Goal: Information Seeking & Learning: Learn about a topic

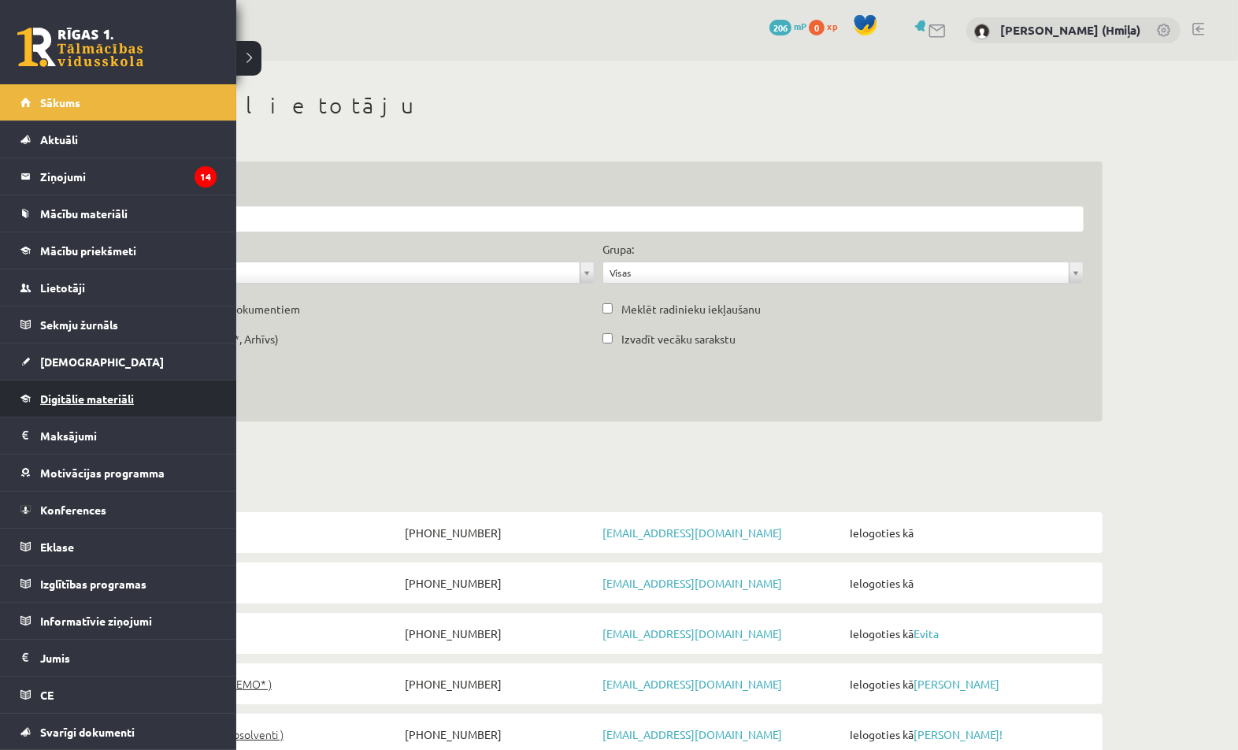
click at [61, 401] on span "Digitālie materiāli" at bounding box center [87, 398] width 94 height 14
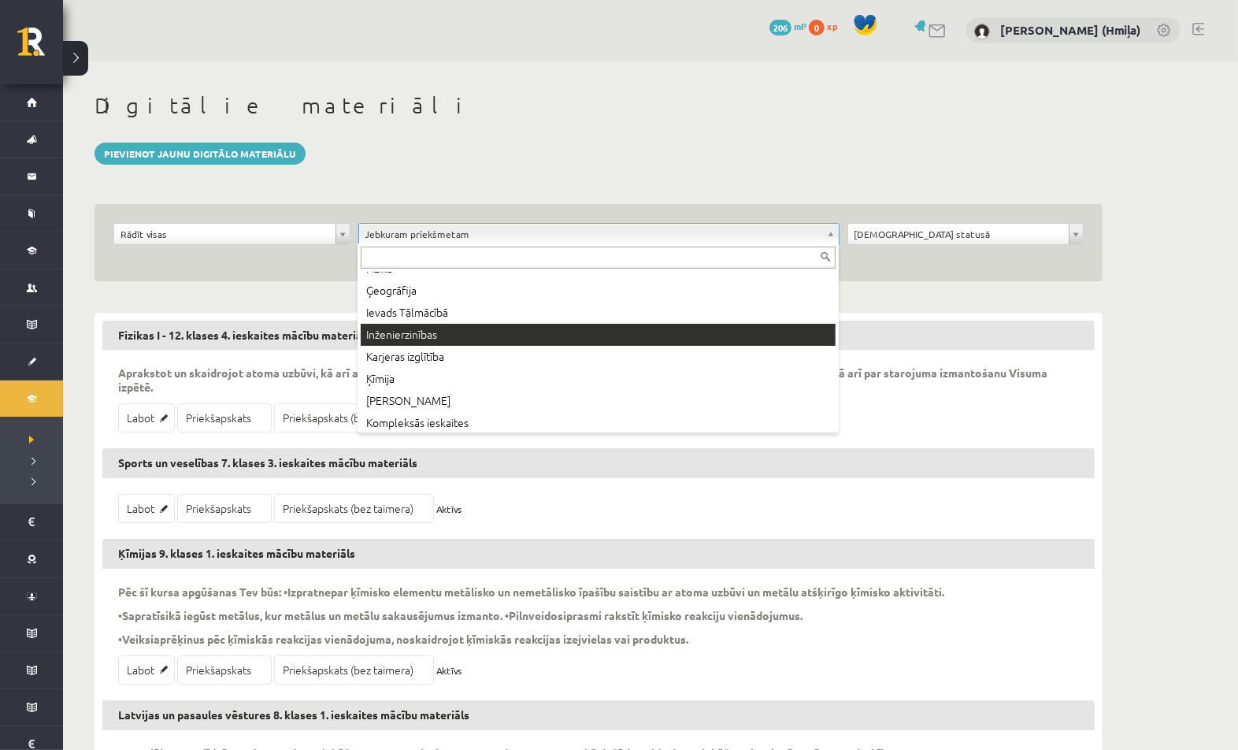
scroll to position [236, 0]
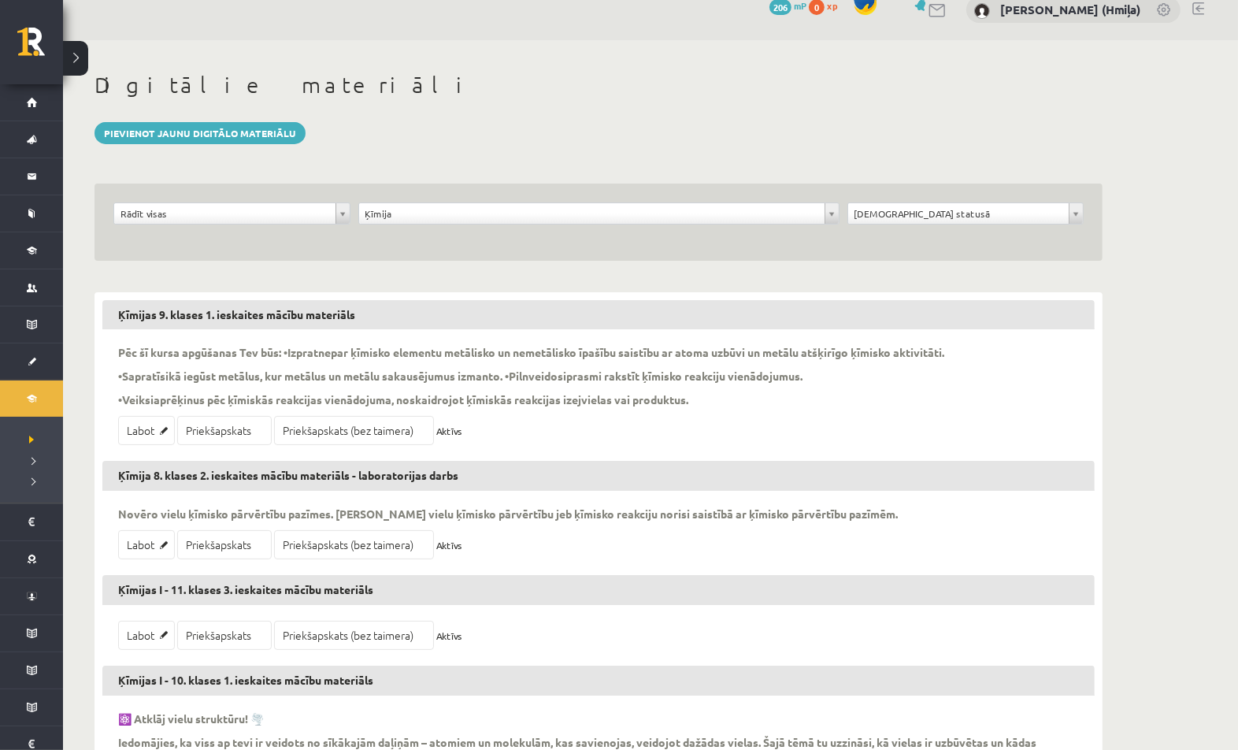
scroll to position [26, 0]
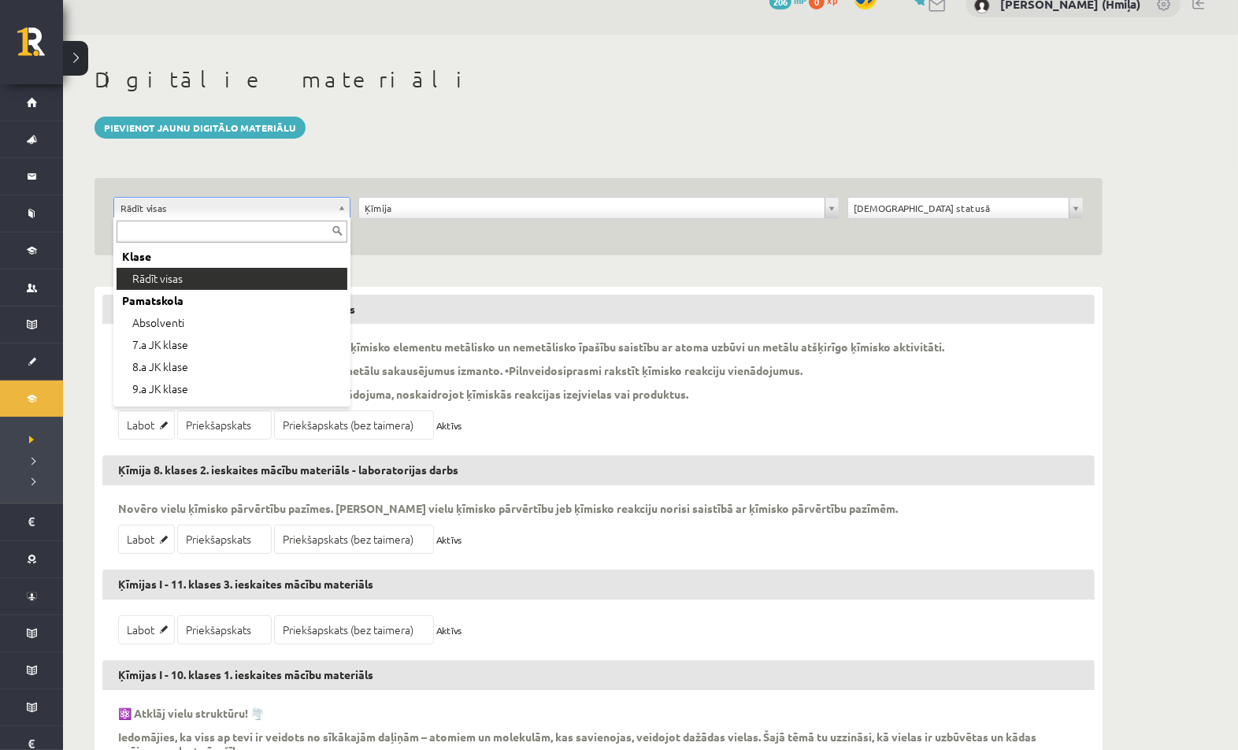
drag, startPoint x: 268, startPoint y: 213, endPoint x: 269, endPoint y: 234, distance: 20.5
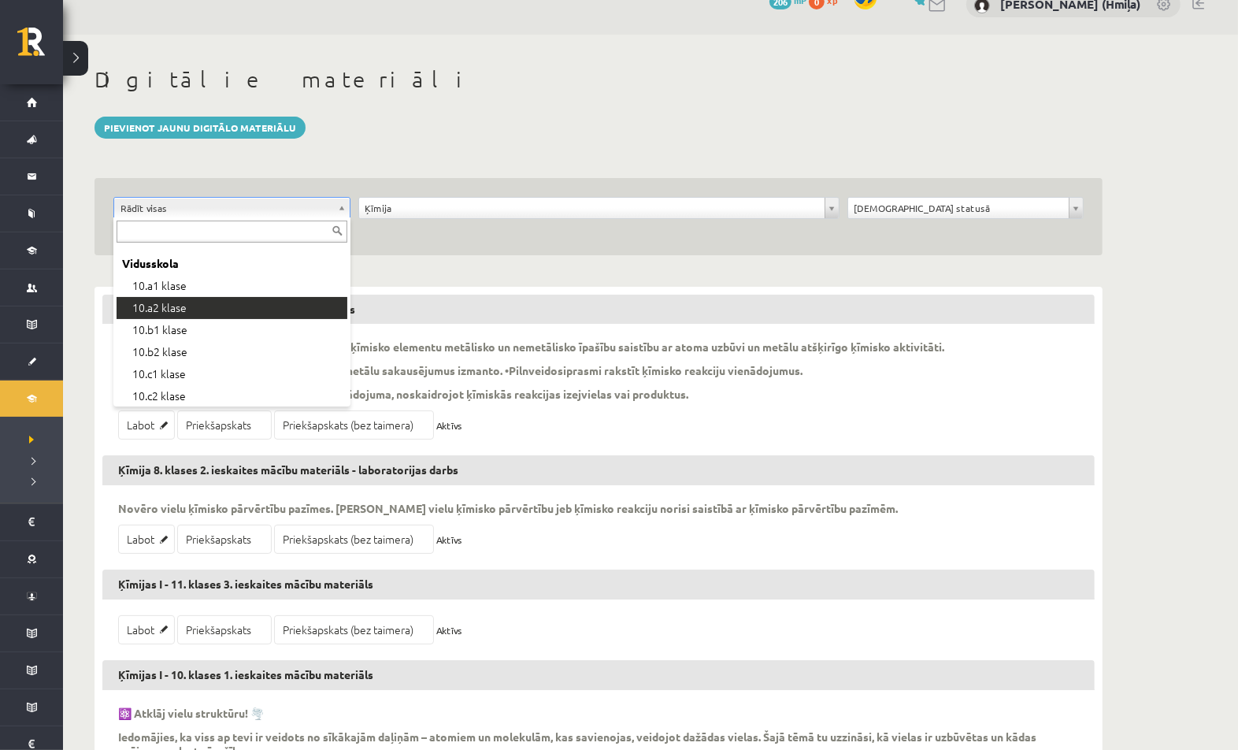
scroll to position [258, 0]
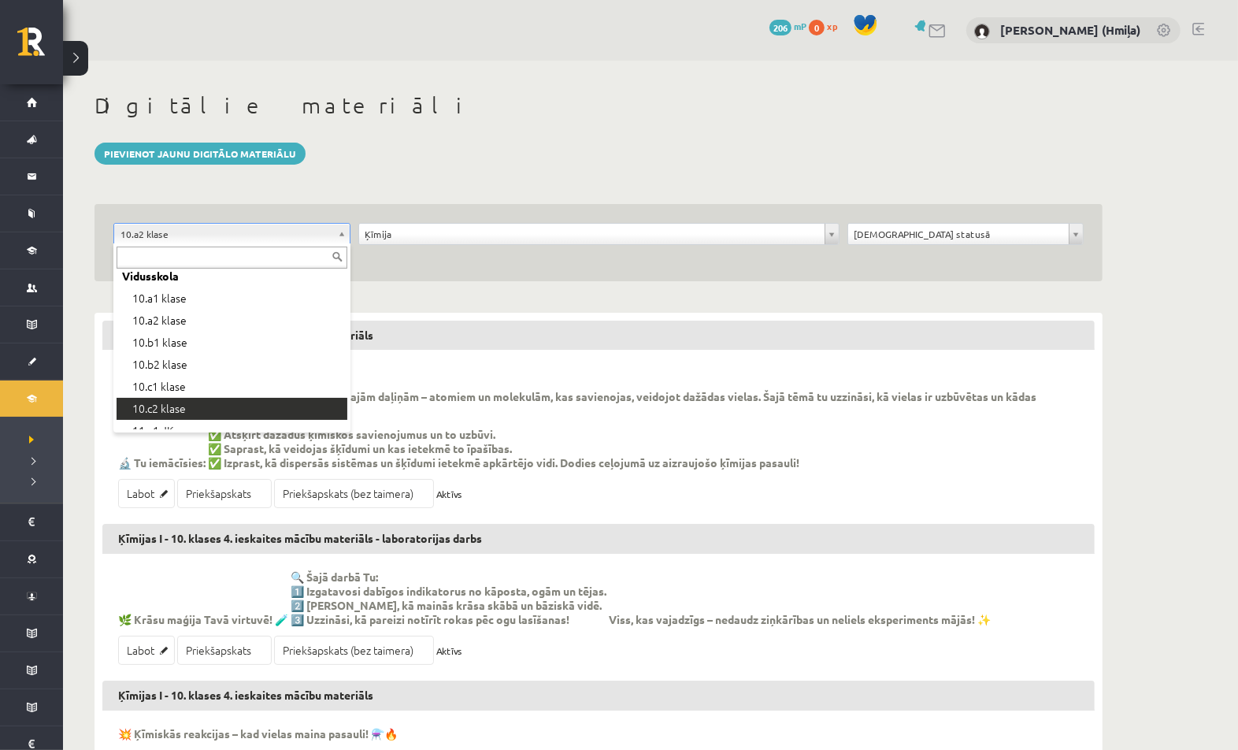
scroll to position [239, 0]
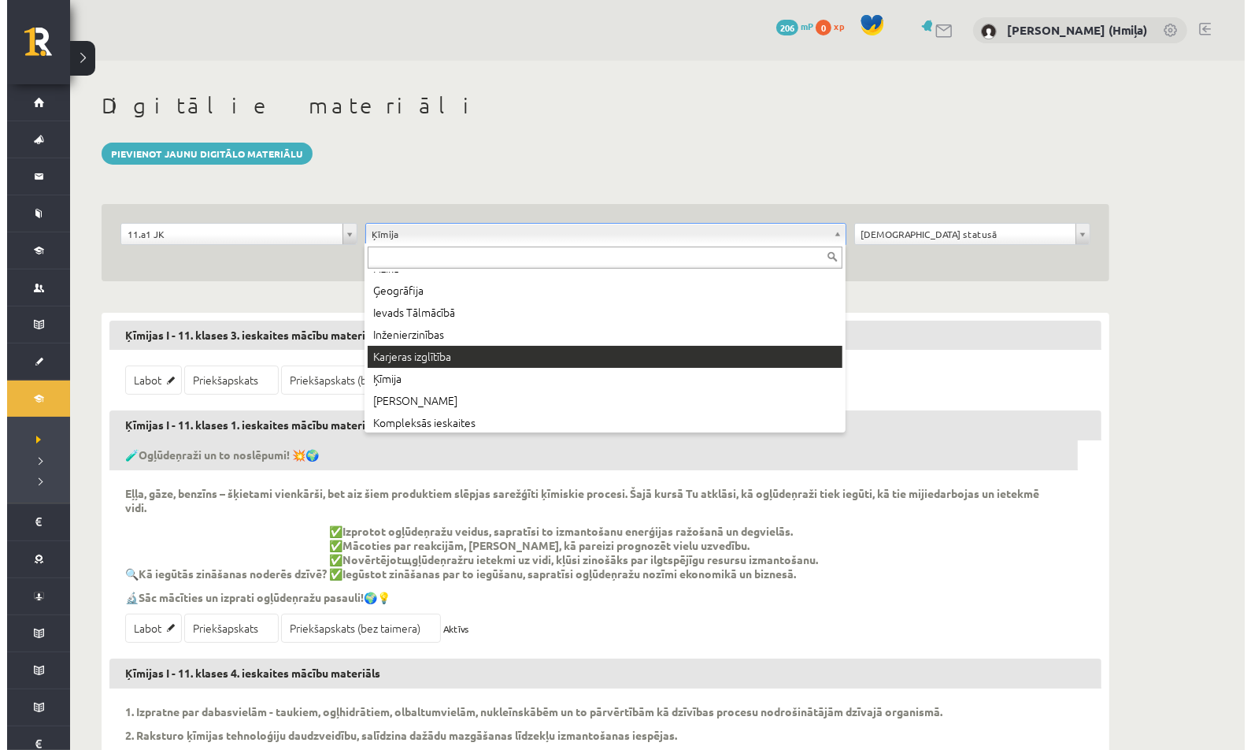
scroll to position [236, 0]
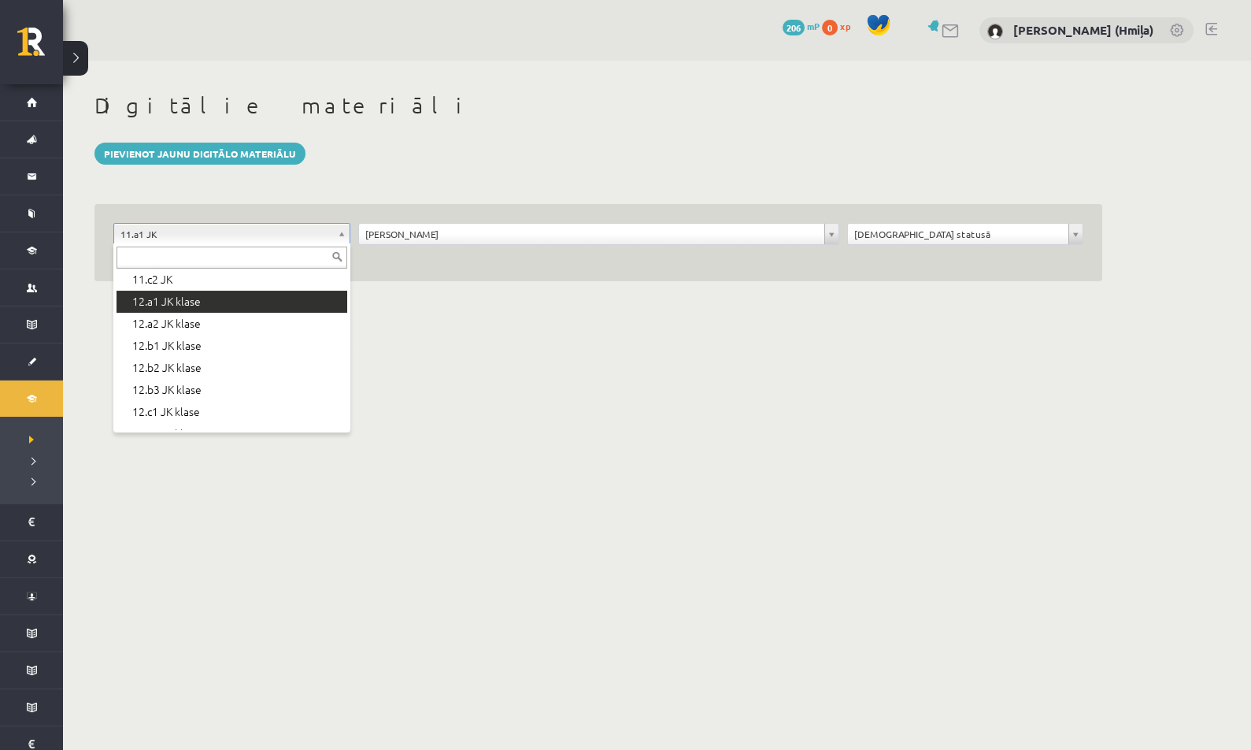
scroll to position [525, 0]
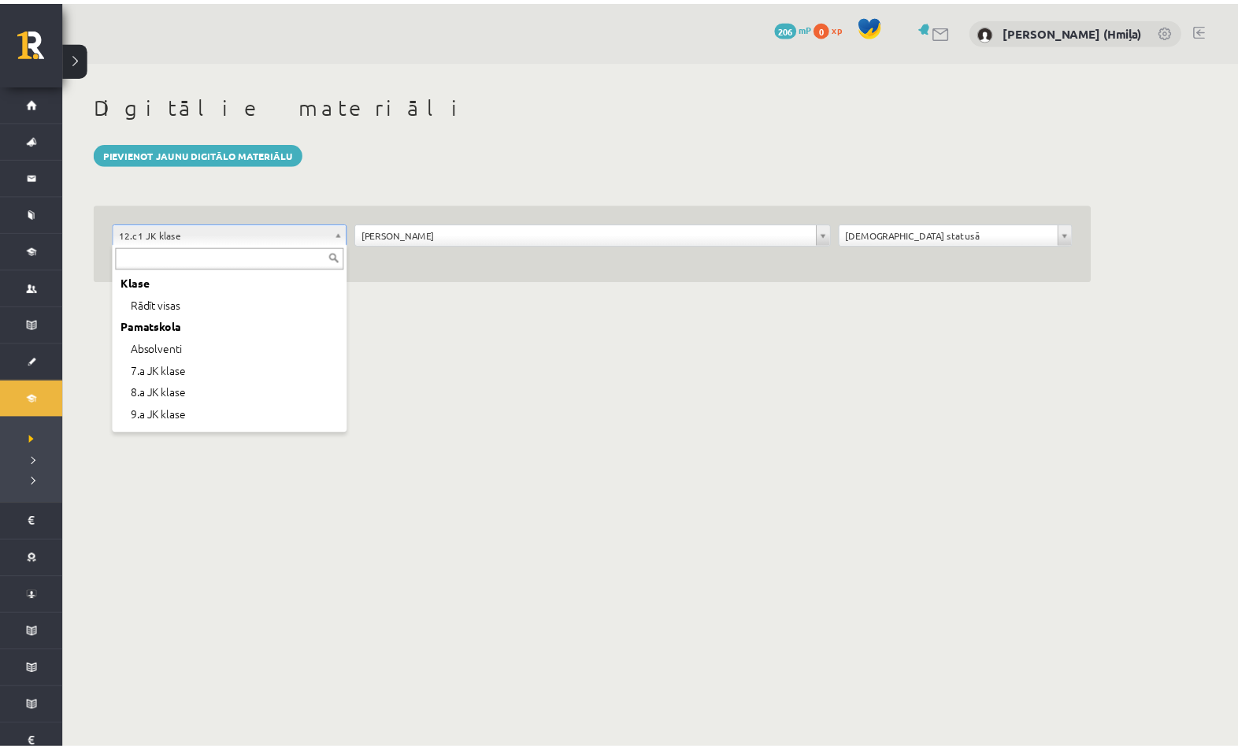
scroll to position [484, 0]
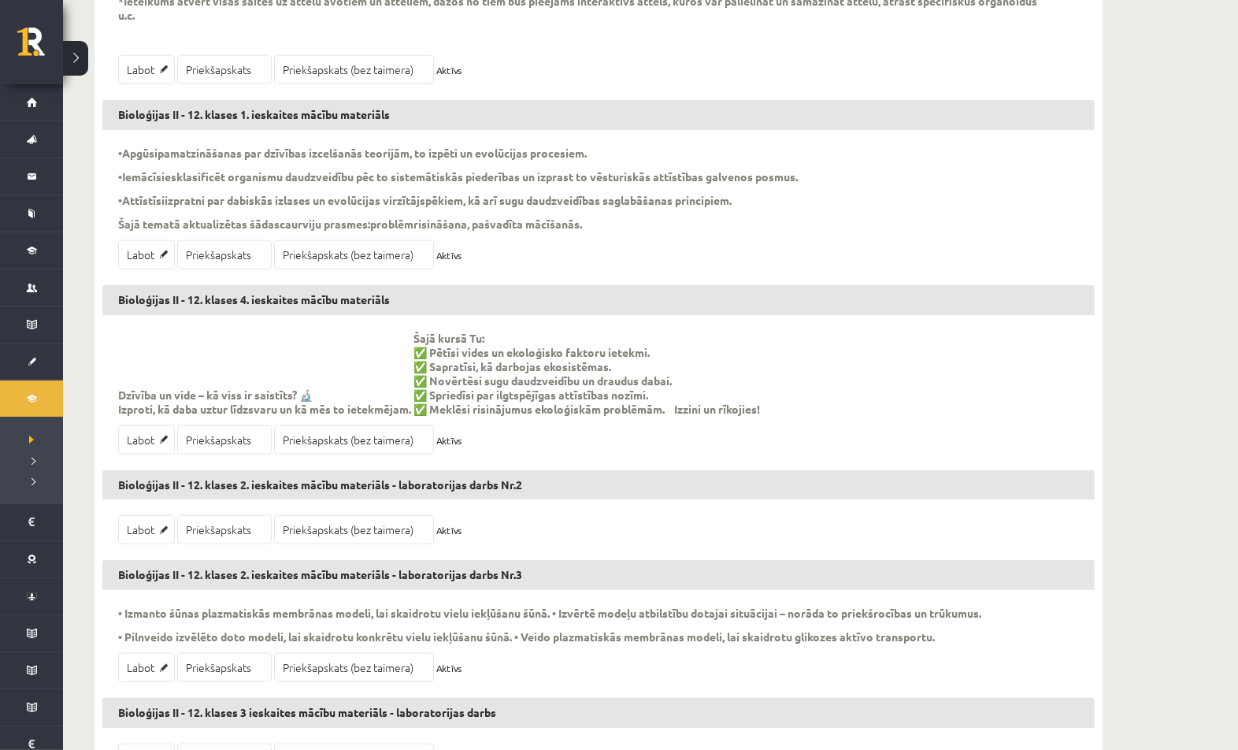
scroll to position [1587, 0]
drag, startPoint x: 258, startPoint y: 109, endPoint x: 405, endPoint y: 109, distance: 146.4
click at [405, 109] on h3 "Bioloģijas II - 12. klases 1. ieskaites mācību materiāls" at bounding box center [598, 115] width 992 height 30
copy h3 "1. ieskaites mācību materiāls"
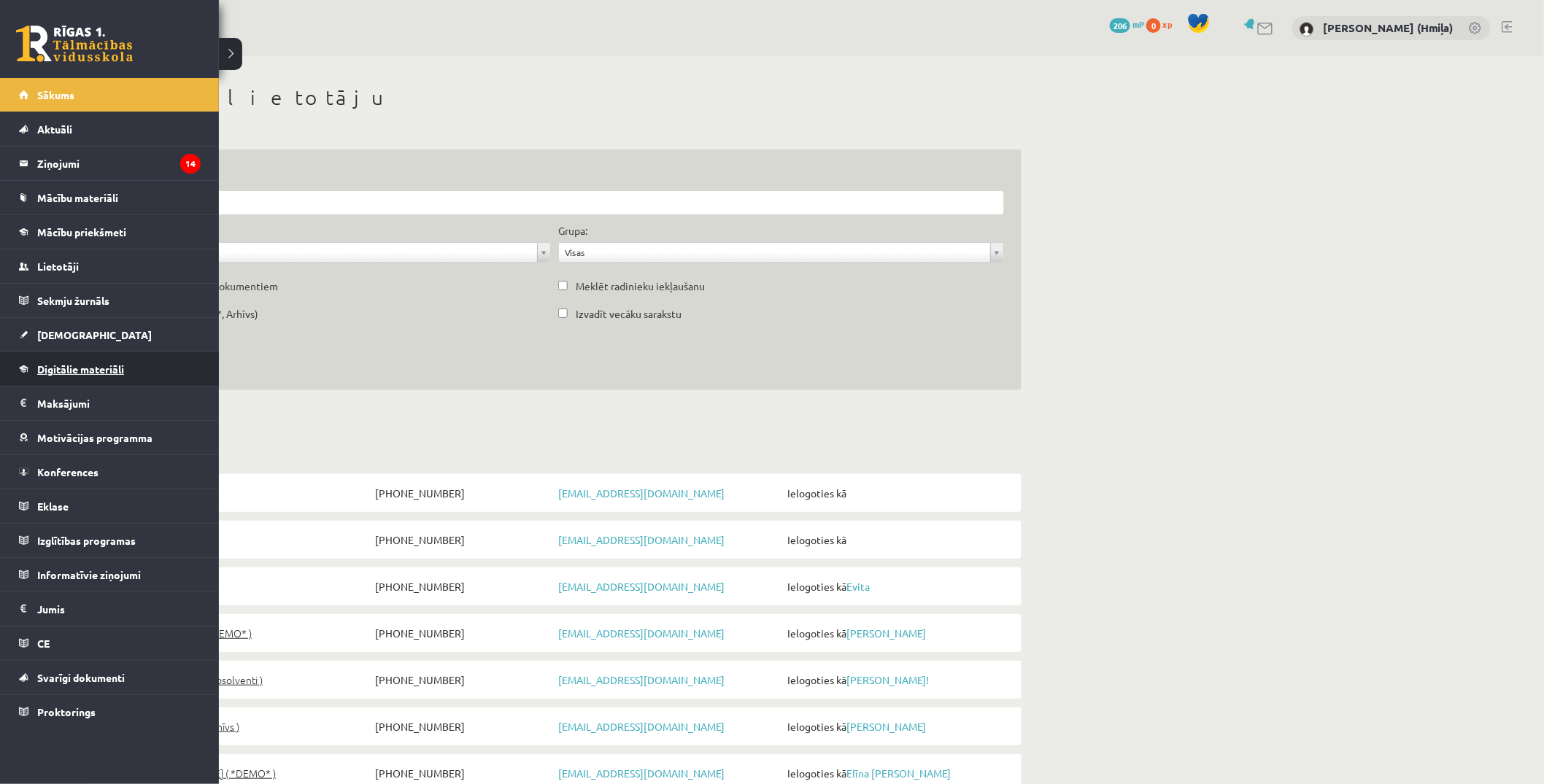
click at [102, 365] on span "Digitālie materiāli" at bounding box center [81, 369] width 87 height 13
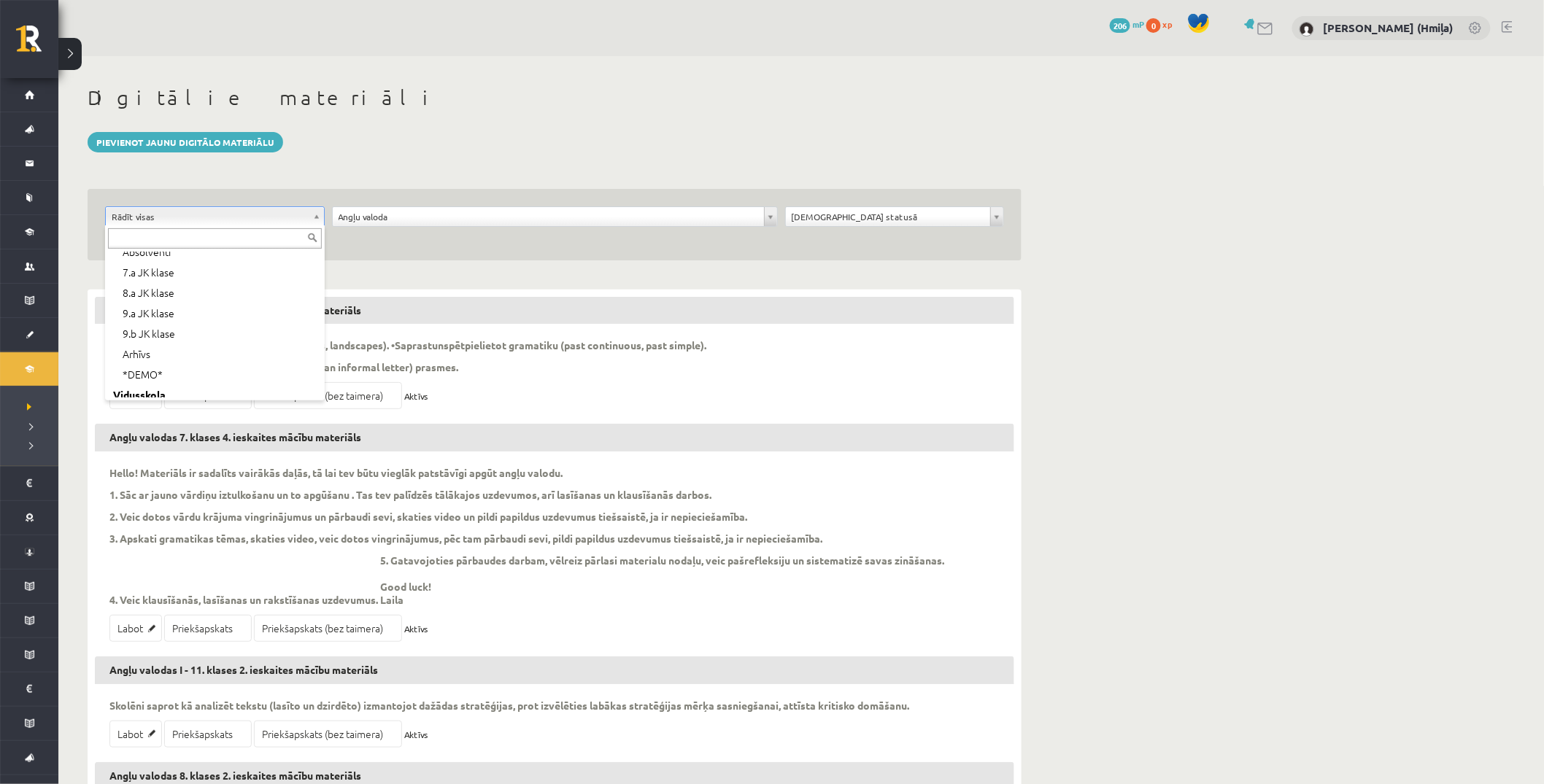
scroll to position [265, 0]
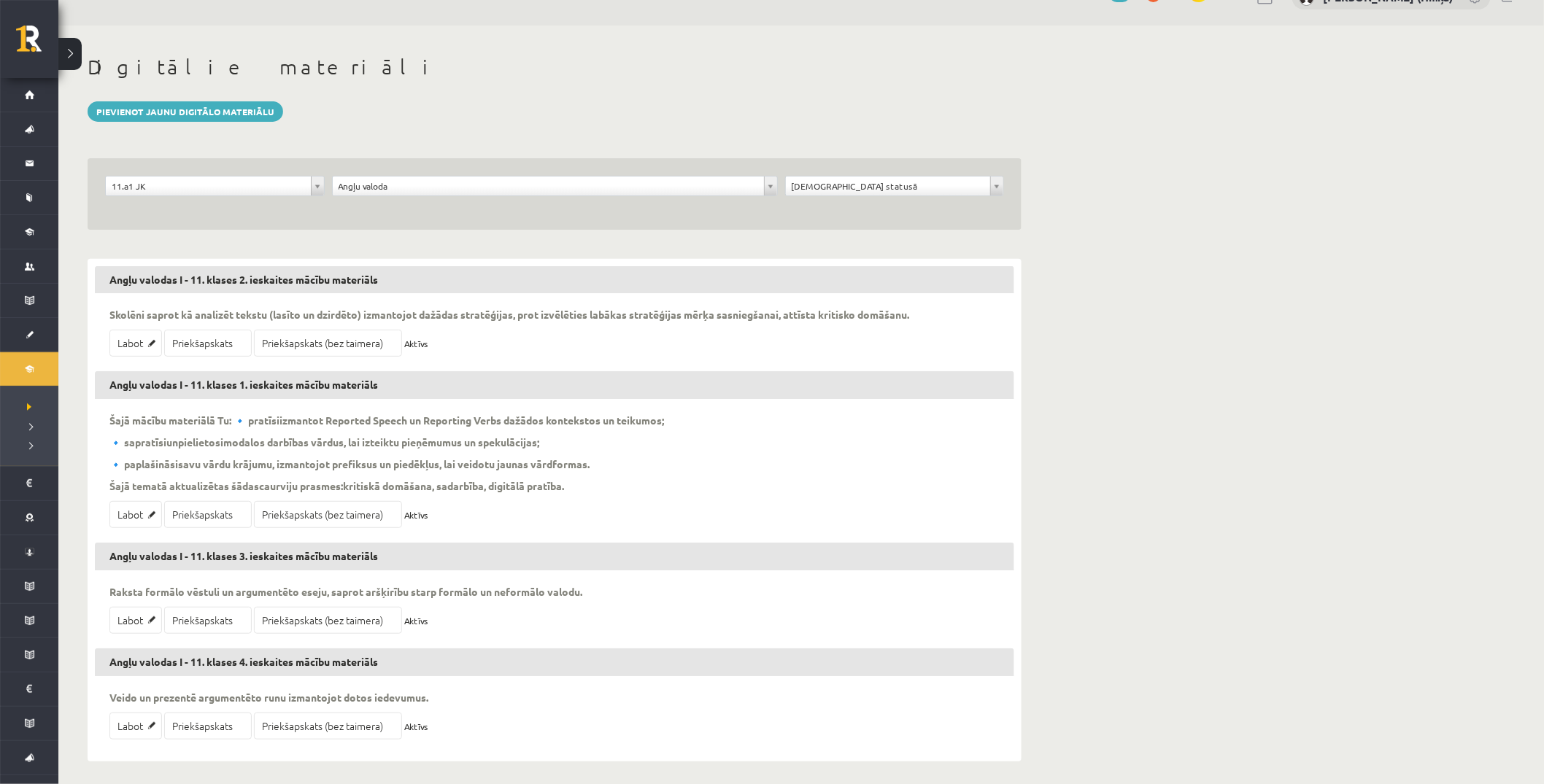
scroll to position [32, 0]
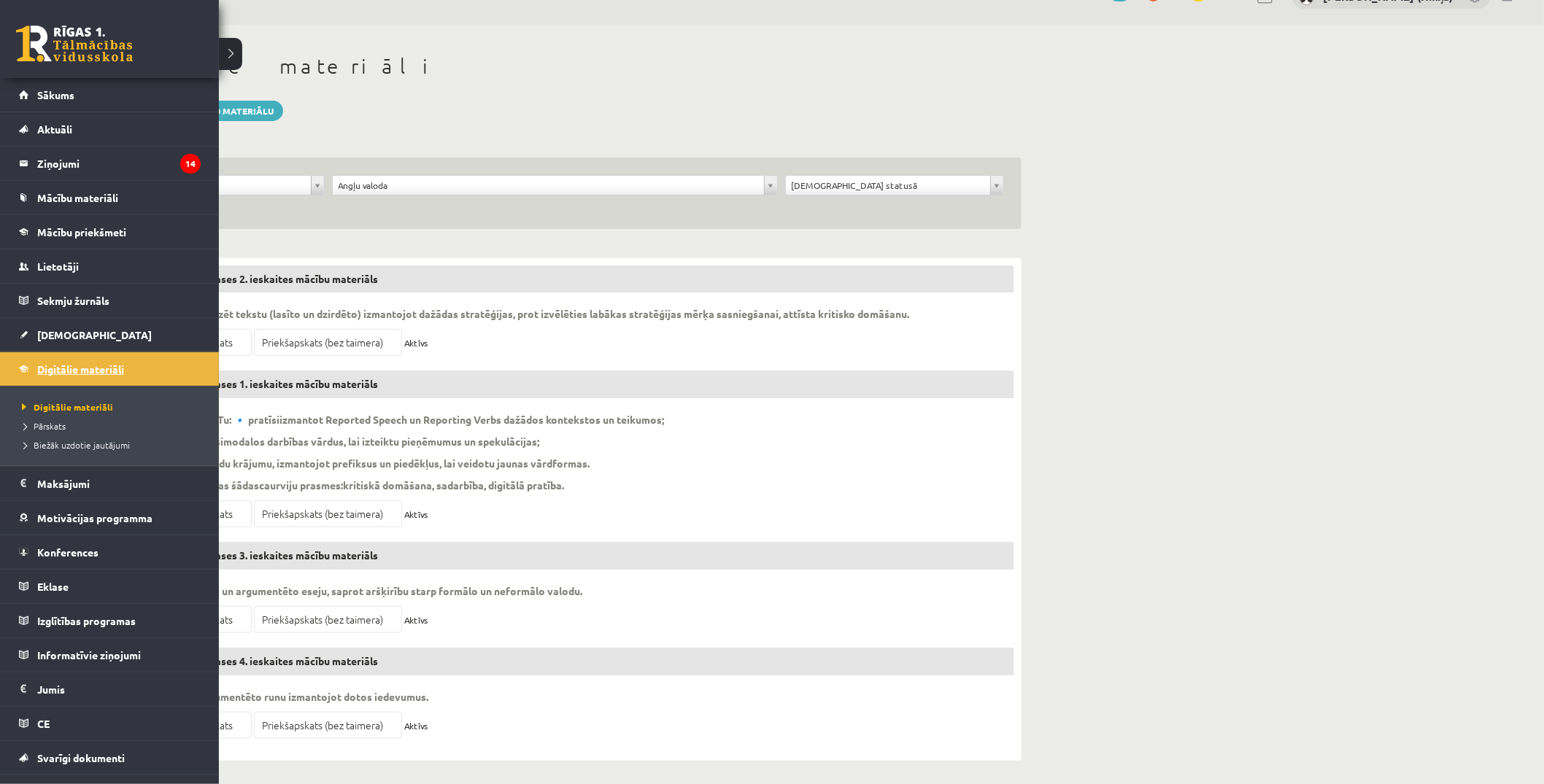
click at [41, 365] on span "Digitālie materiāli" at bounding box center [81, 369] width 87 height 13
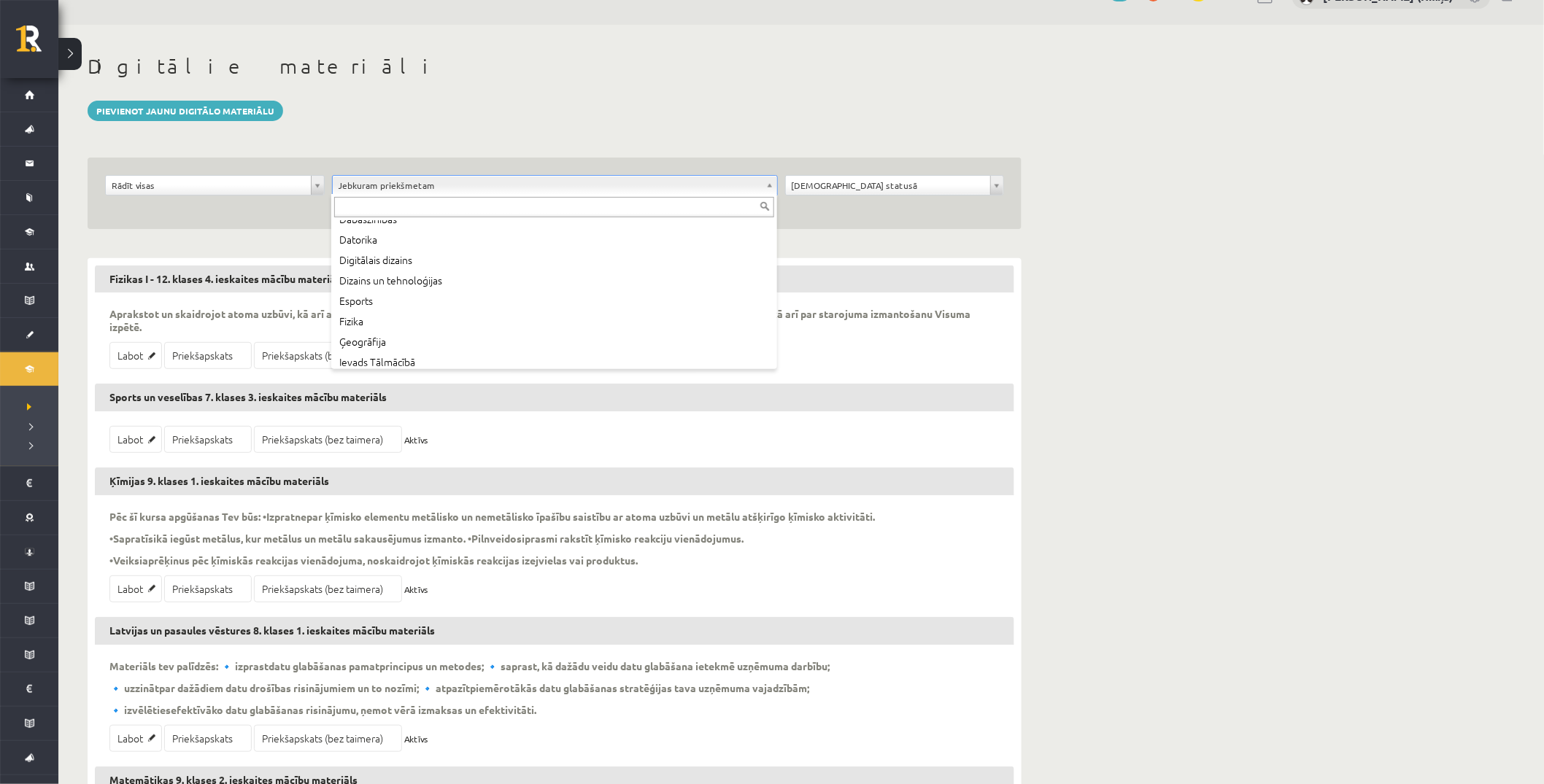
scroll to position [124, 0]
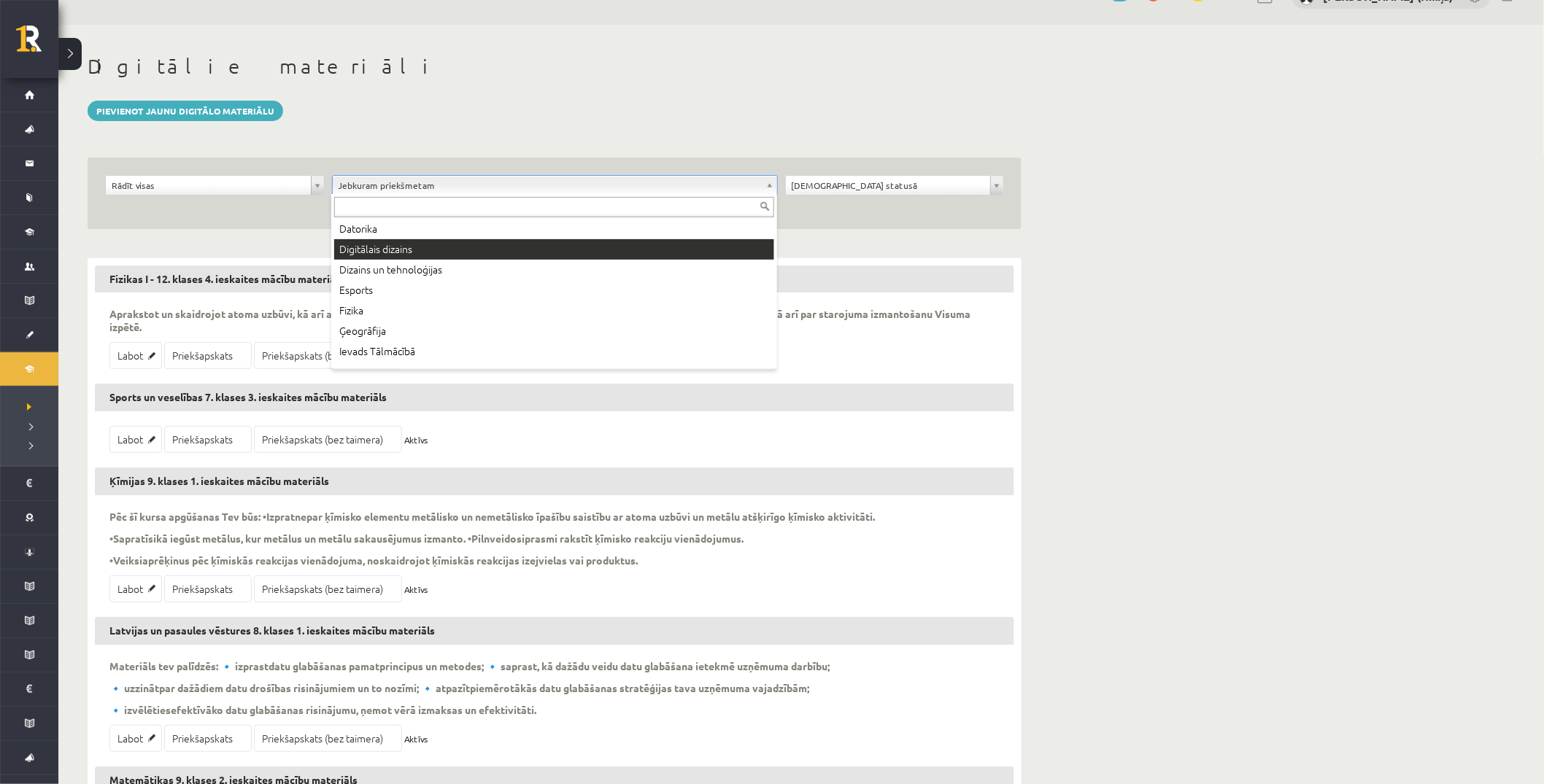
click at [437, 208] on input "text" at bounding box center [554, 208] width 440 height 20
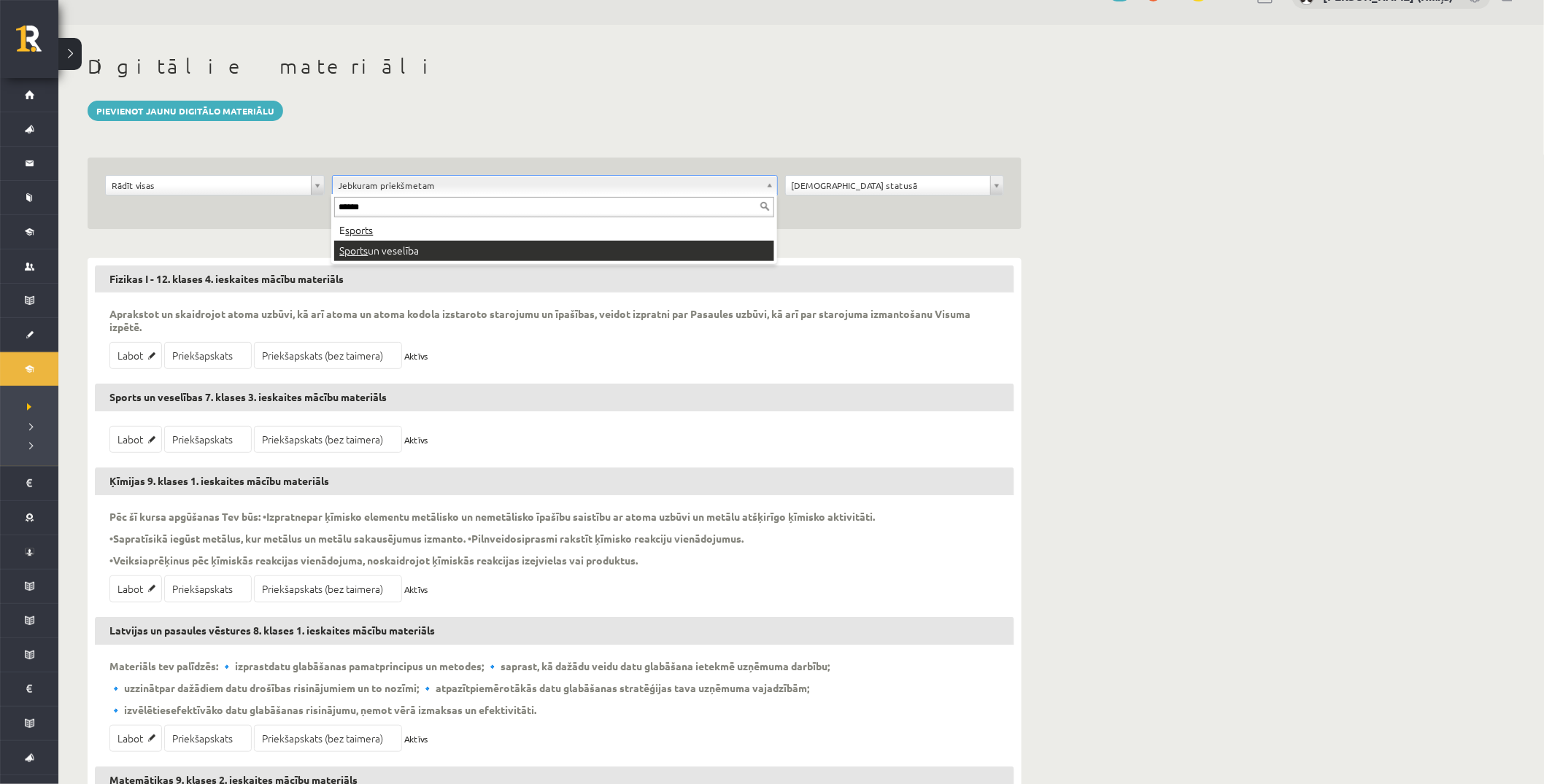
type input "******"
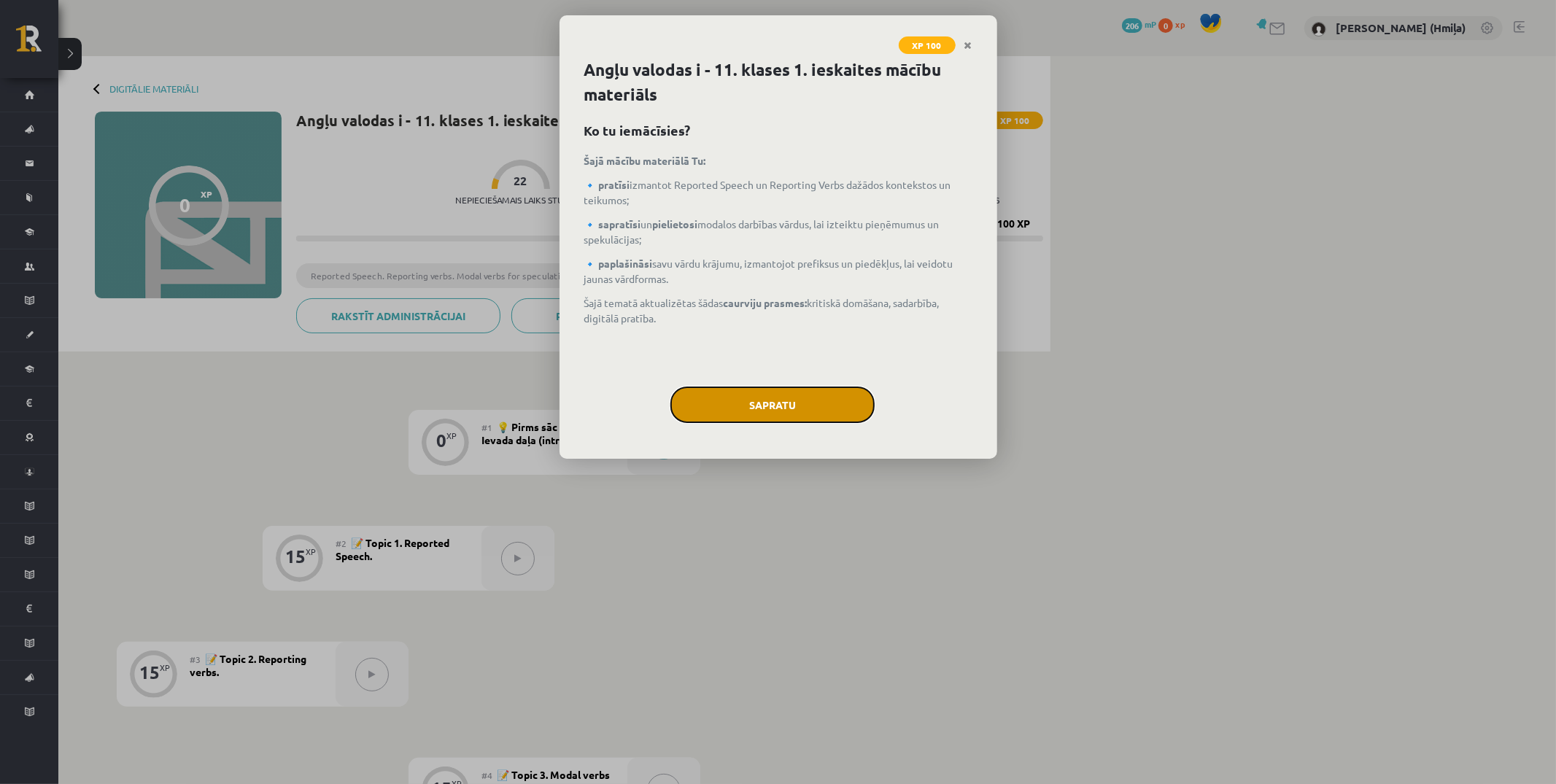
click at [798, 408] on button "Sapratu" at bounding box center [773, 404] width 204 height 36
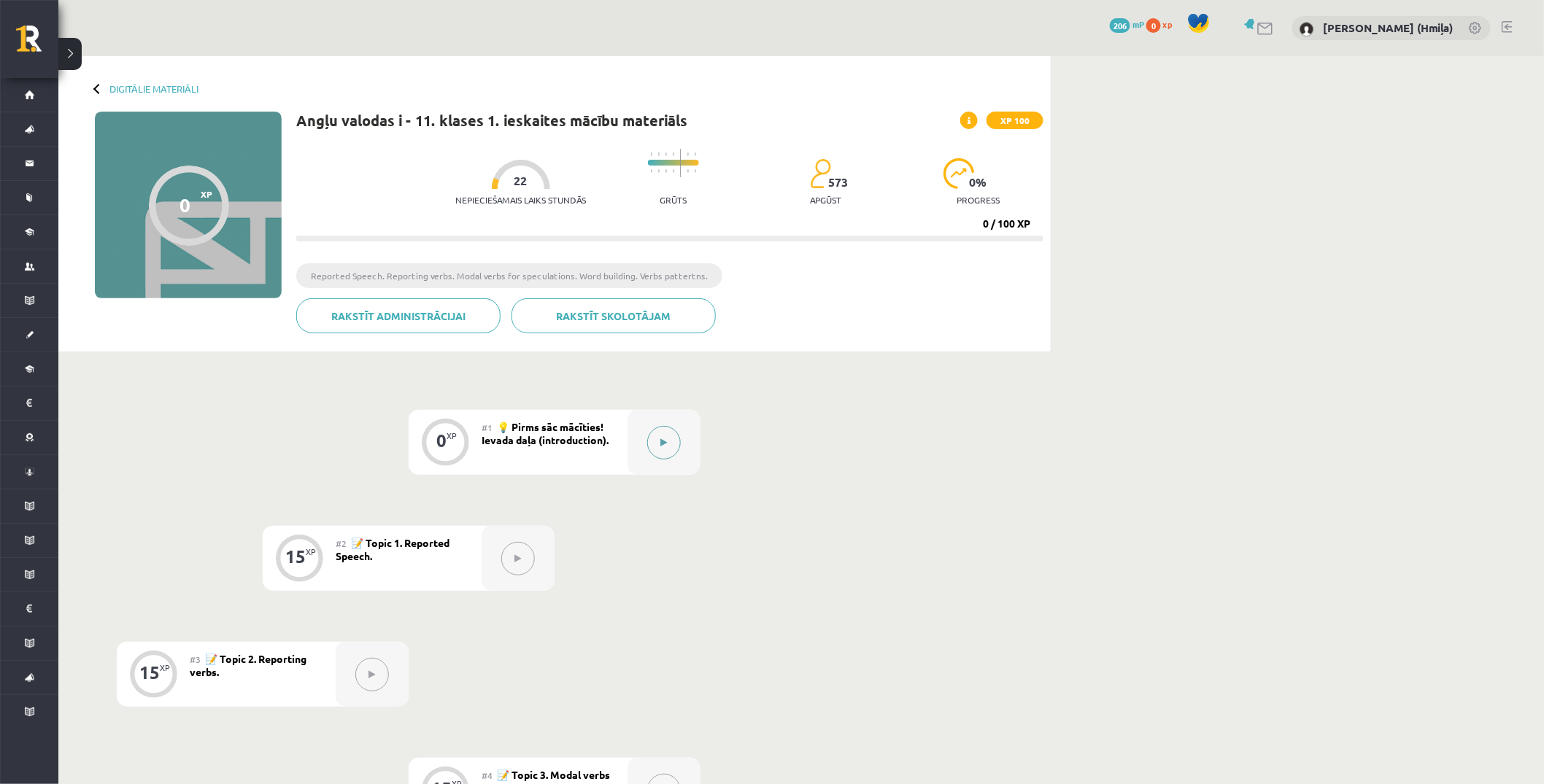
click at [653, 445] on button at bounding box center [664, 443] width 33 height 33
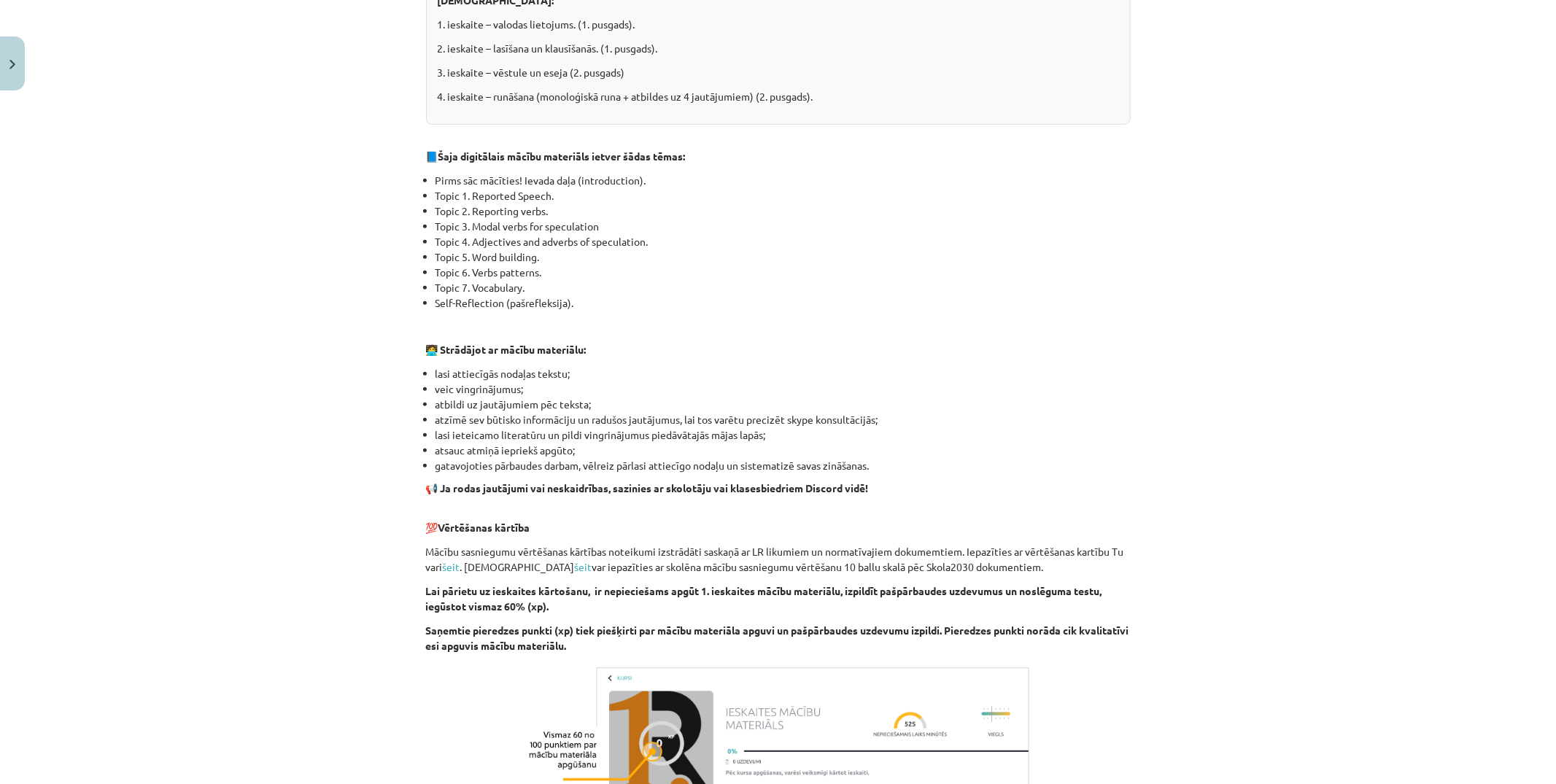
scroll to position [748, 0]
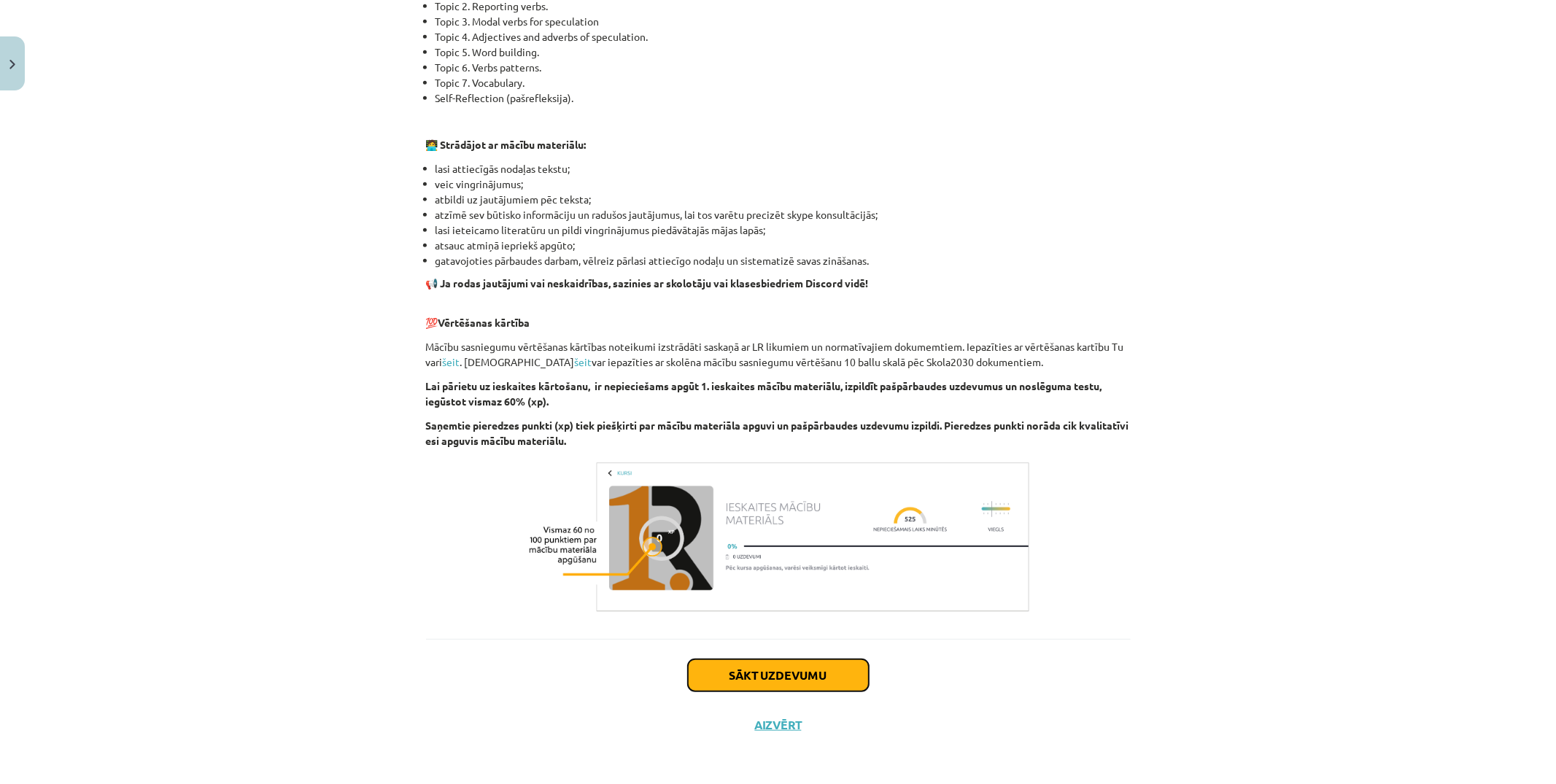
click at [796, 676] on button "Sākt uzdevumu" at bounding box center [778, 676] width 181 height 32
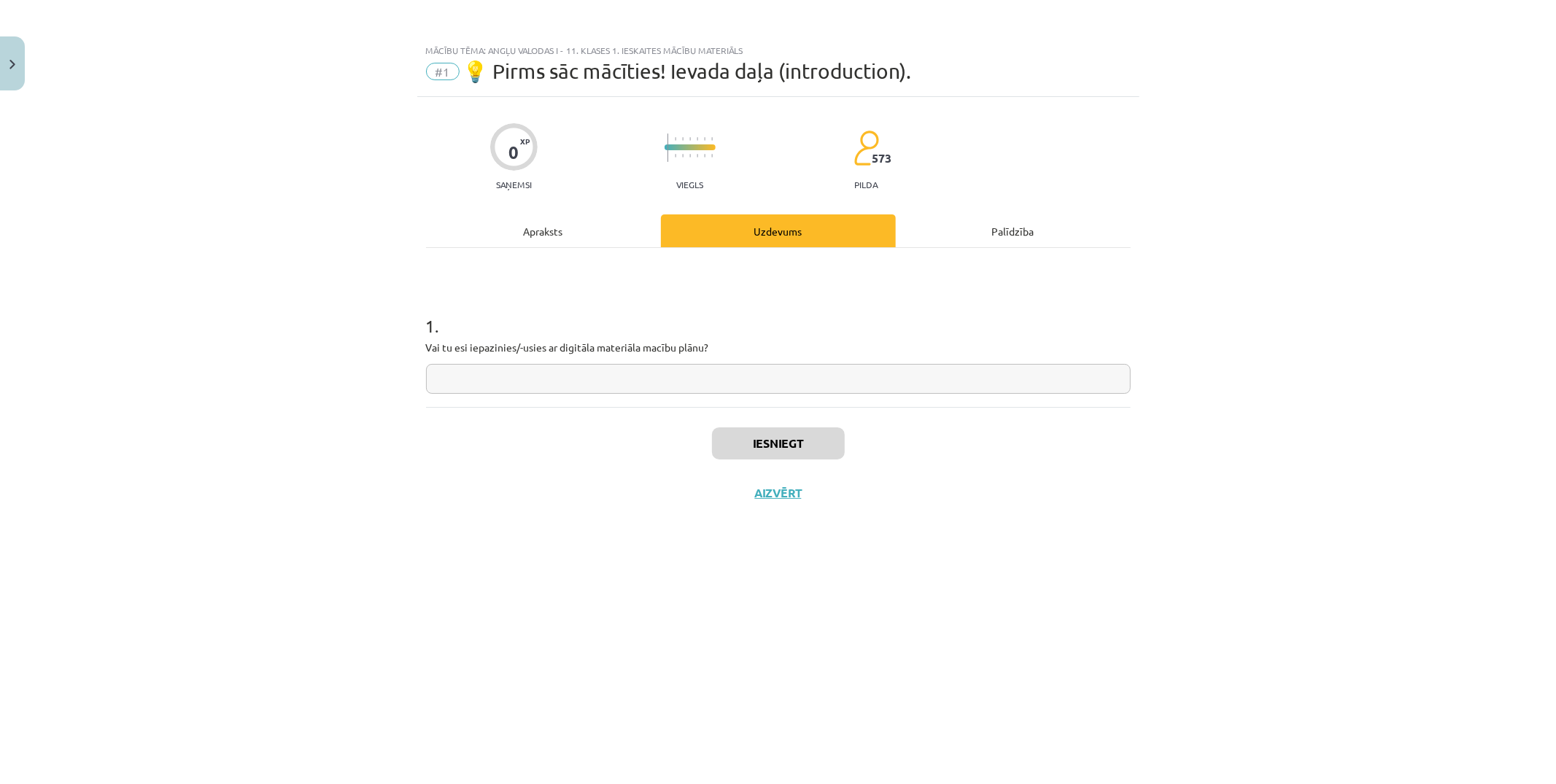
scroll to position [0, 0]
click at [729, 389] on input "text" at bounding box center [778, 379] width 705 height 30
type input "**"
click at [778, 441] on button "Iesniegt" at bounding box center [778, 443] width 133 height 32
click at [822, 496] on button "Nākamā nodarbība" at bounding box center [778, 502] width 143 height 33
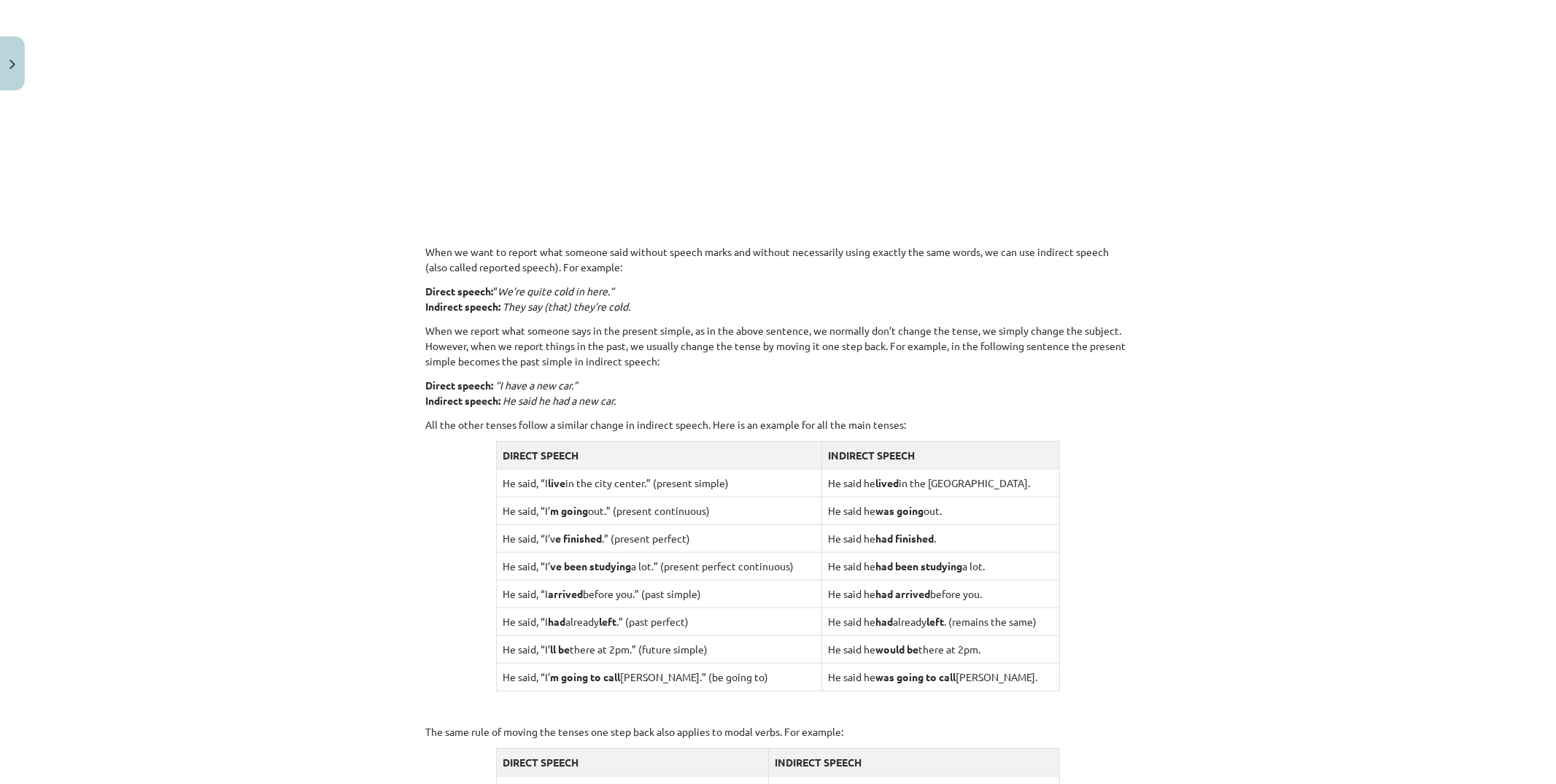
scroll to position [1180, 0]
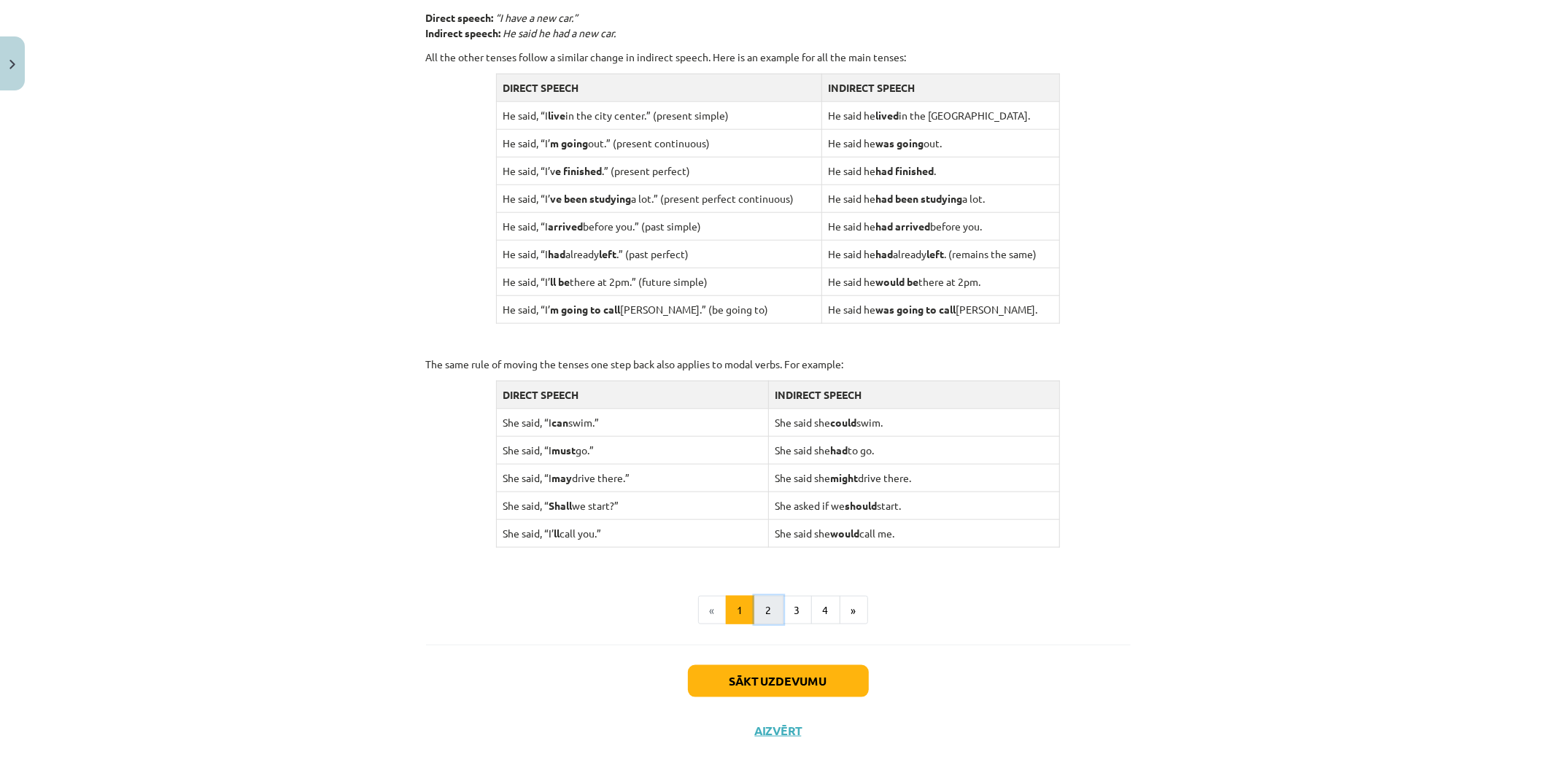
click at [764, 600] on button "2" at bounding box center [768, 610] width 29 height 29
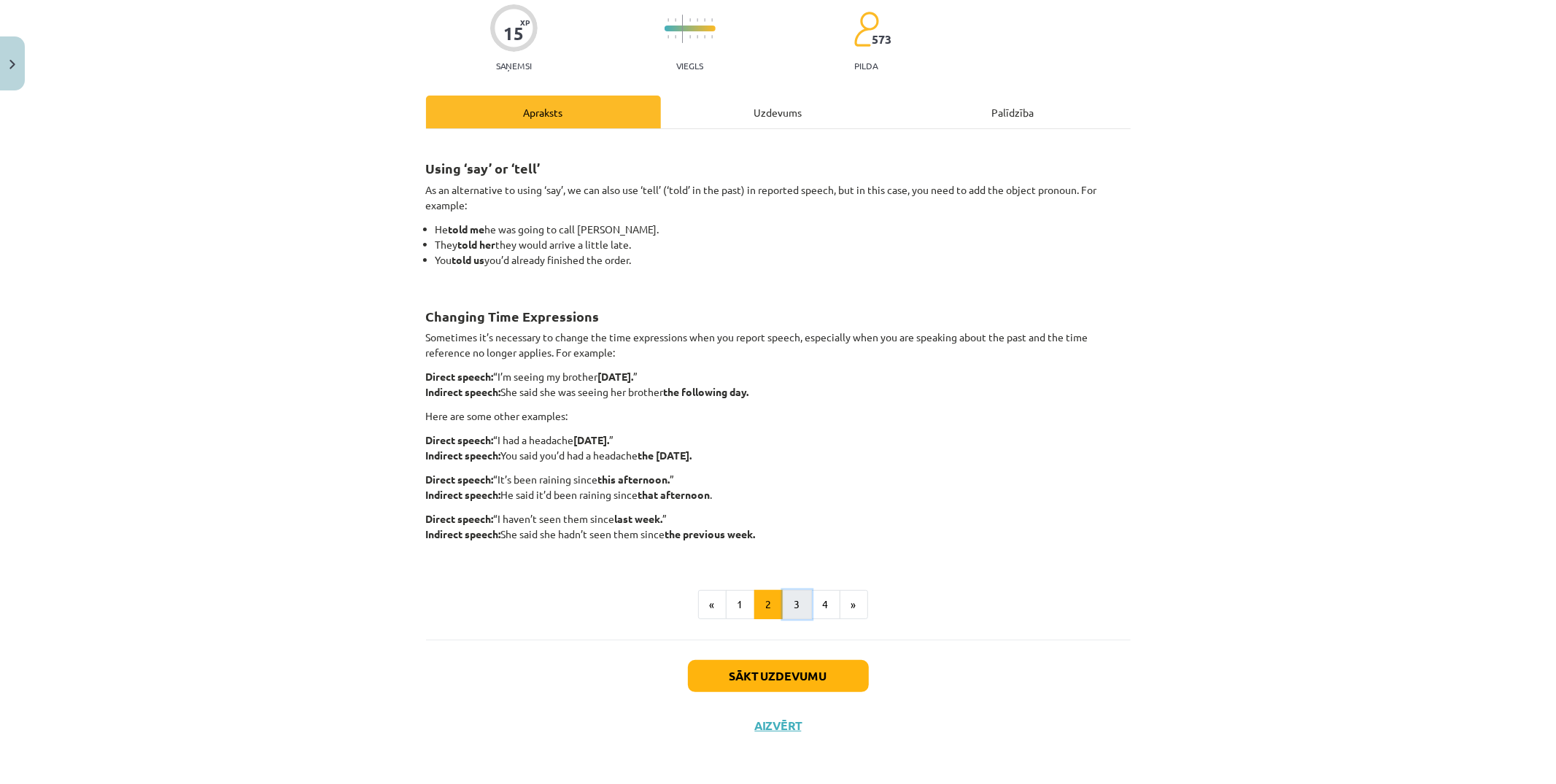
click at [794, 593] on button "3" at bounding box center [797, 604] width 29 height 29
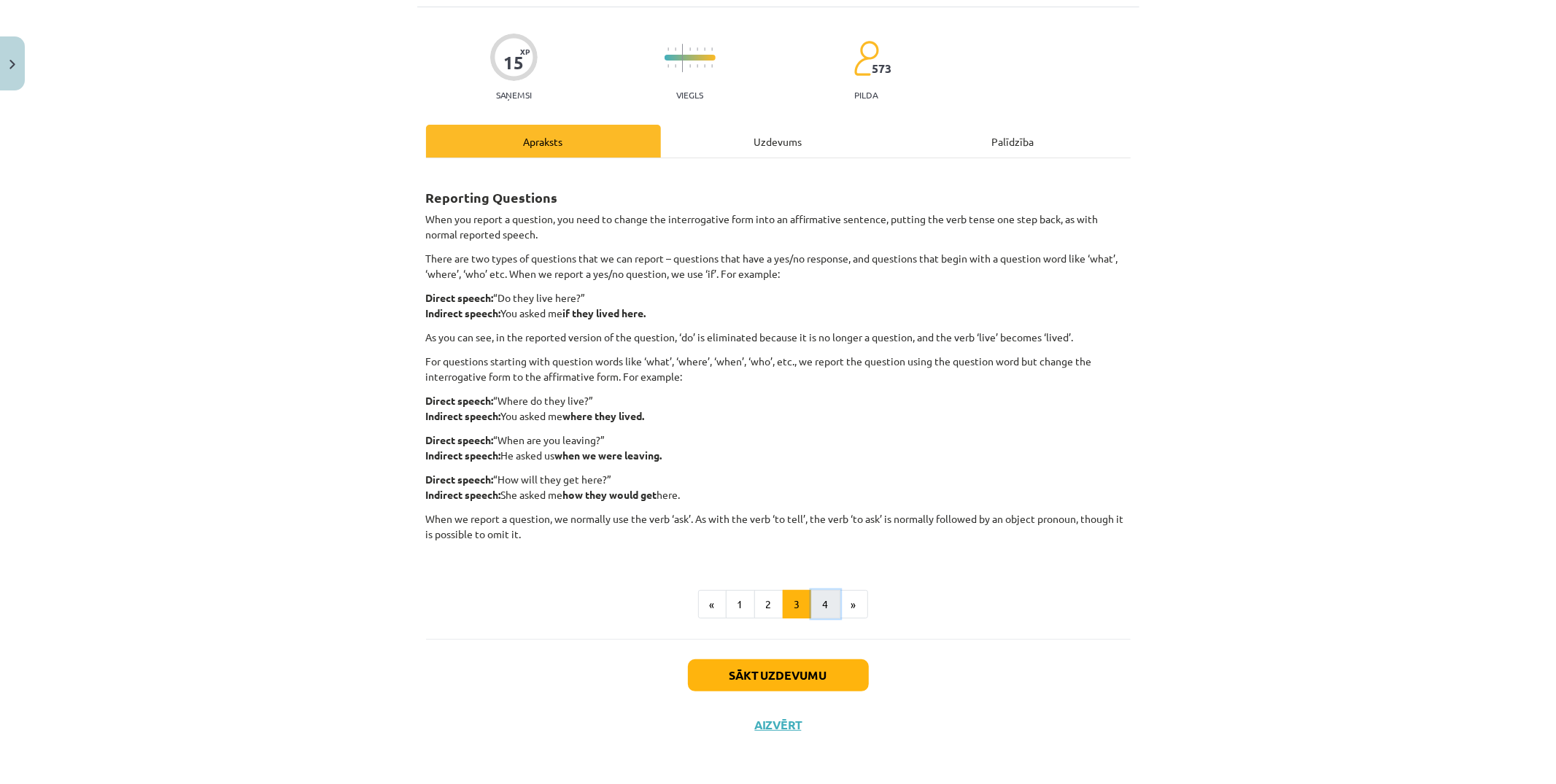
click at [816, 596] on button "4" at bounding box center [825, 604] width 29 height 29
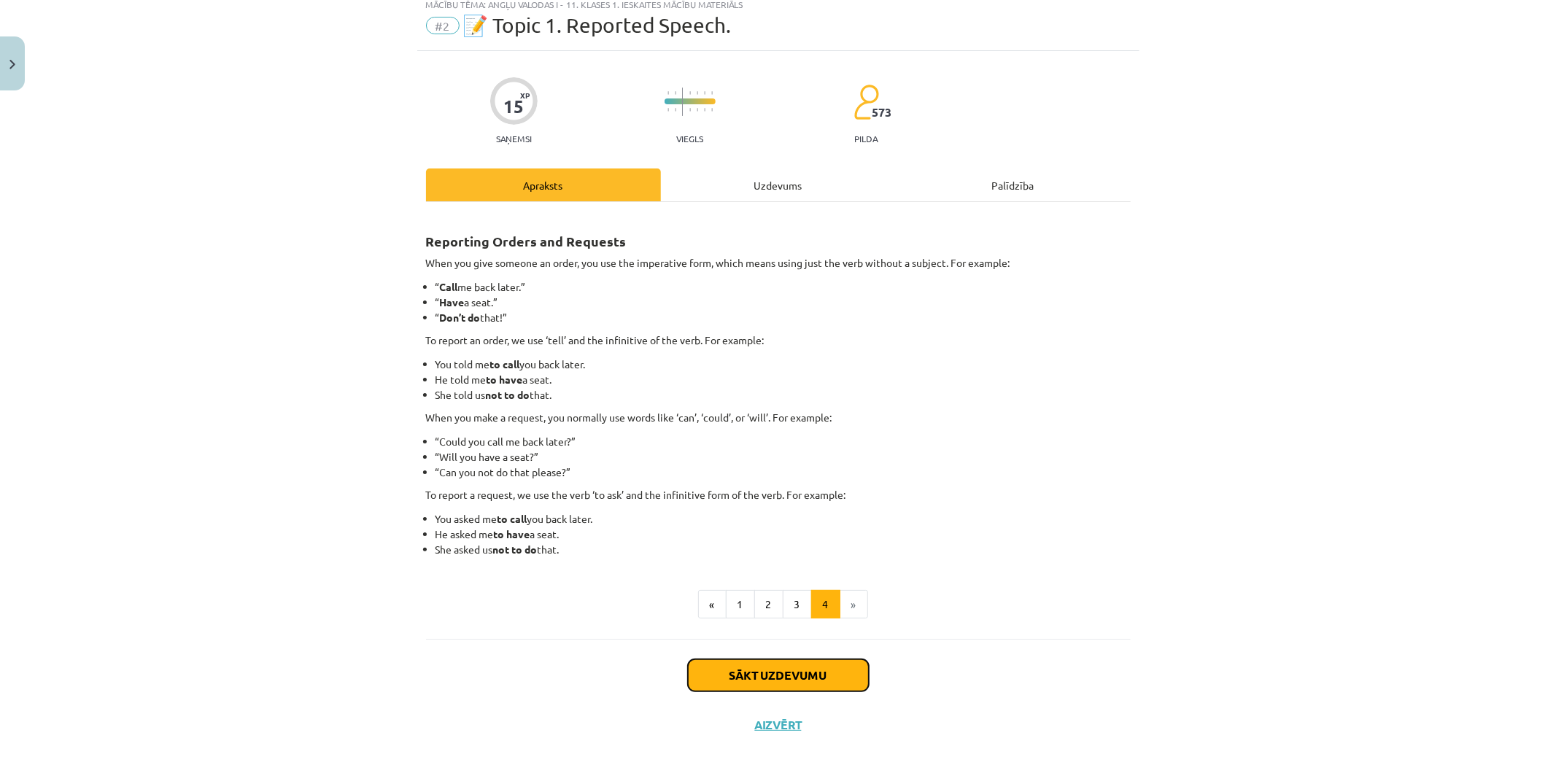
click at [799, 665] on button "Sākt uzdevumu" at bounding box center [778, 676] width 181 height 32
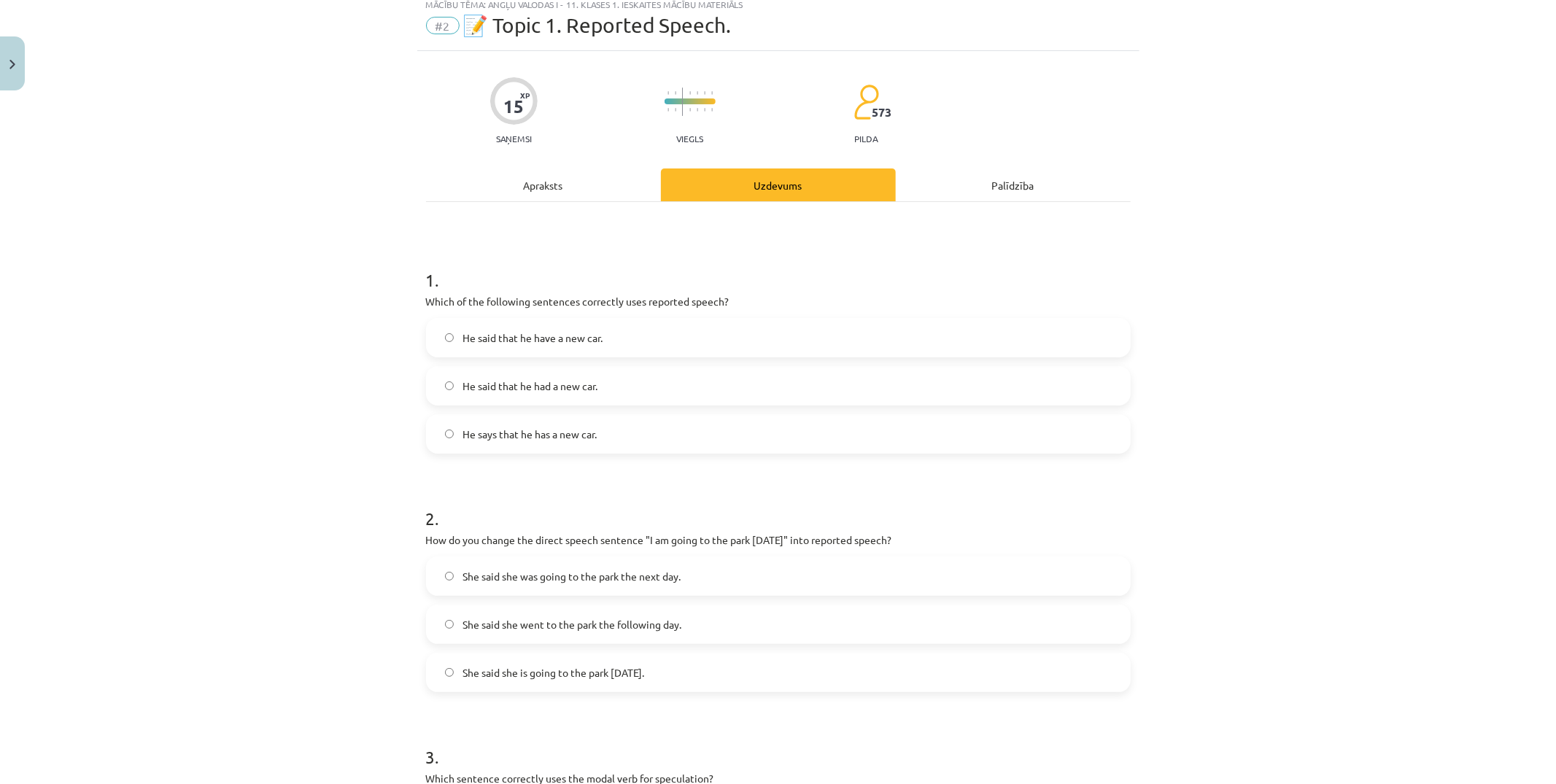
scroll to position [36, 0]
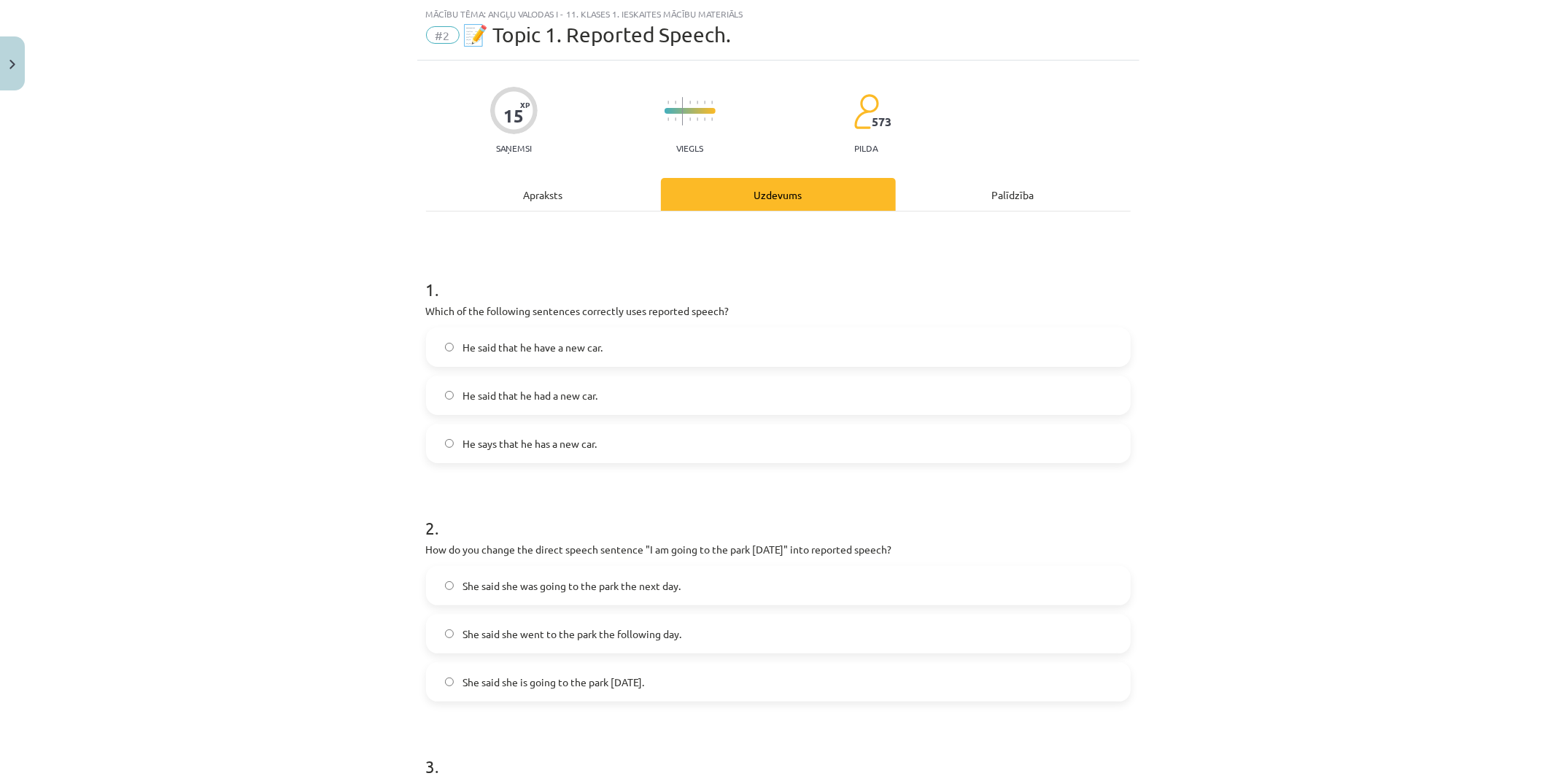
click at [739, 420] on div "He said that he have a new car. He said that he had a new car. He says that he …" at bounding box center [778, 396] width 705 height 135
click at [741, 399] on label "He said that he had a new car." at bounding box center [778, 395] width 702 height 36
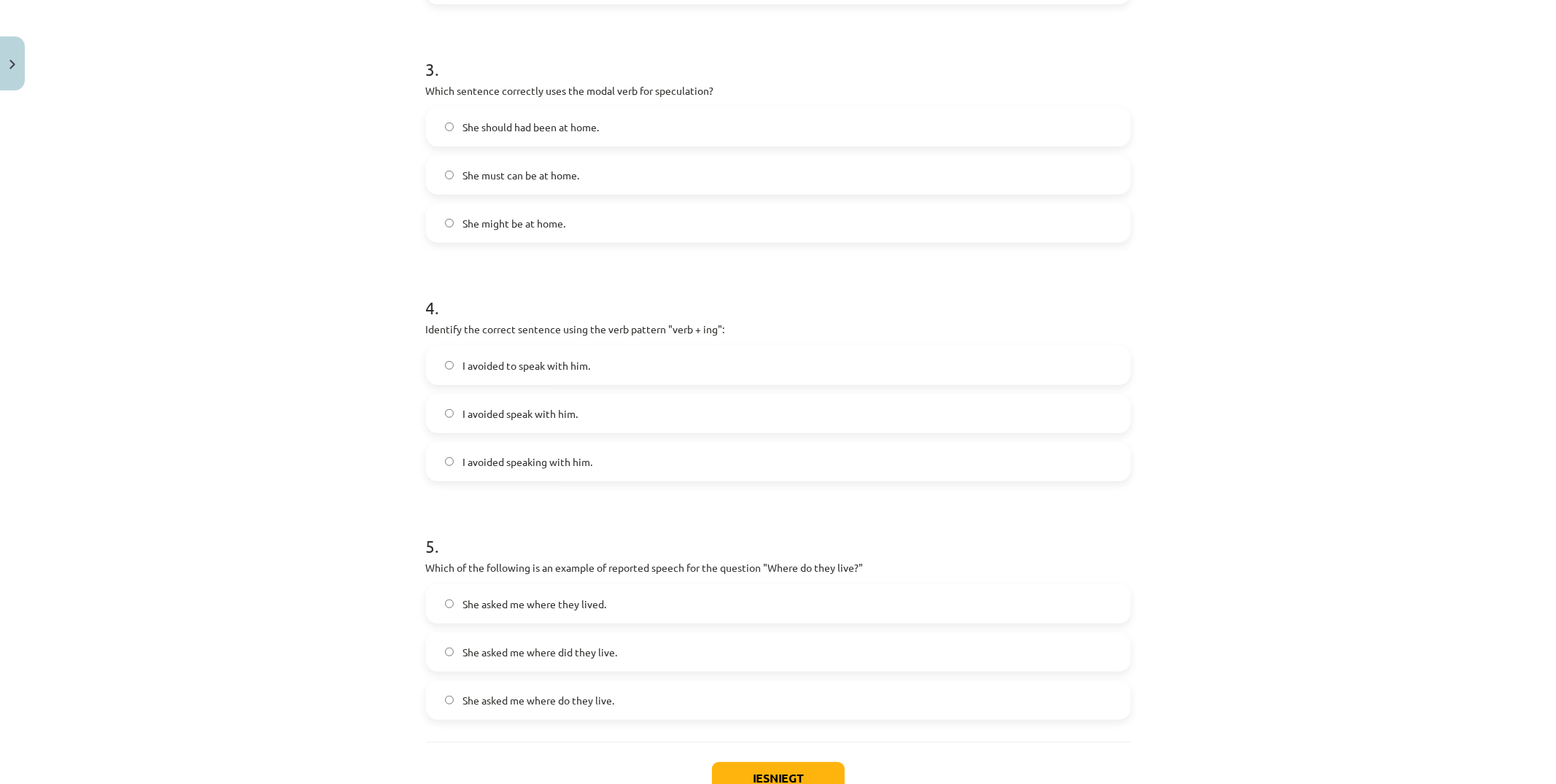
scroll to position [794, 0]
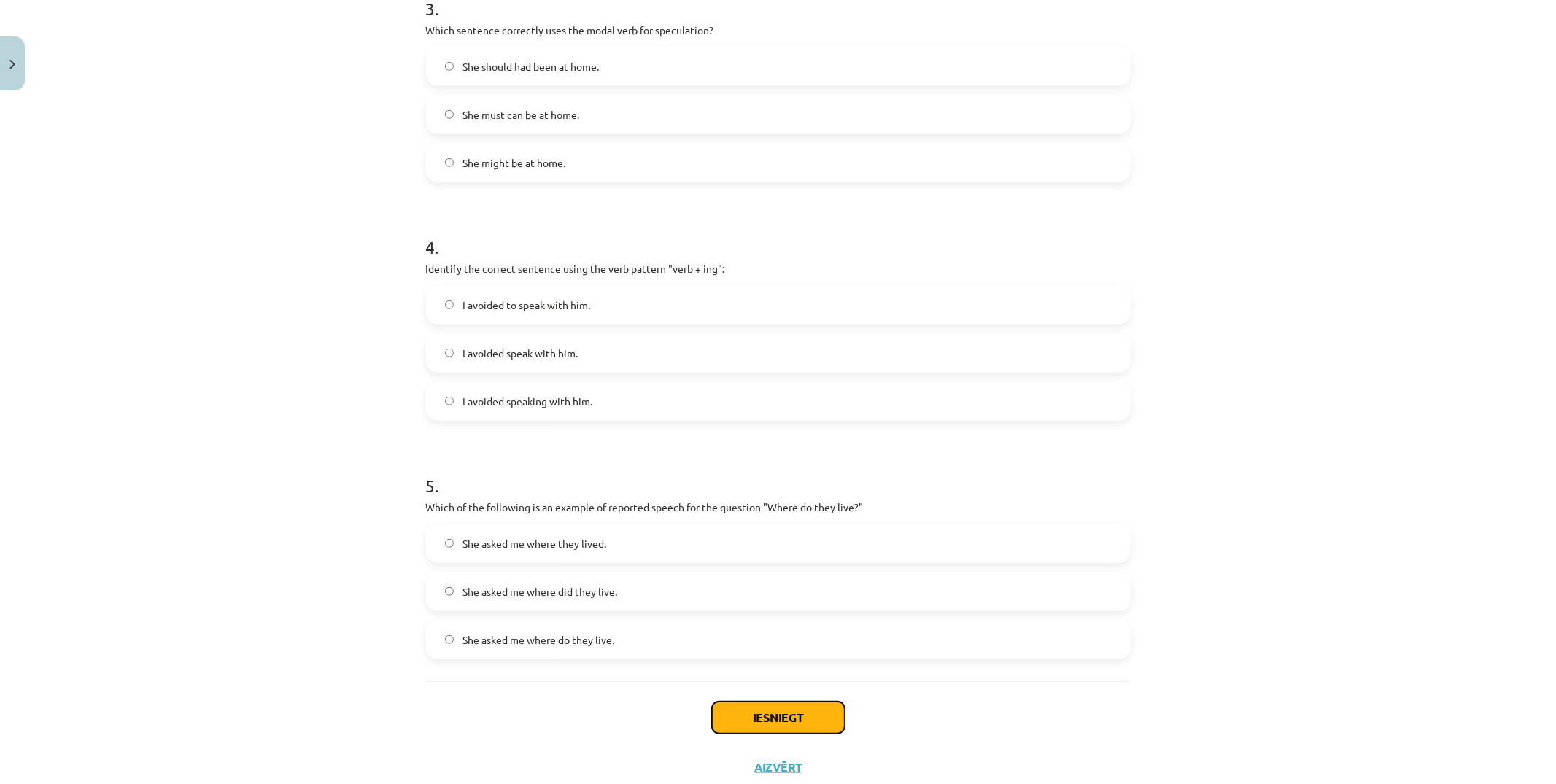
click at [777, 720] on button "Iesniegt" at bounding box center [778, 717] width 133 height 32
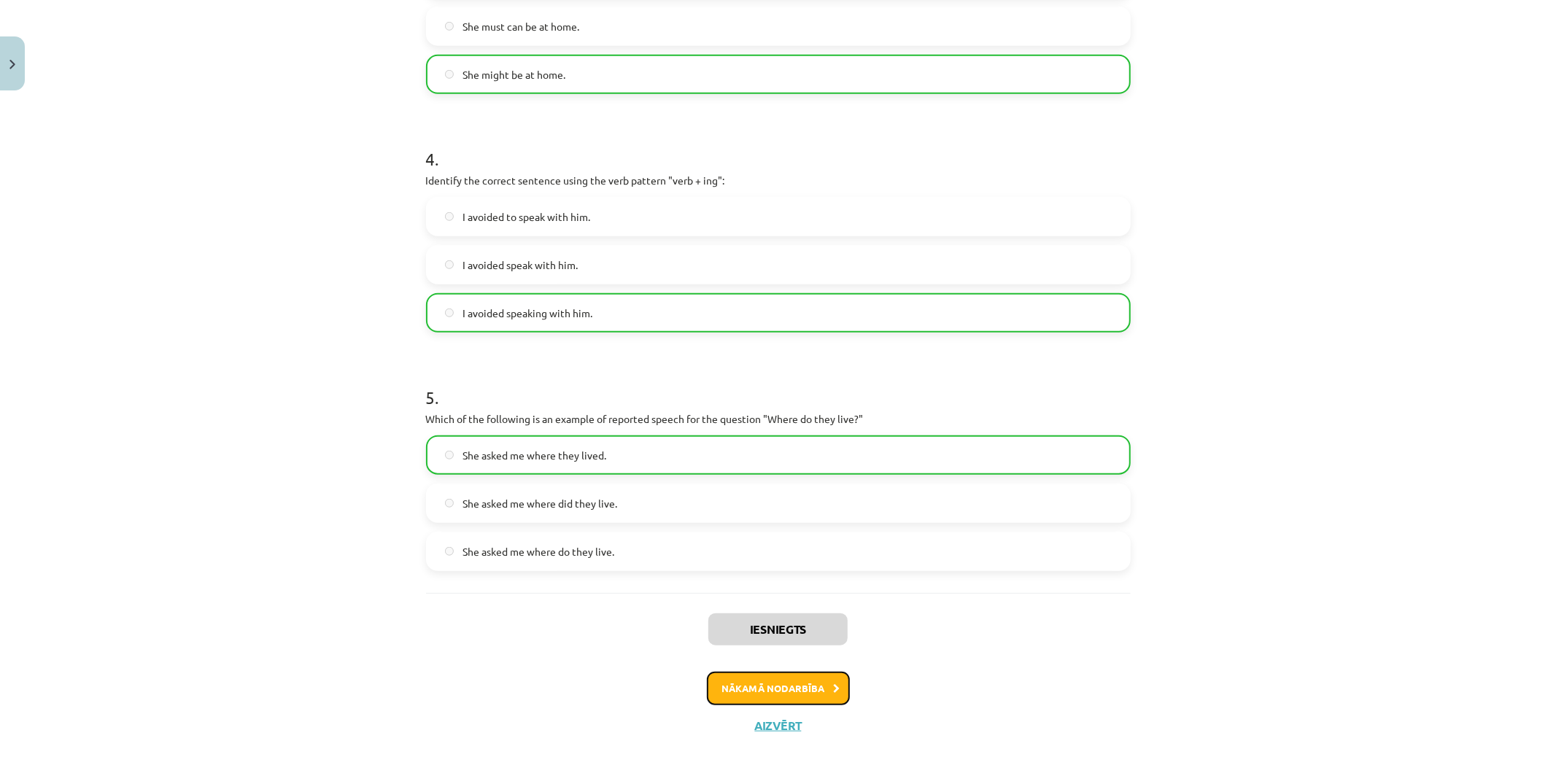
click at [816, 682] on button "Nākamā nodarbība" at bounding box center [778, 689] width 143 height 33
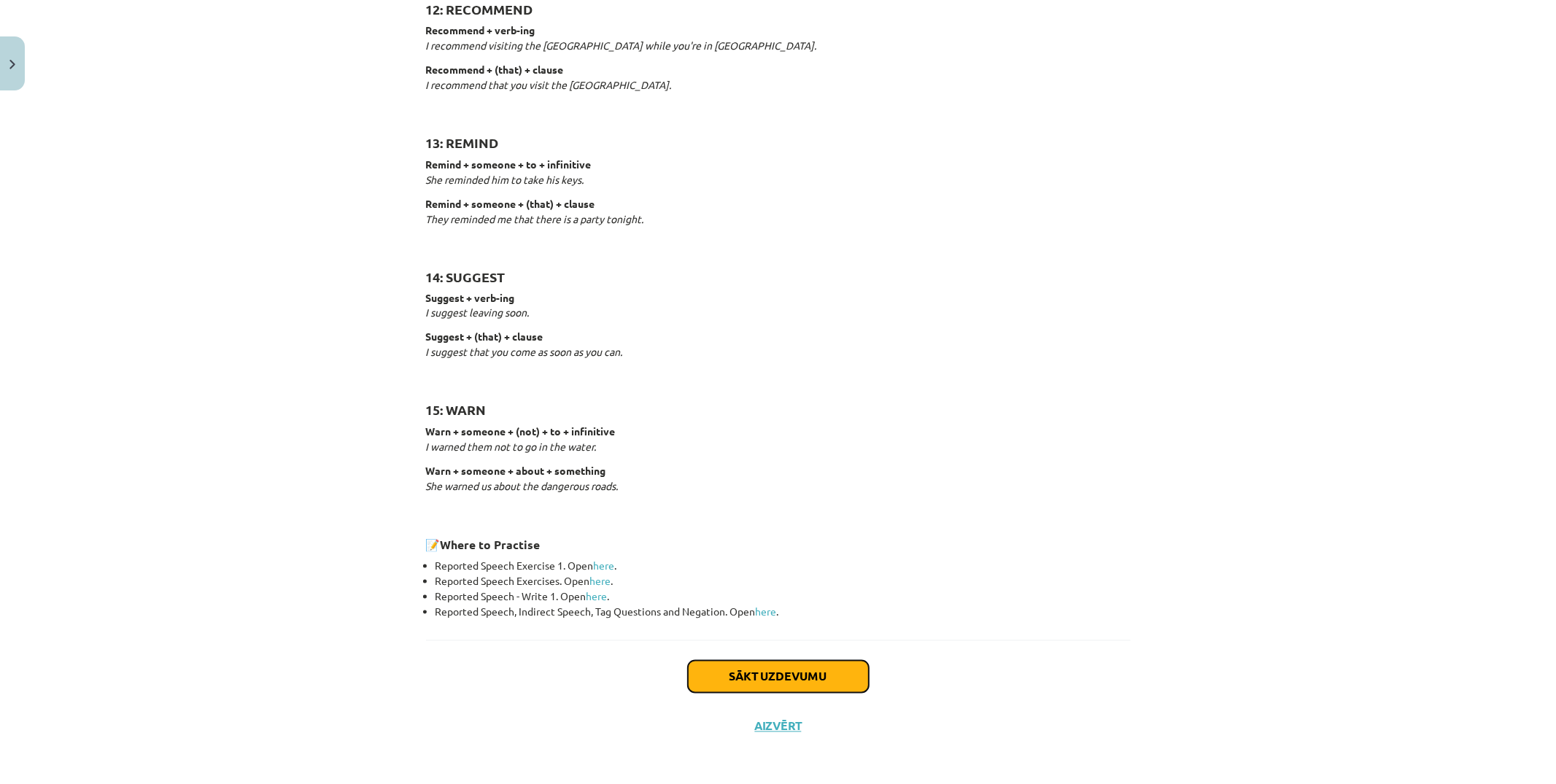
click at [794, 677] on button "Sākt uzdevumu" at bounding box center [778, 677] width 181 height 32
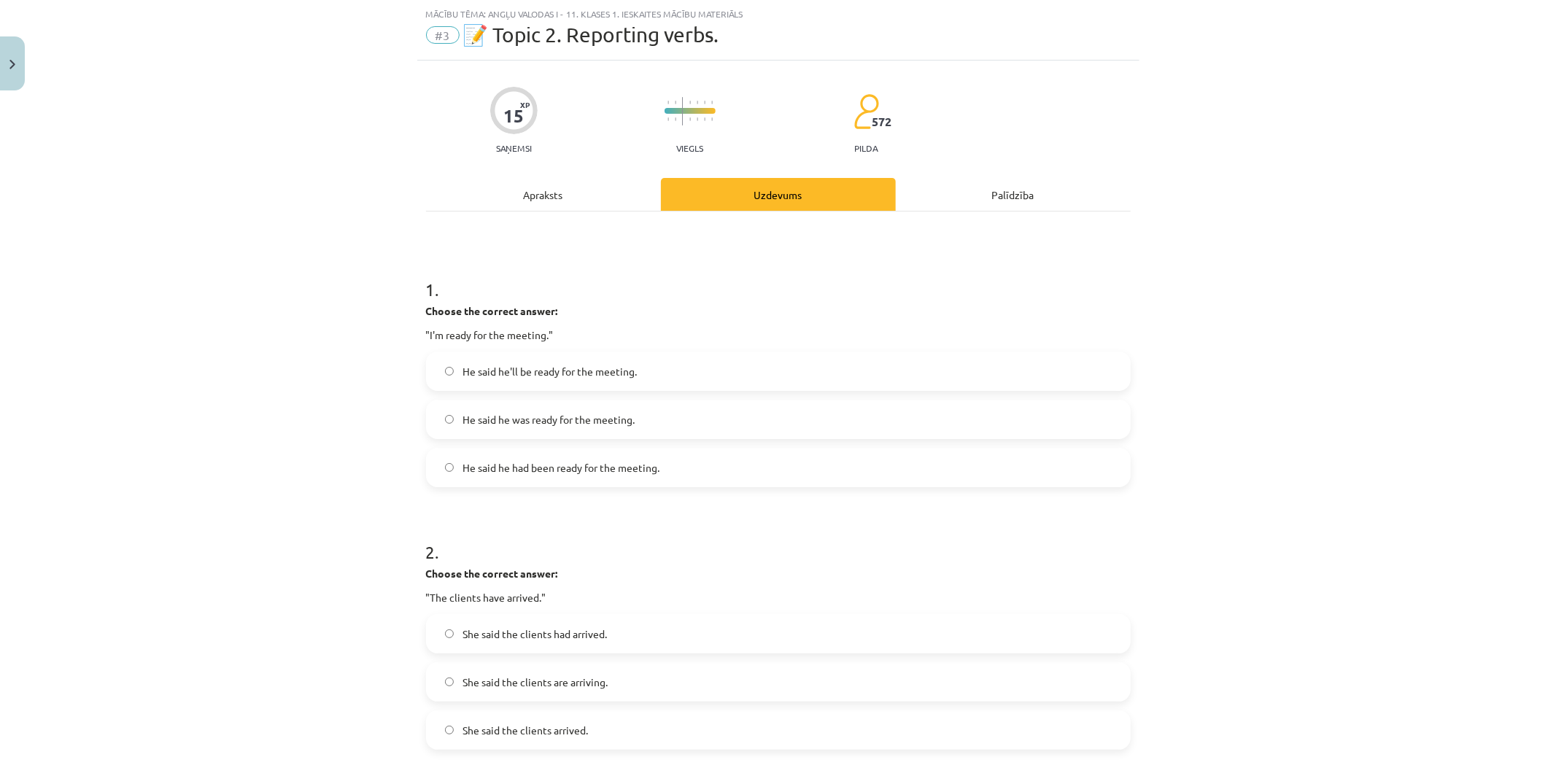
click at [770, 460] on label "He said he had been ready for the meeting." at bounding box center [778, 467] width 702 height 36
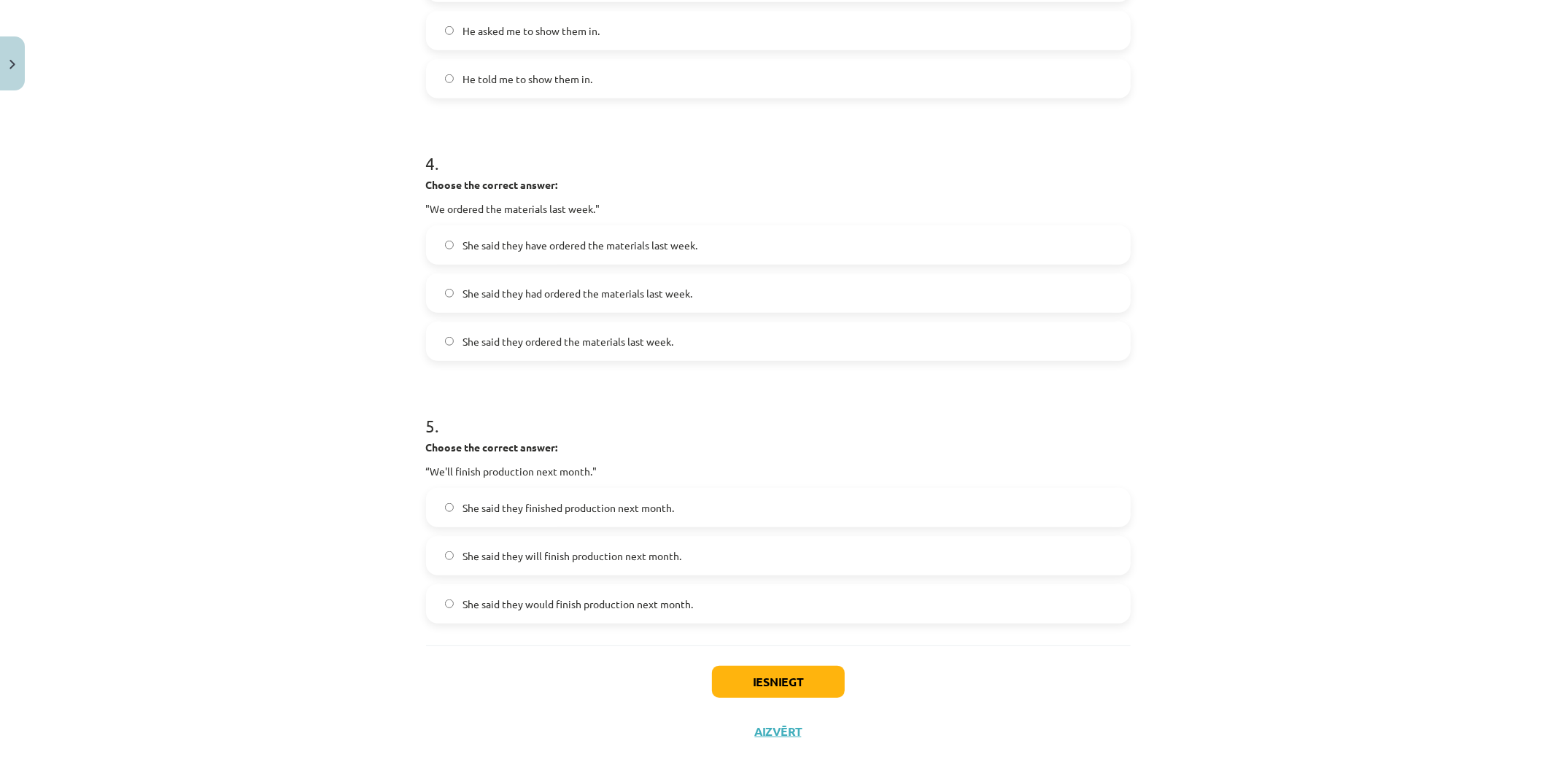
scroll to position [957, 0]
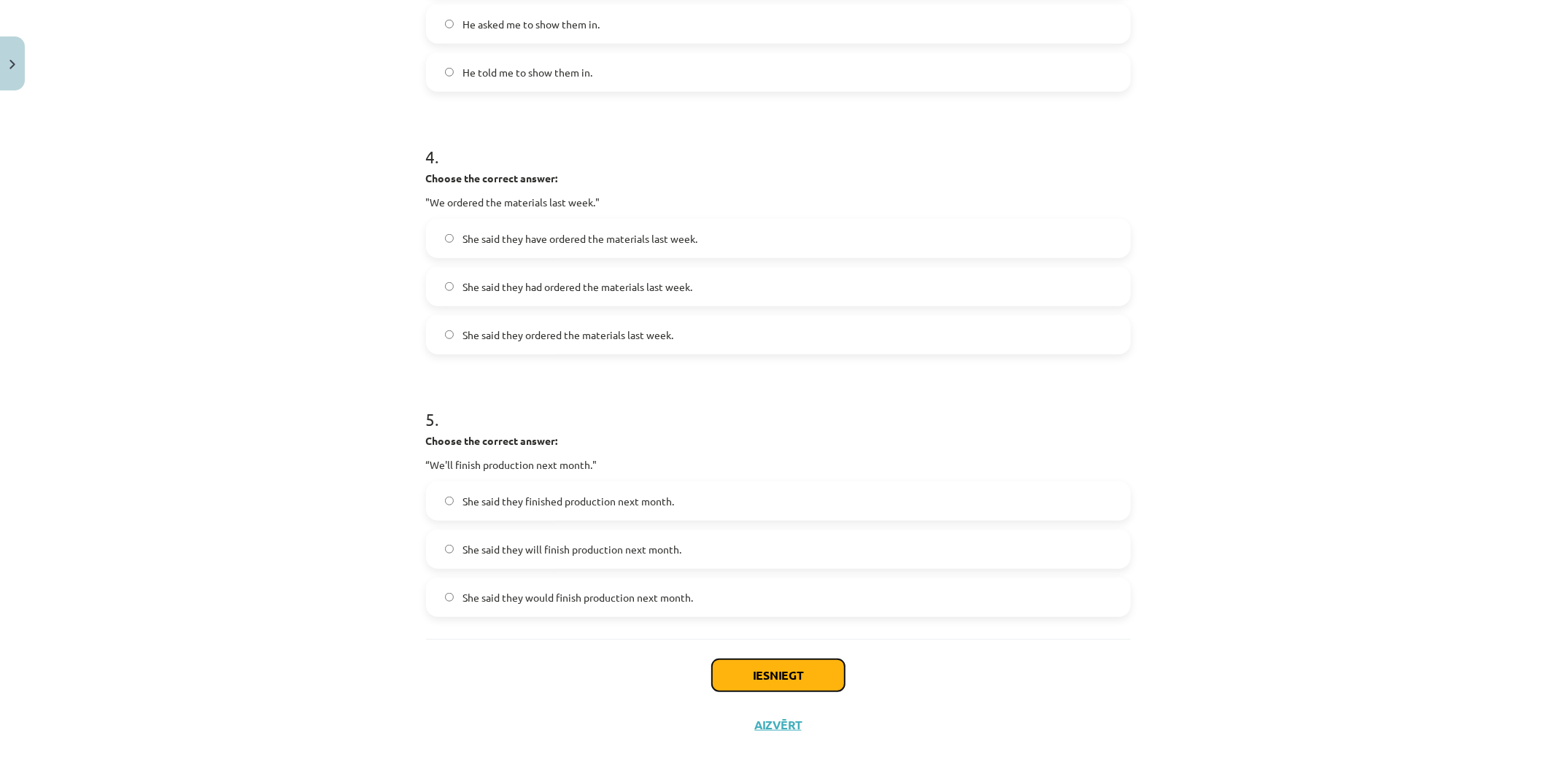
click at [801, 666] on button "Iesniegt" at bounding box center [778, 676] width 133 height 32
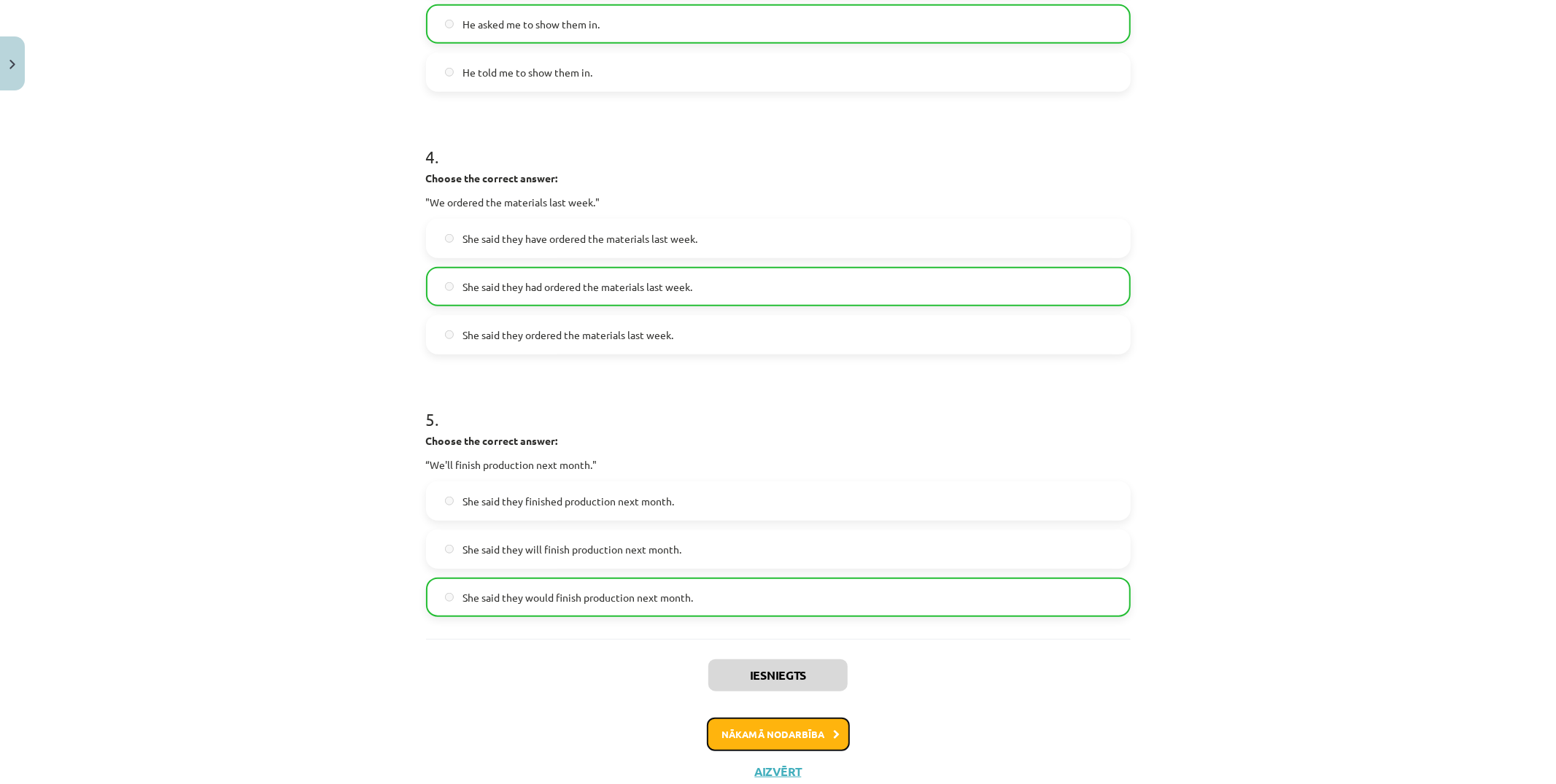
click at [815, 735] on button "Nākamā nodarbība" at bounding box center [778, 735] width 143 height 33
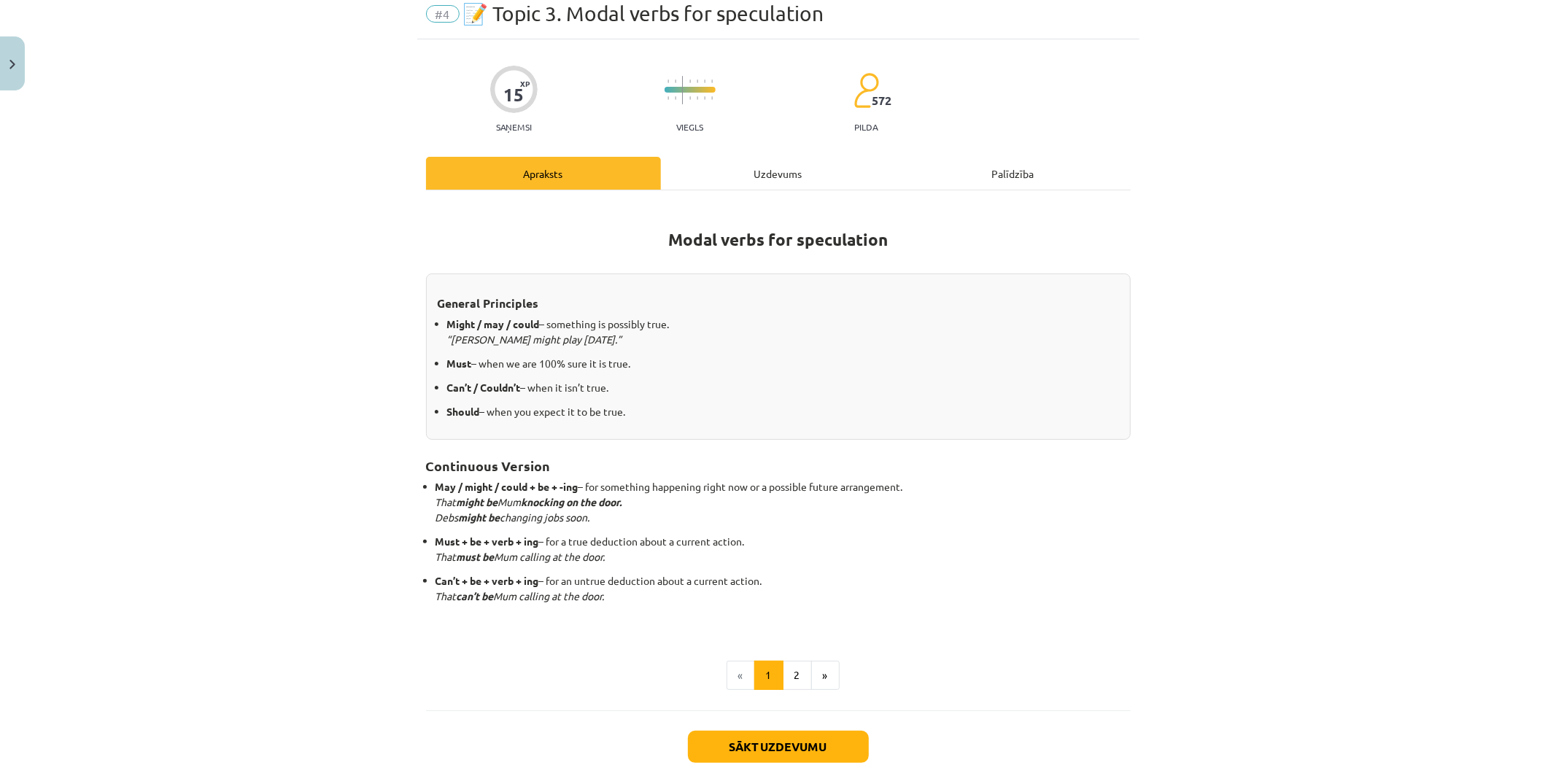
scroll to position [36, 0]
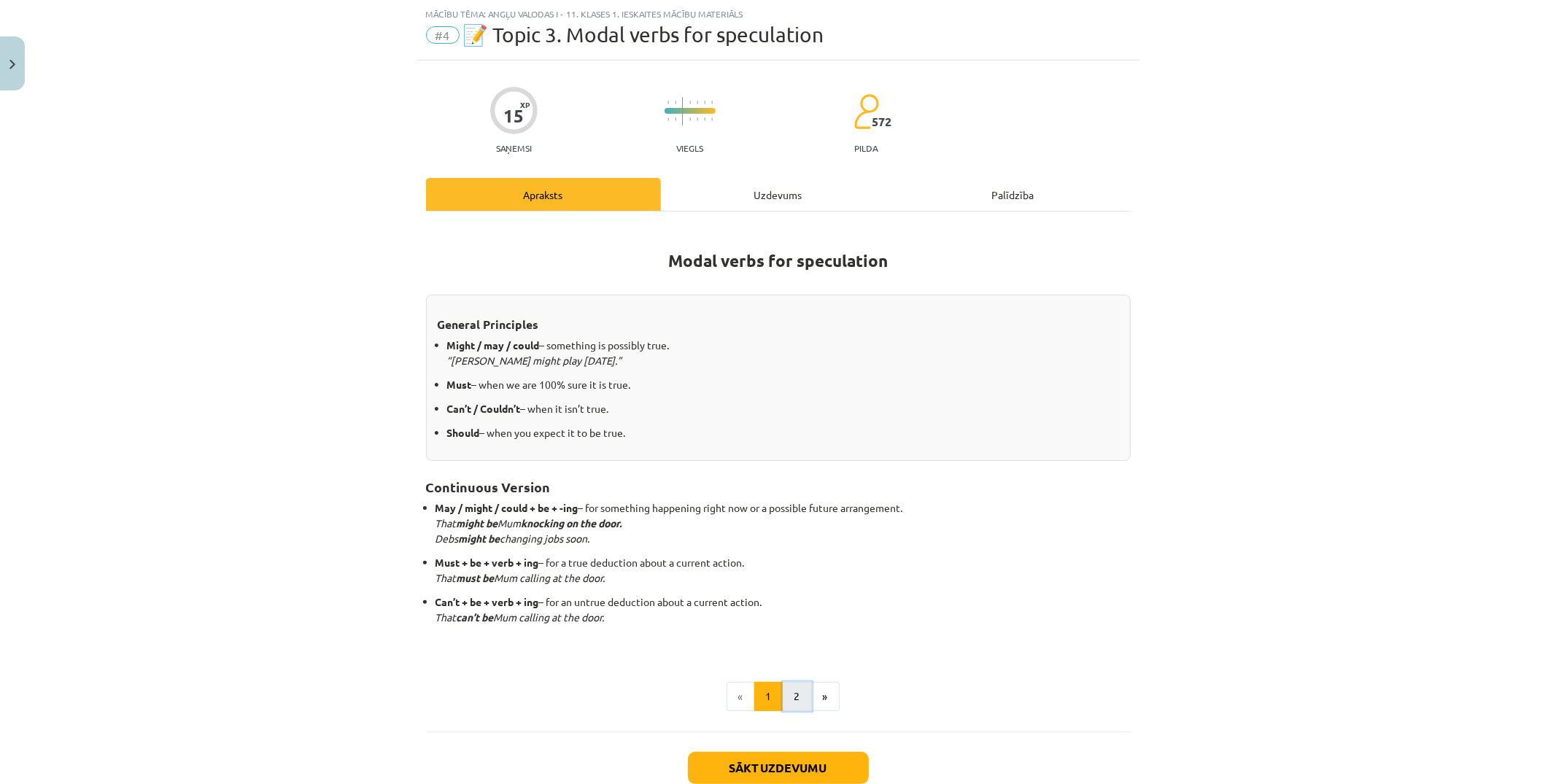
click at [788, 705] on button "2" at bounding box center [797, 696] width 29 height 29
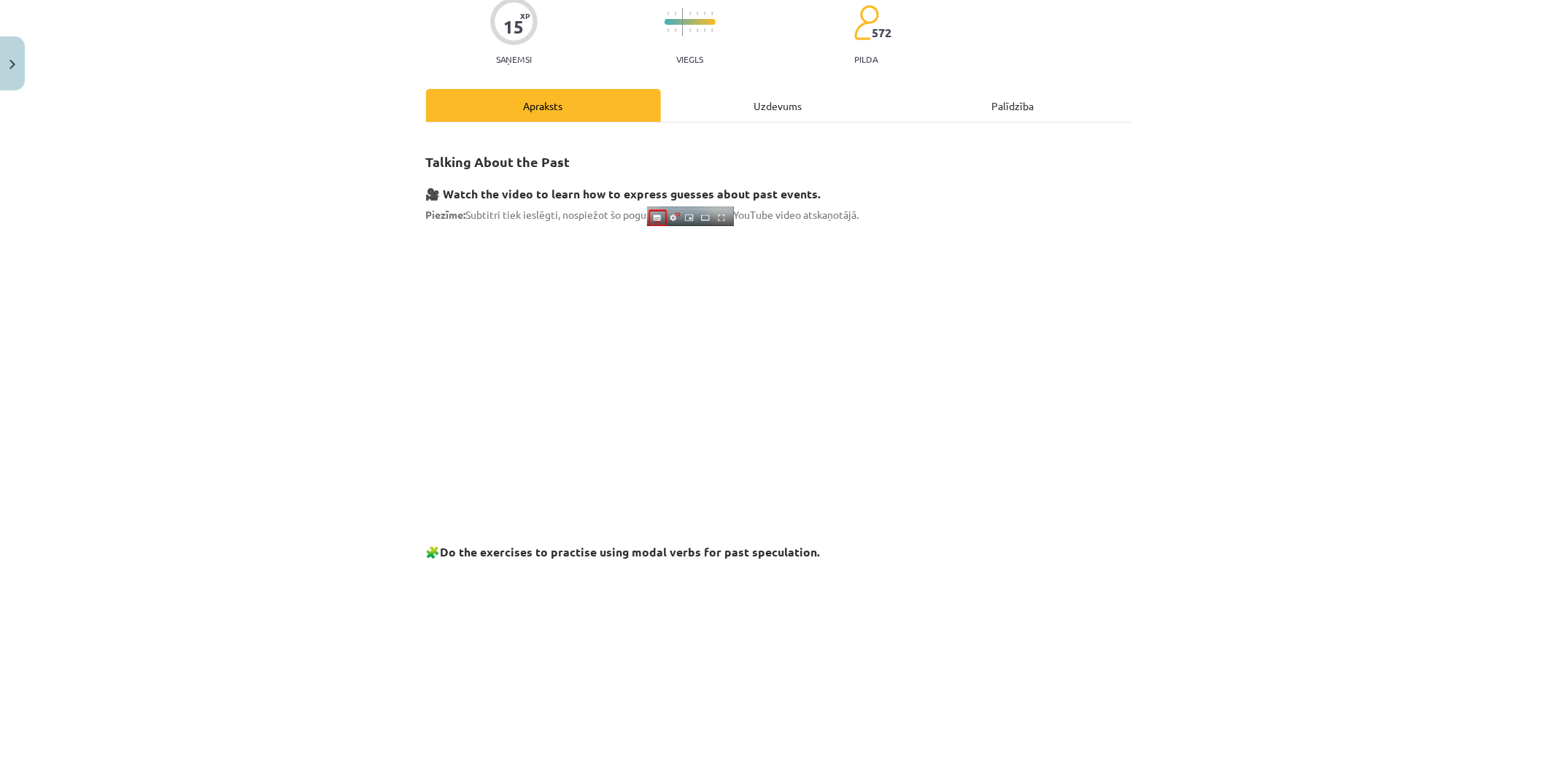
scroll to position [127, 0]
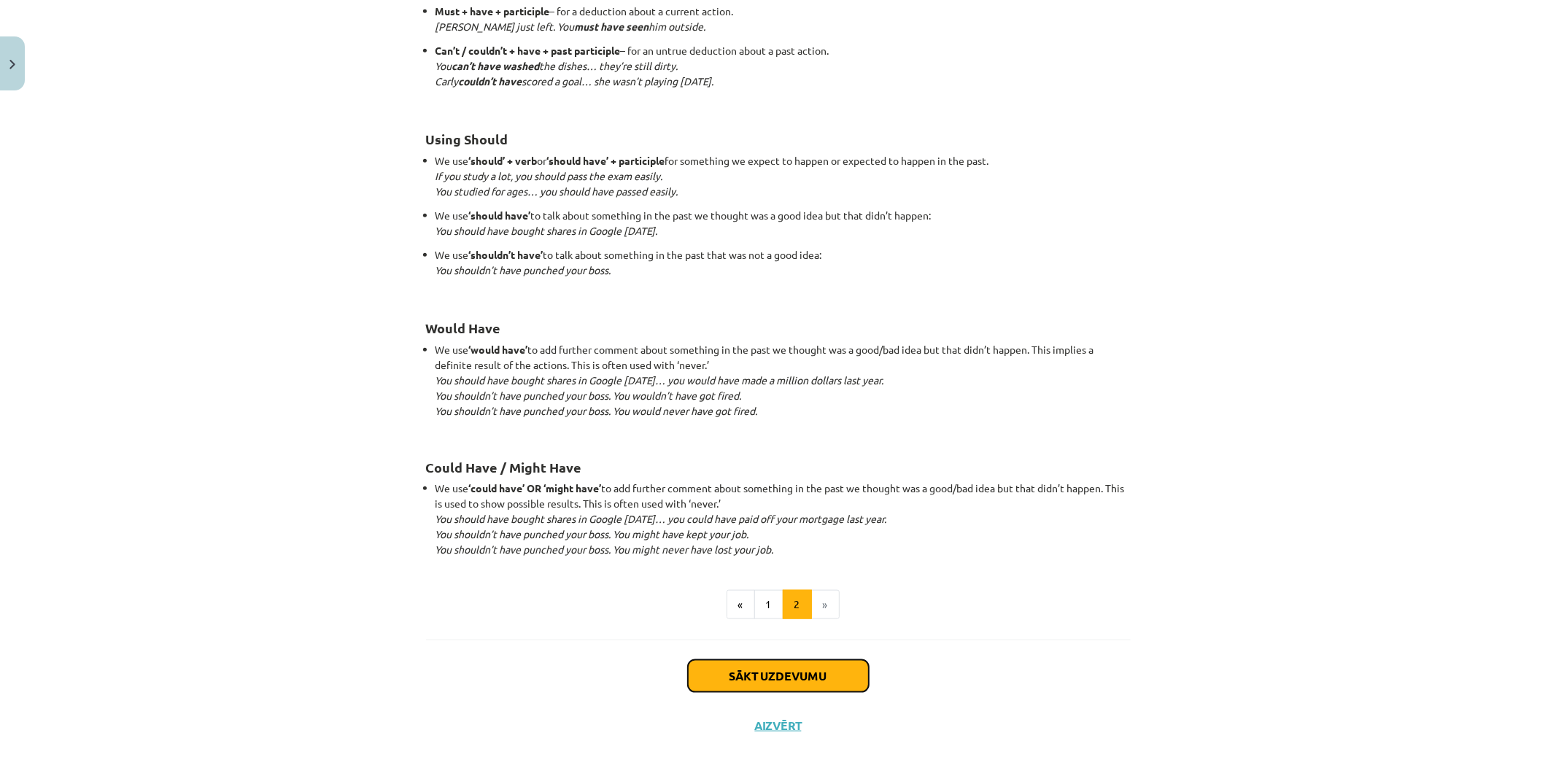
click at [798, 685] on button "Sākt uzdevumu" at bounding box center [778, 677] width 181 height 32
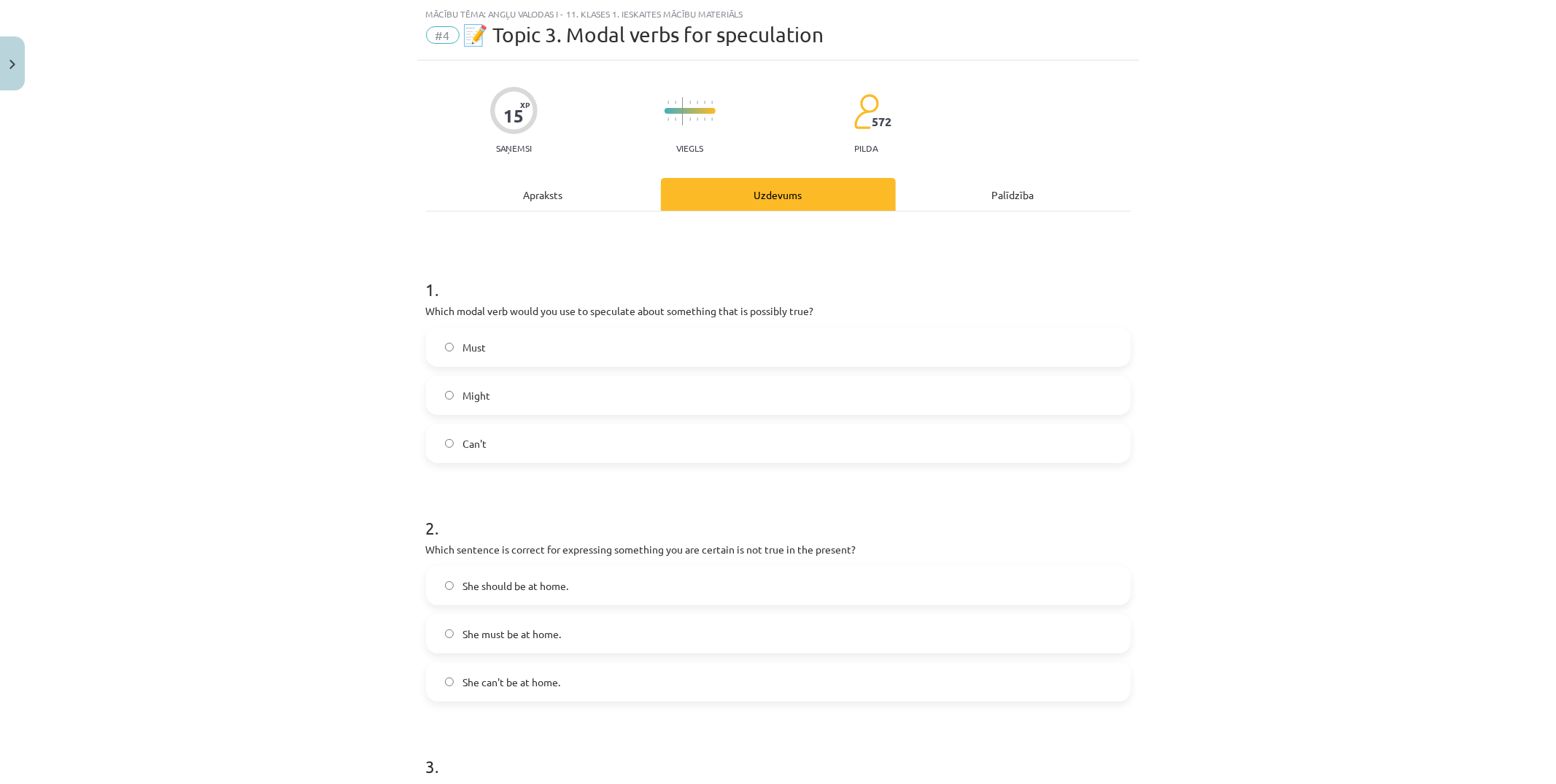
click at [823, 449] on label "Can't" at bounding box center [778, 443] width 702 height 36
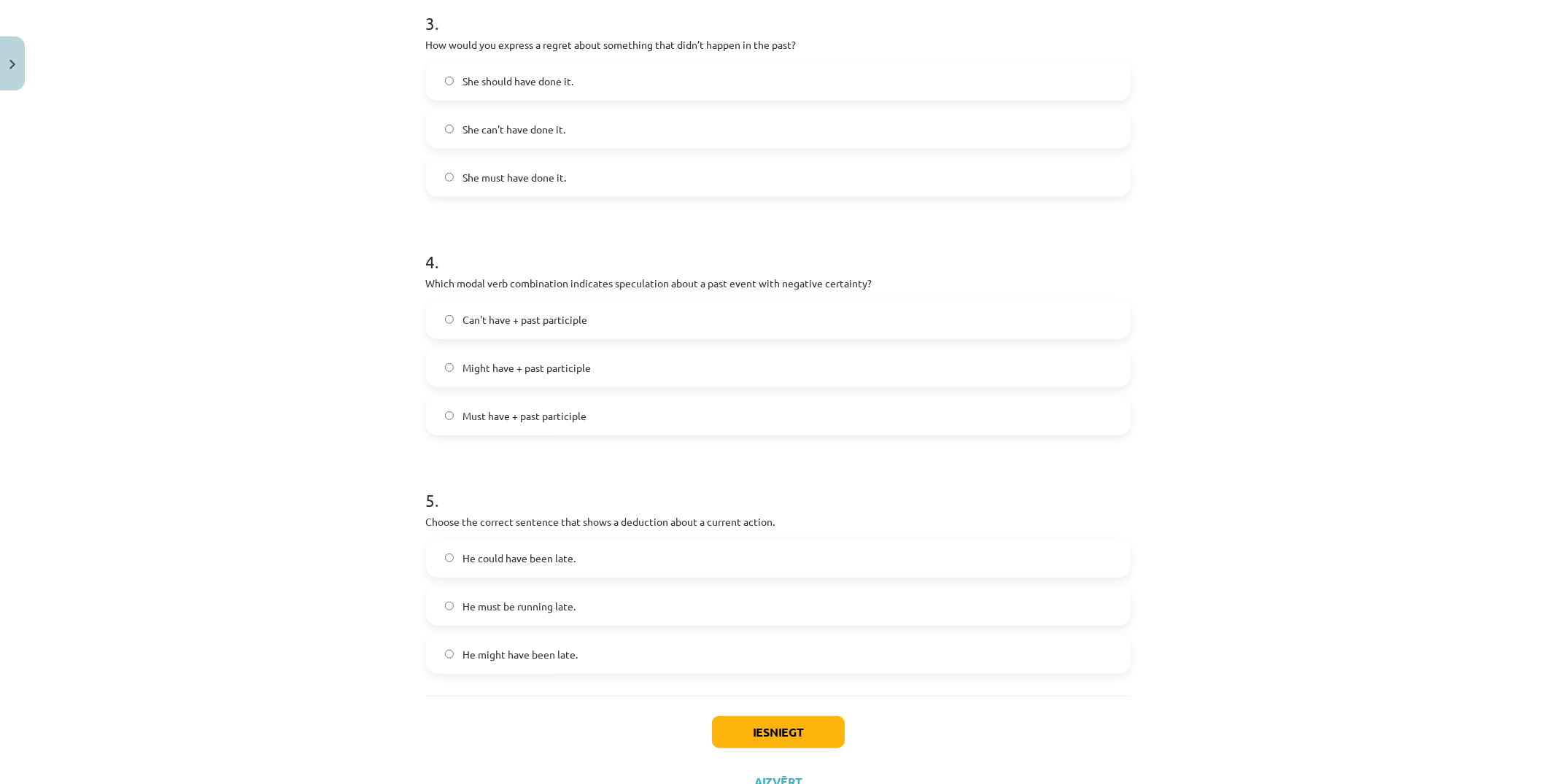
scroll to position [837, 0]
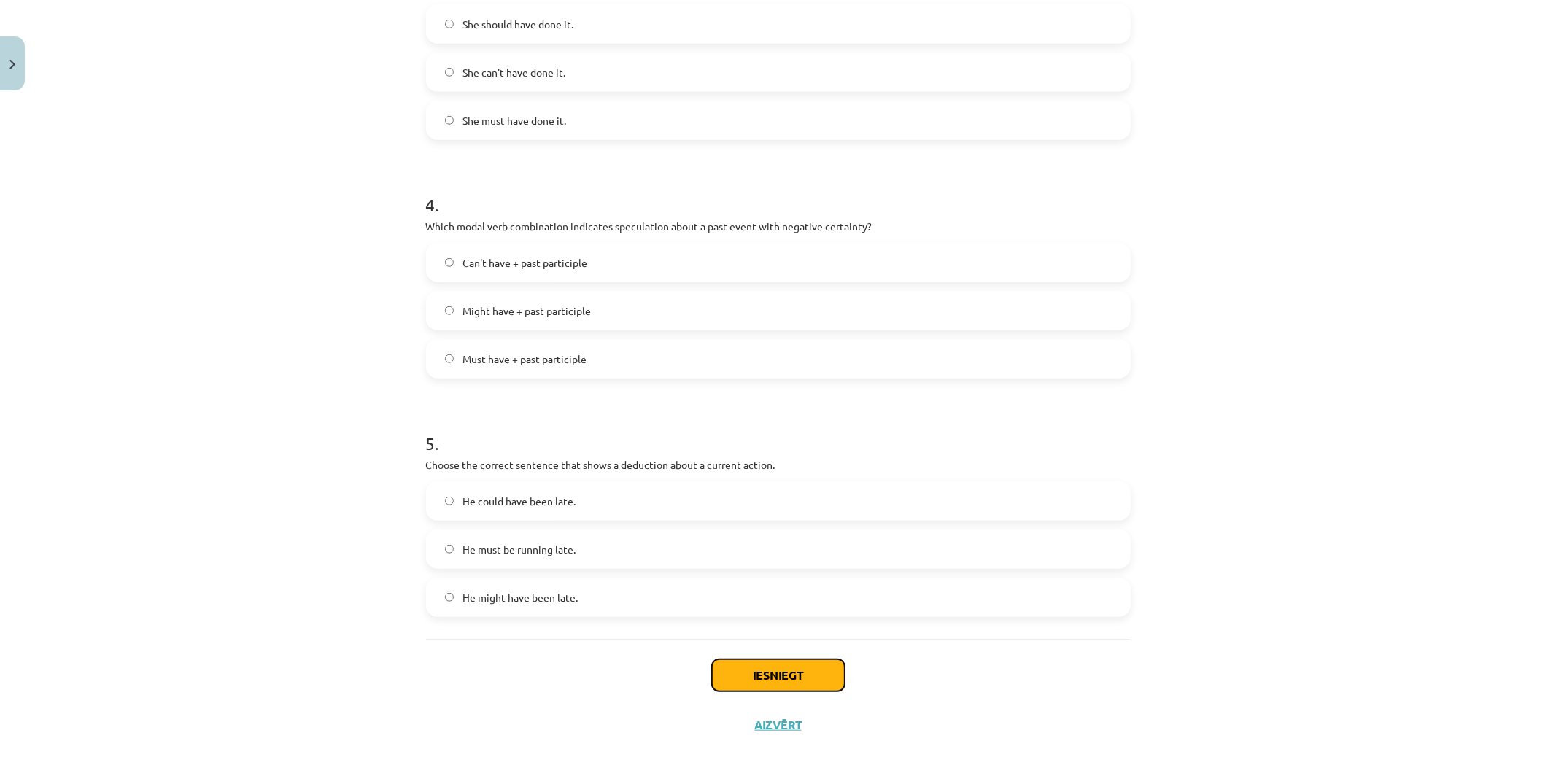
click at [798, 677] on button "Iesniegt" at bounding box center [778, 676] width 133 height 32
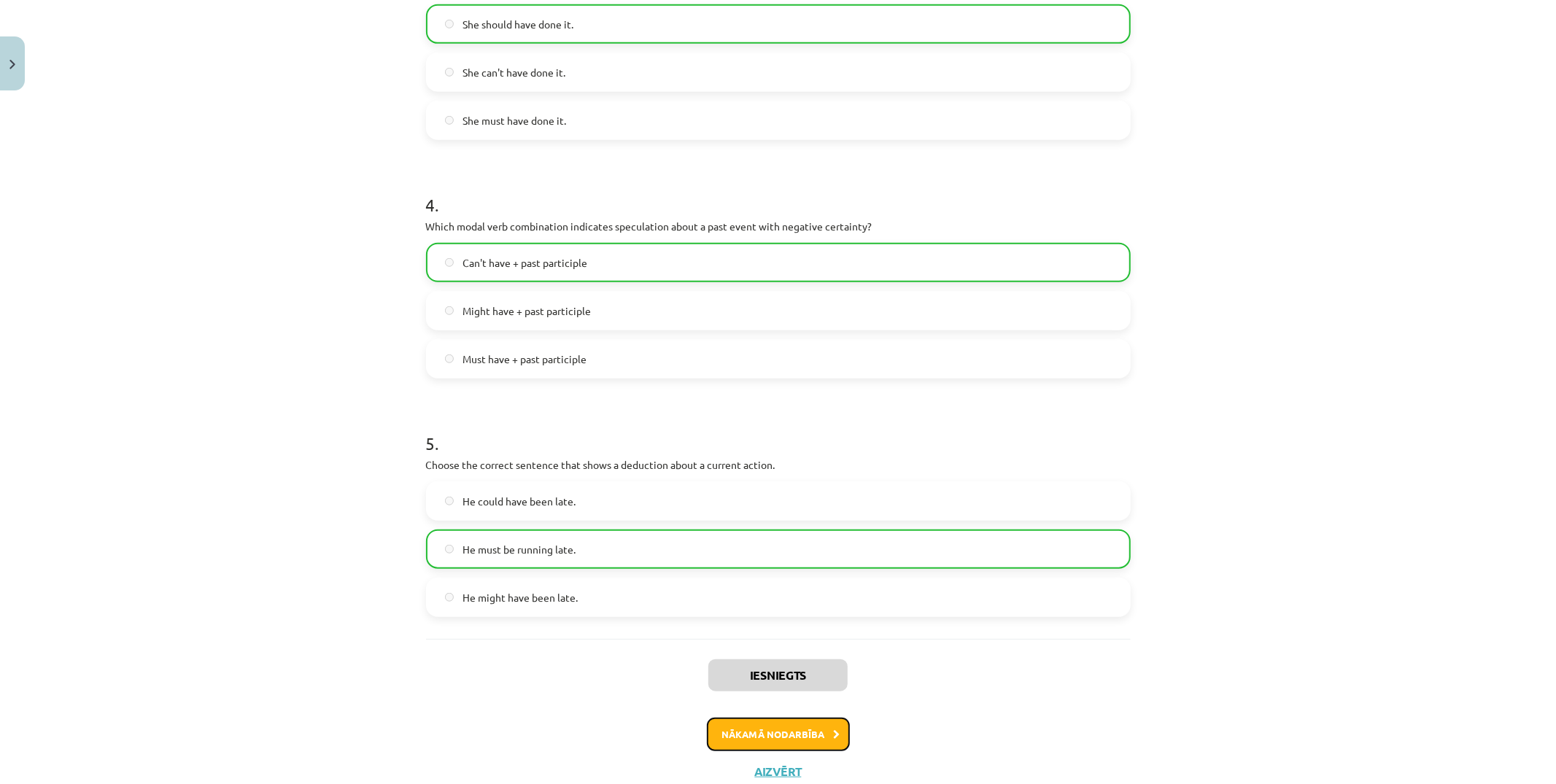
click at [789, 729] on button "Nākamā nodarbība" at bounding box center [778, 735] width 143 height 33
click at [789, 765] on button "Aizvērt" at bounding box center [778, 772] width 56 height 15
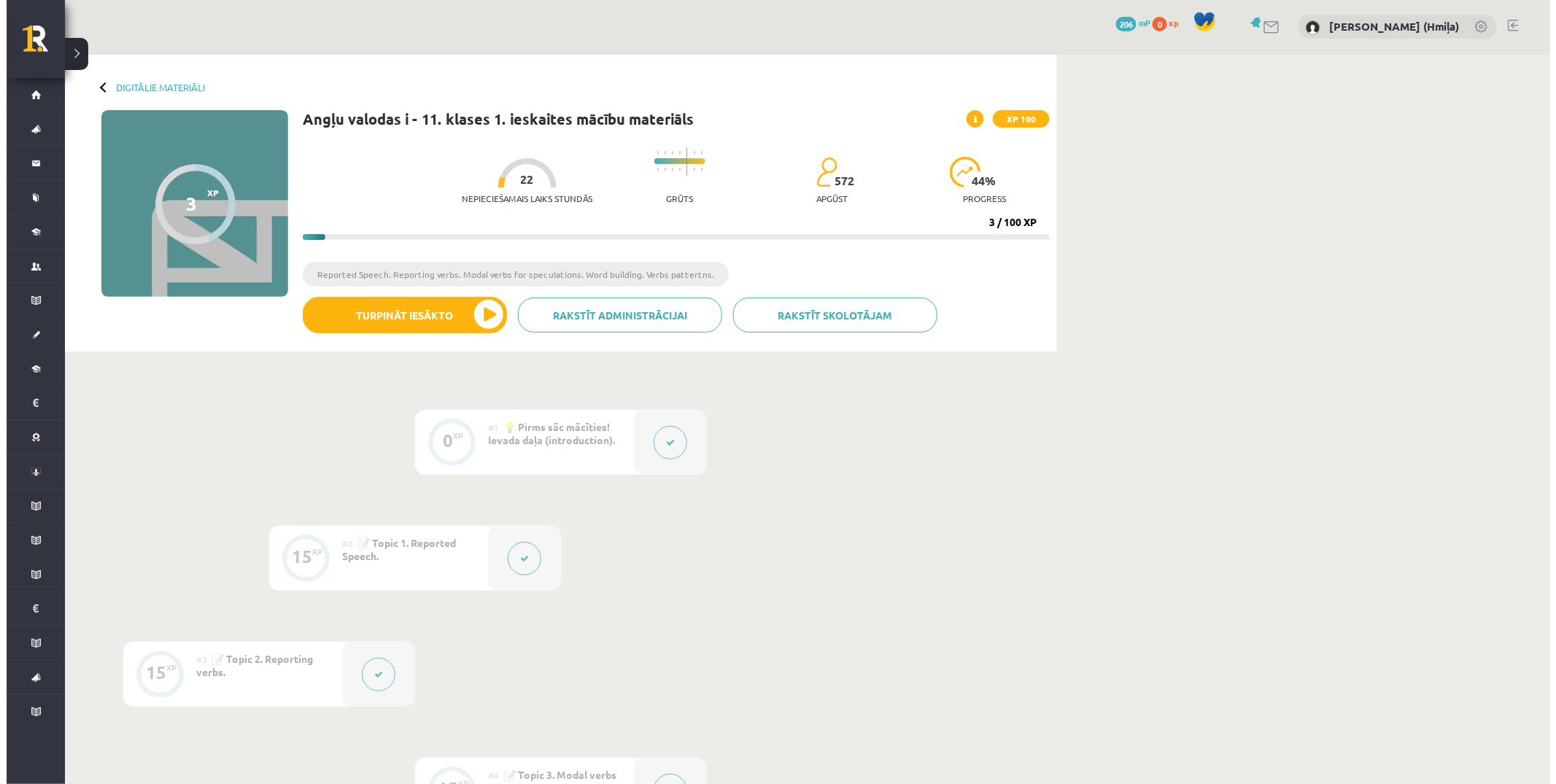
scroll to position [416, 0]
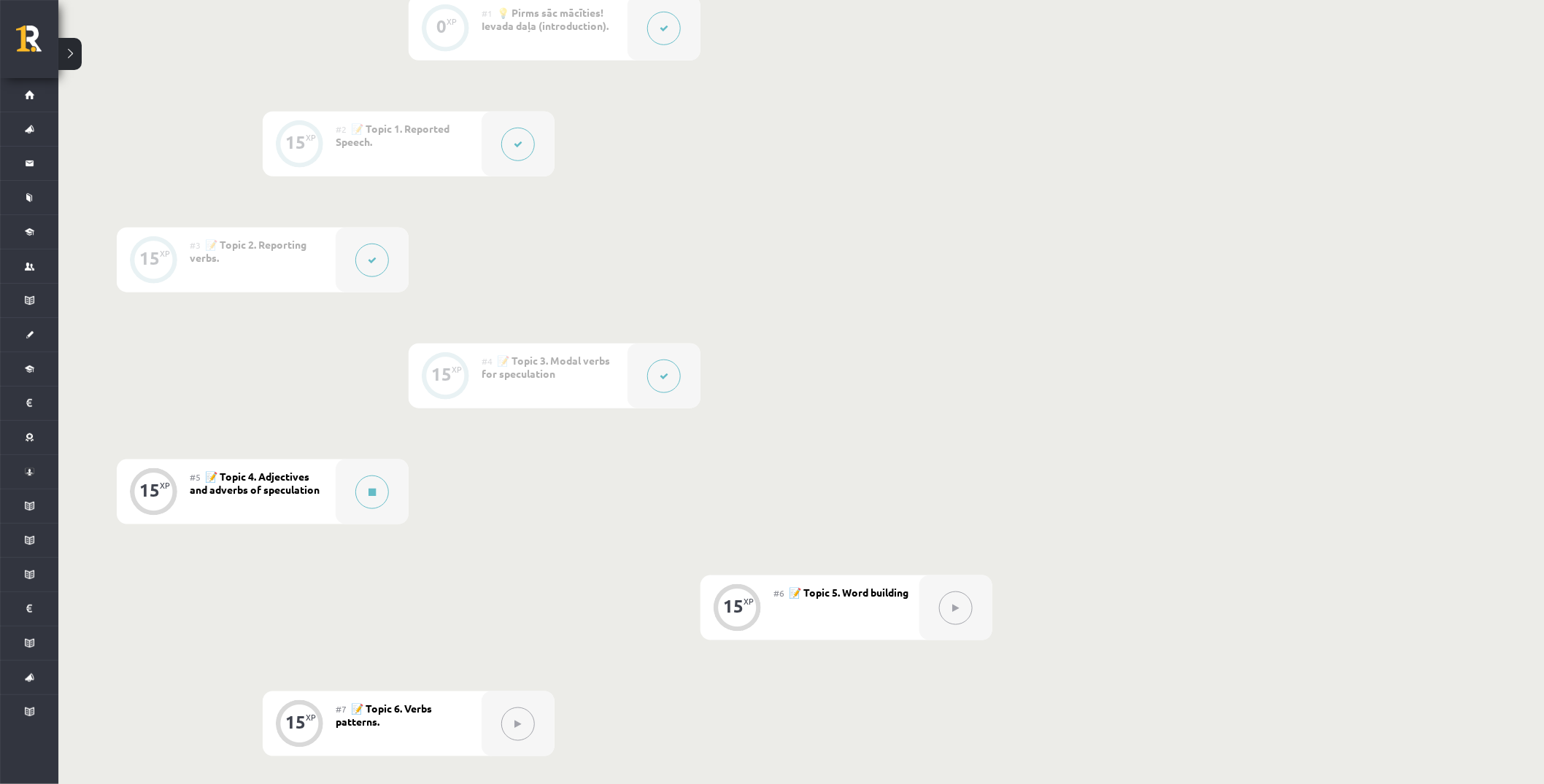
click at [664, 366] on button at bounding box center [664, 376] width 33 height 33
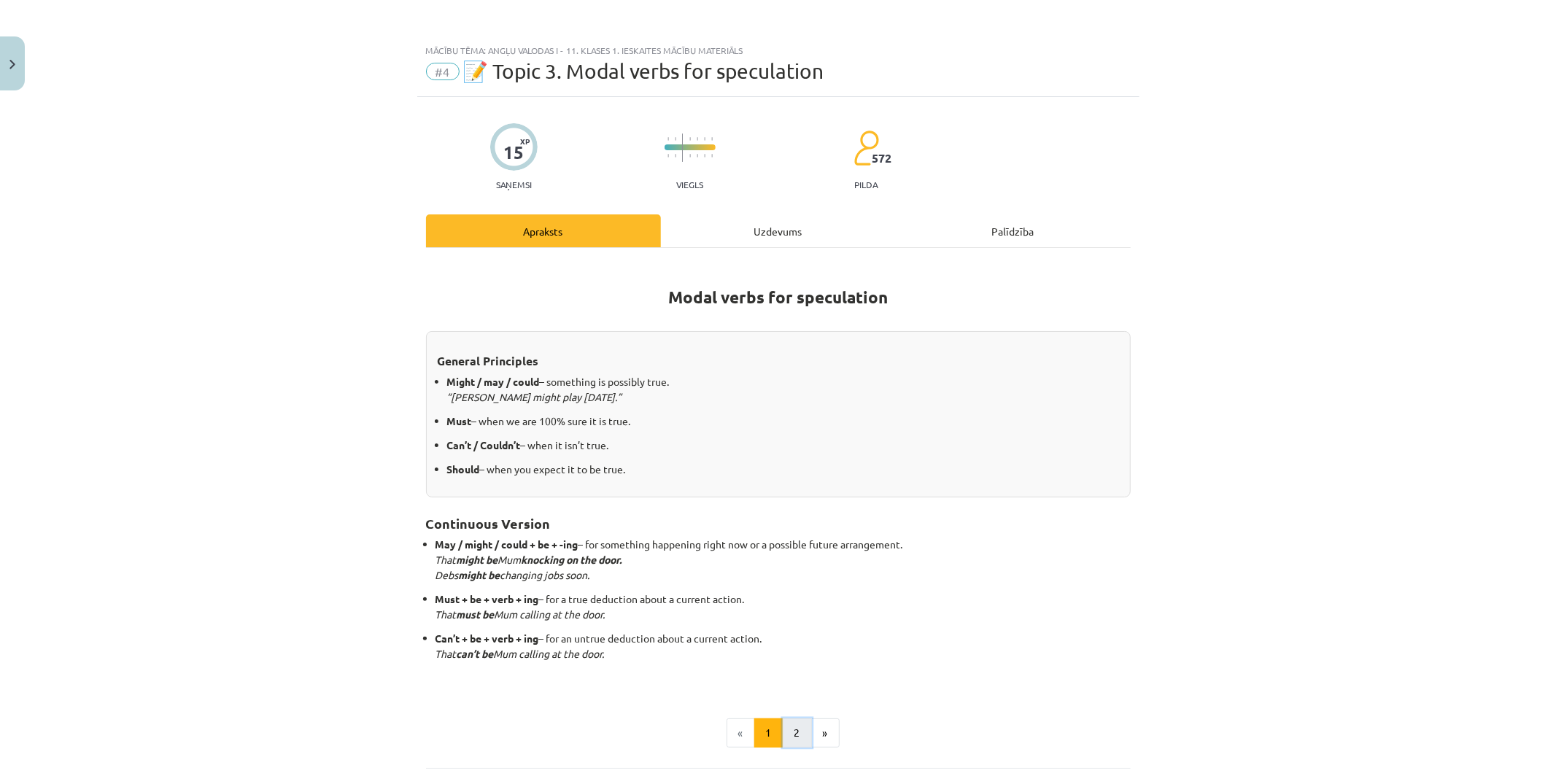
click at [793, 737] on button "2" at bounding box center [797, 733] width 29 height 29
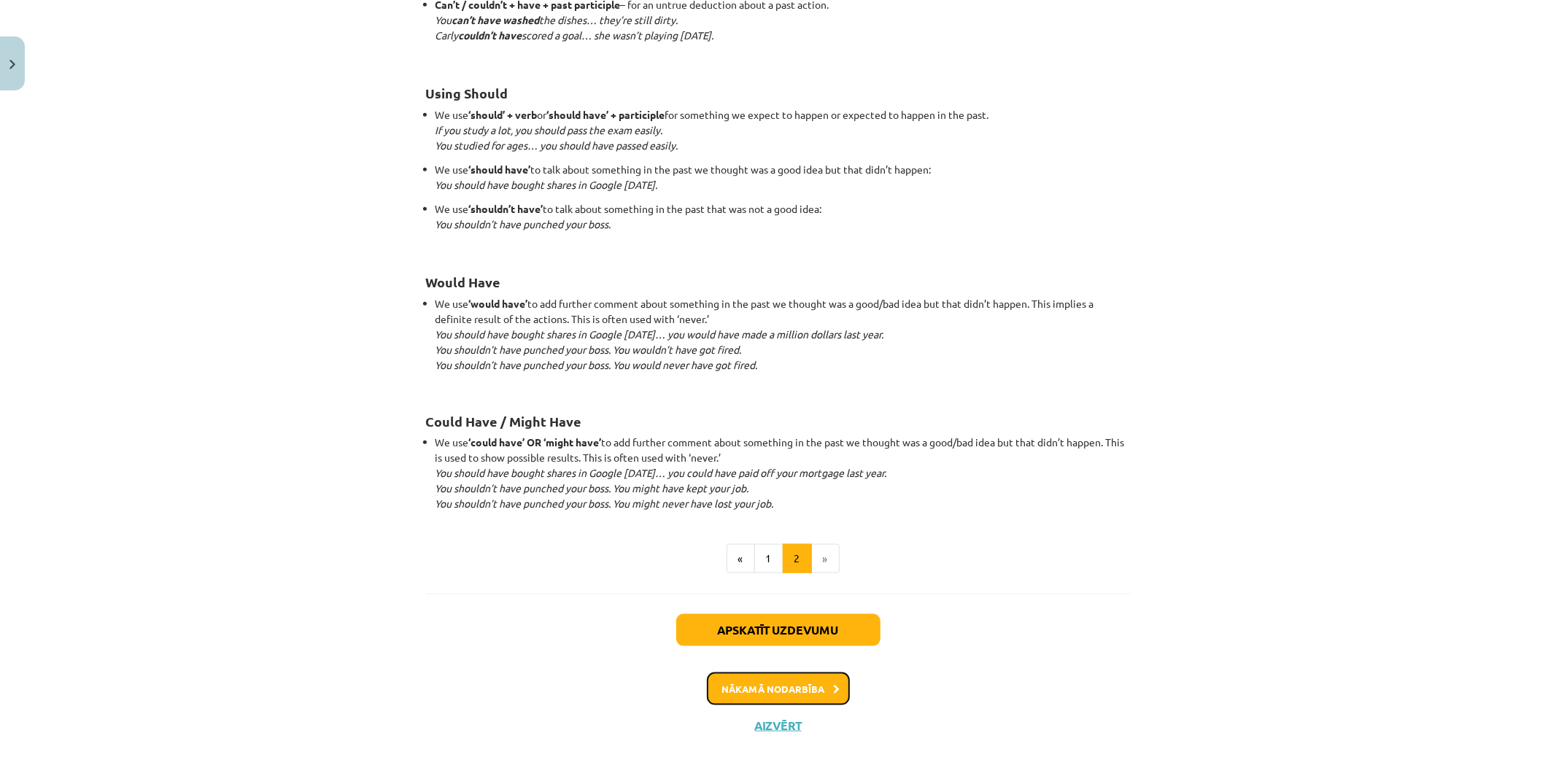
click at [819, 689] on button "Nākamā nodarbība" at bounding box center [778, 689] width 143 height 33
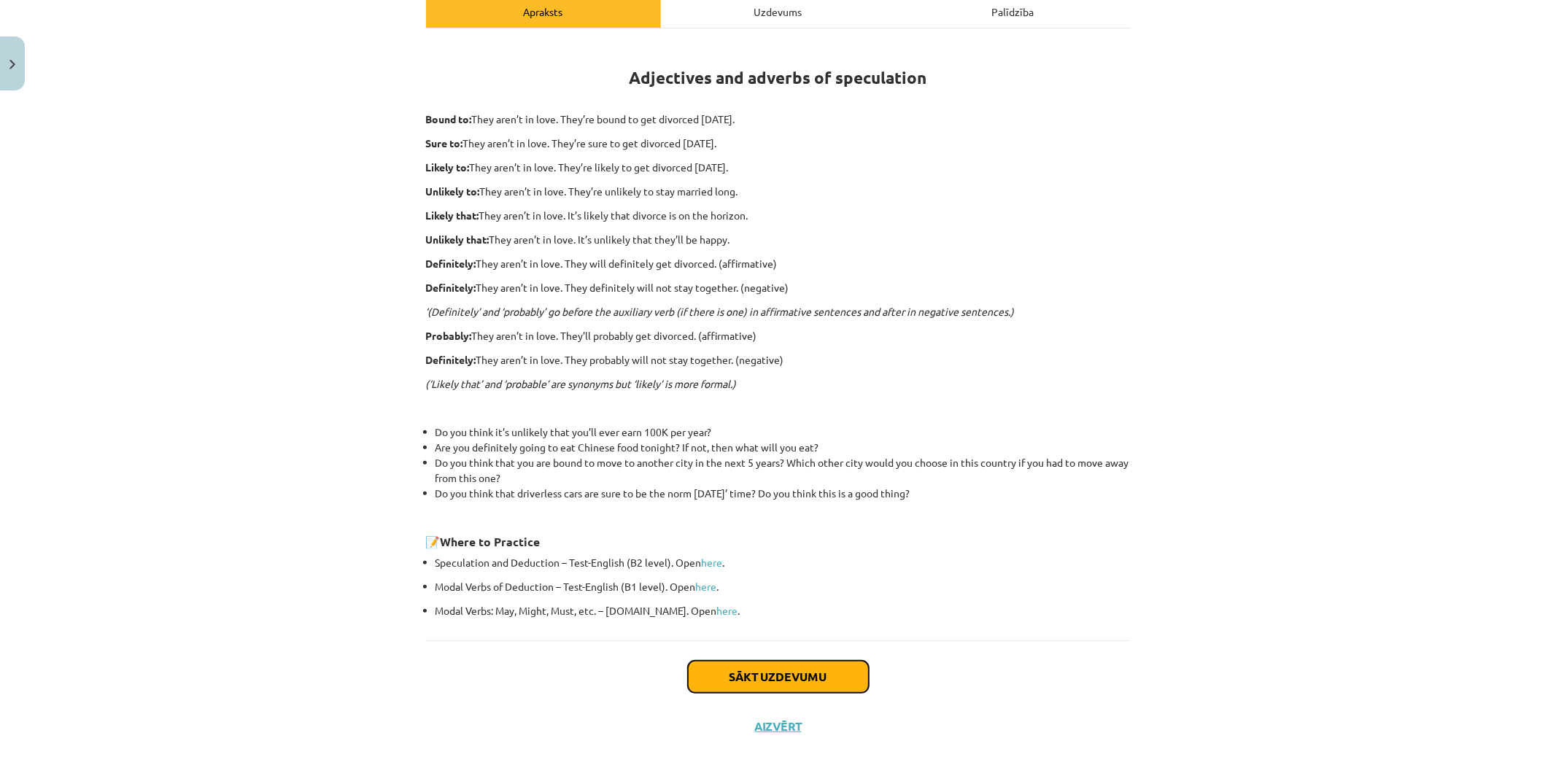
click at [790, 676] on button "Sākt uzdevumu" at bounding box center [778, 677] width 181 height 32
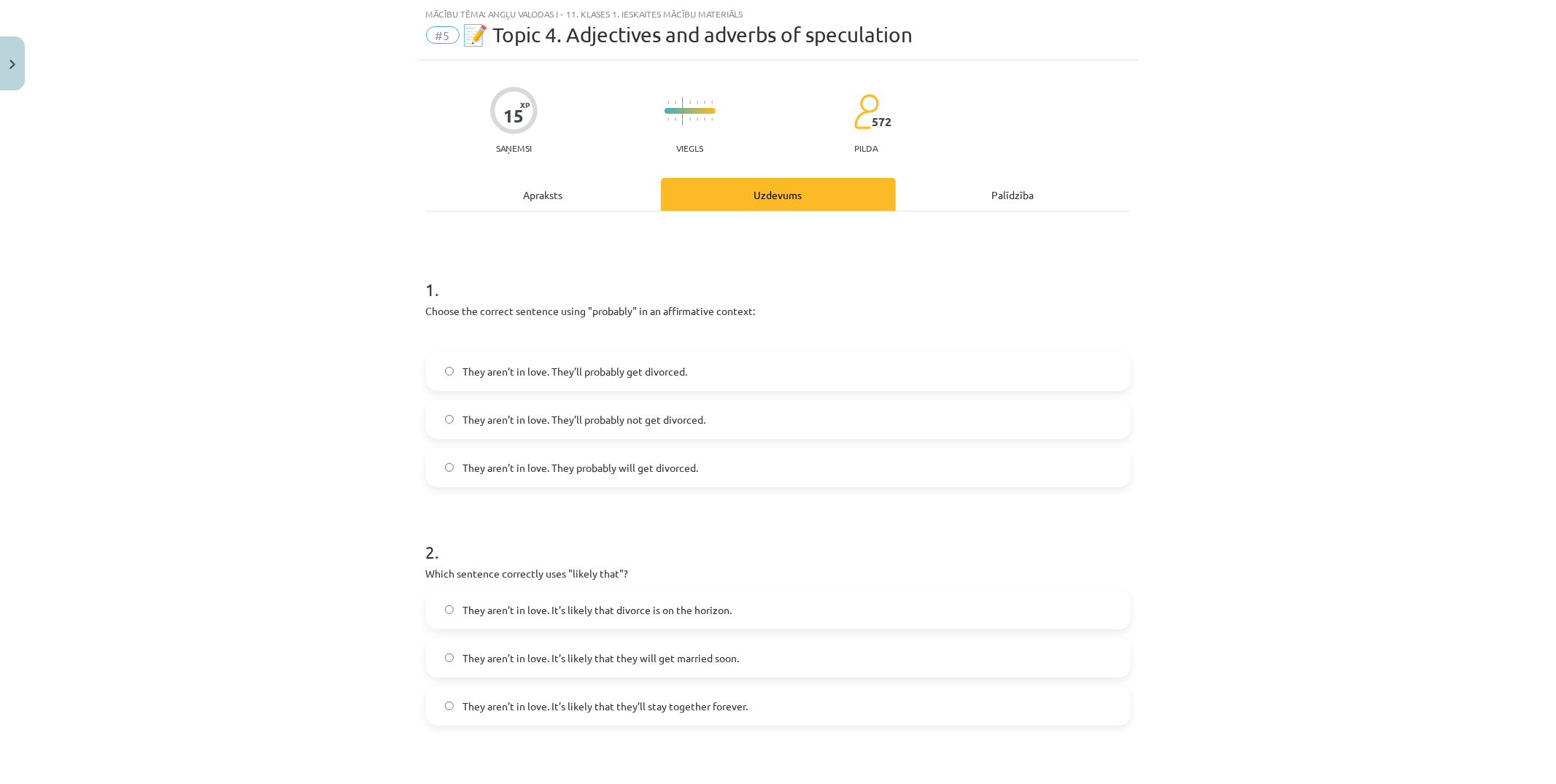
drag, startPoint x: 742, startPoint y: 379, endPoint x: 742, endPoint y: 424, distance: 45.0
click at [742, 379] on label "They aren’t in love. They’ll probably get divorced." at bounding box center [778, 371] width 702 height 36
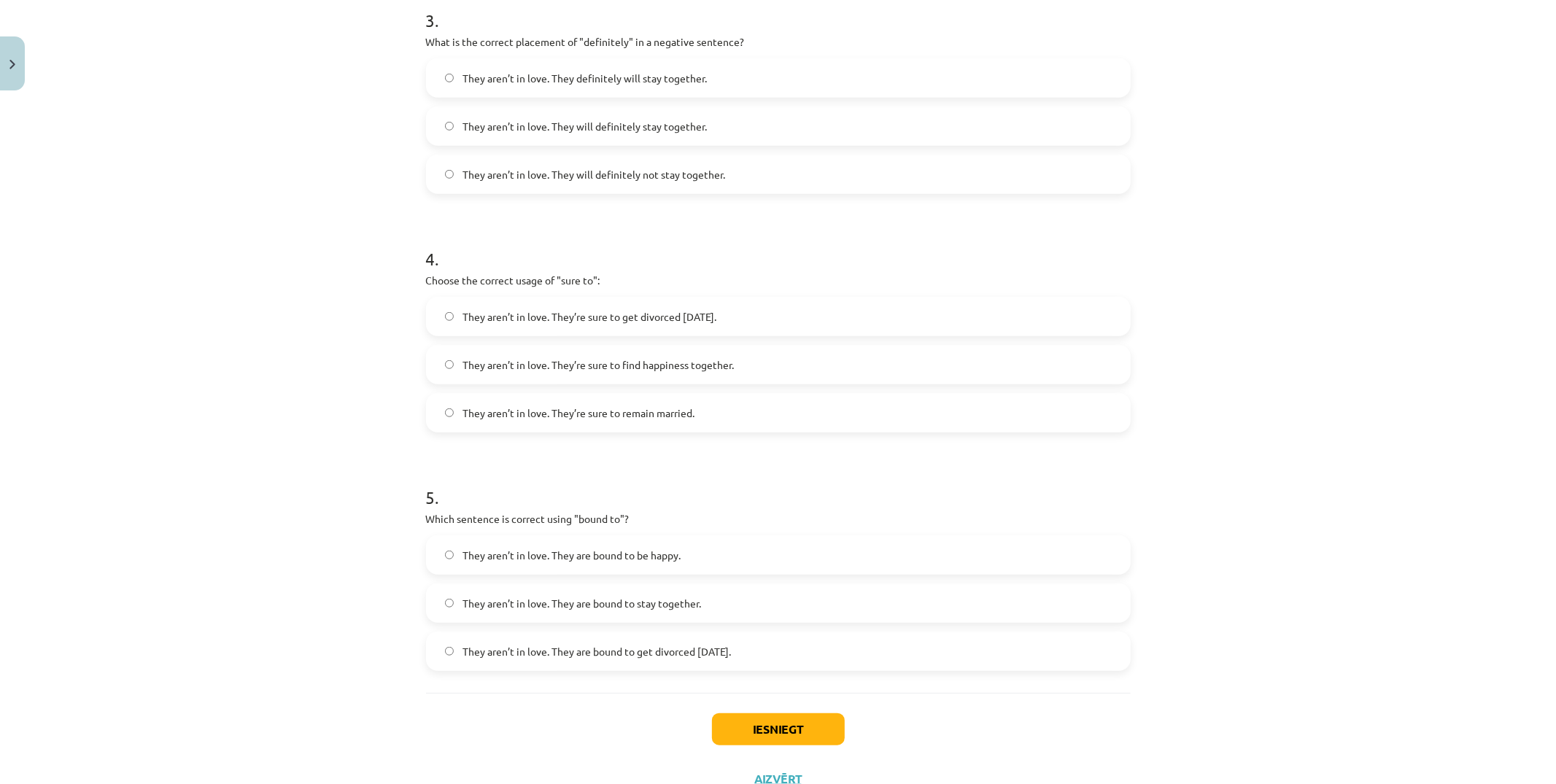
scroll to position [862, 0]
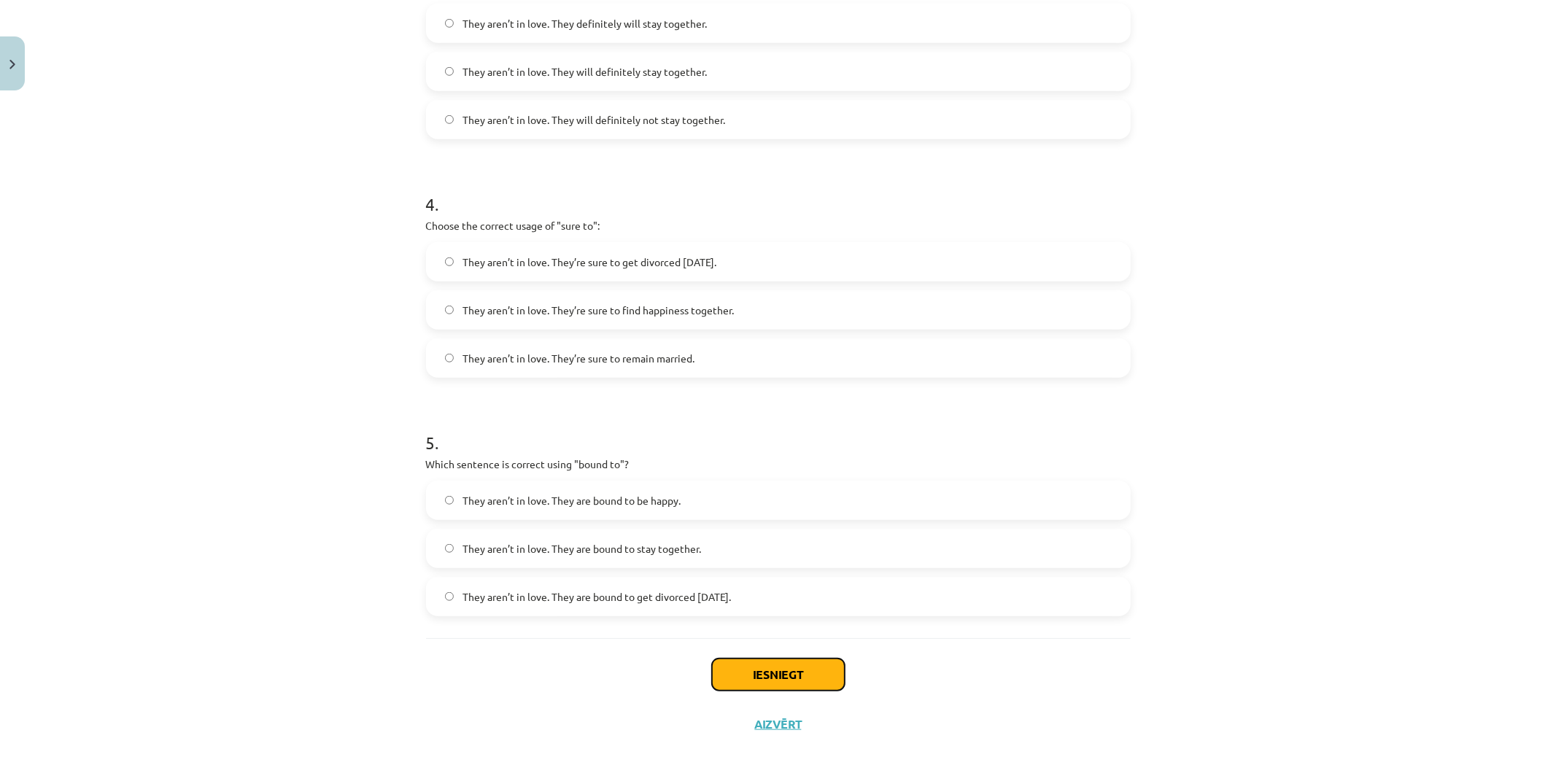
click at [809, 672] on button "Iesniegt" at bounding box center [778, 675] width 133 height 32
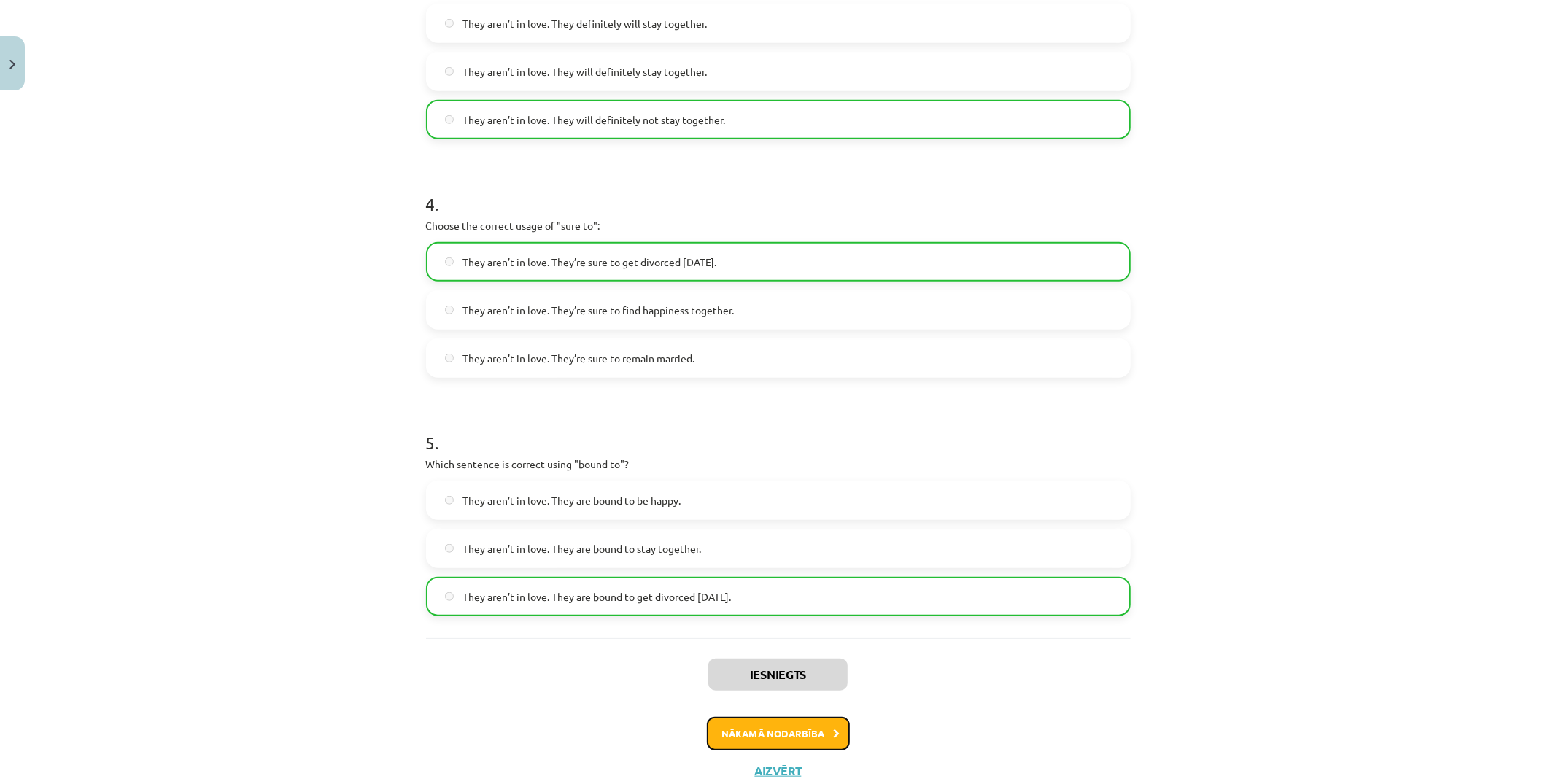
click at [834, 732] on icon at bounding box center [837, 734] width 6 height 9
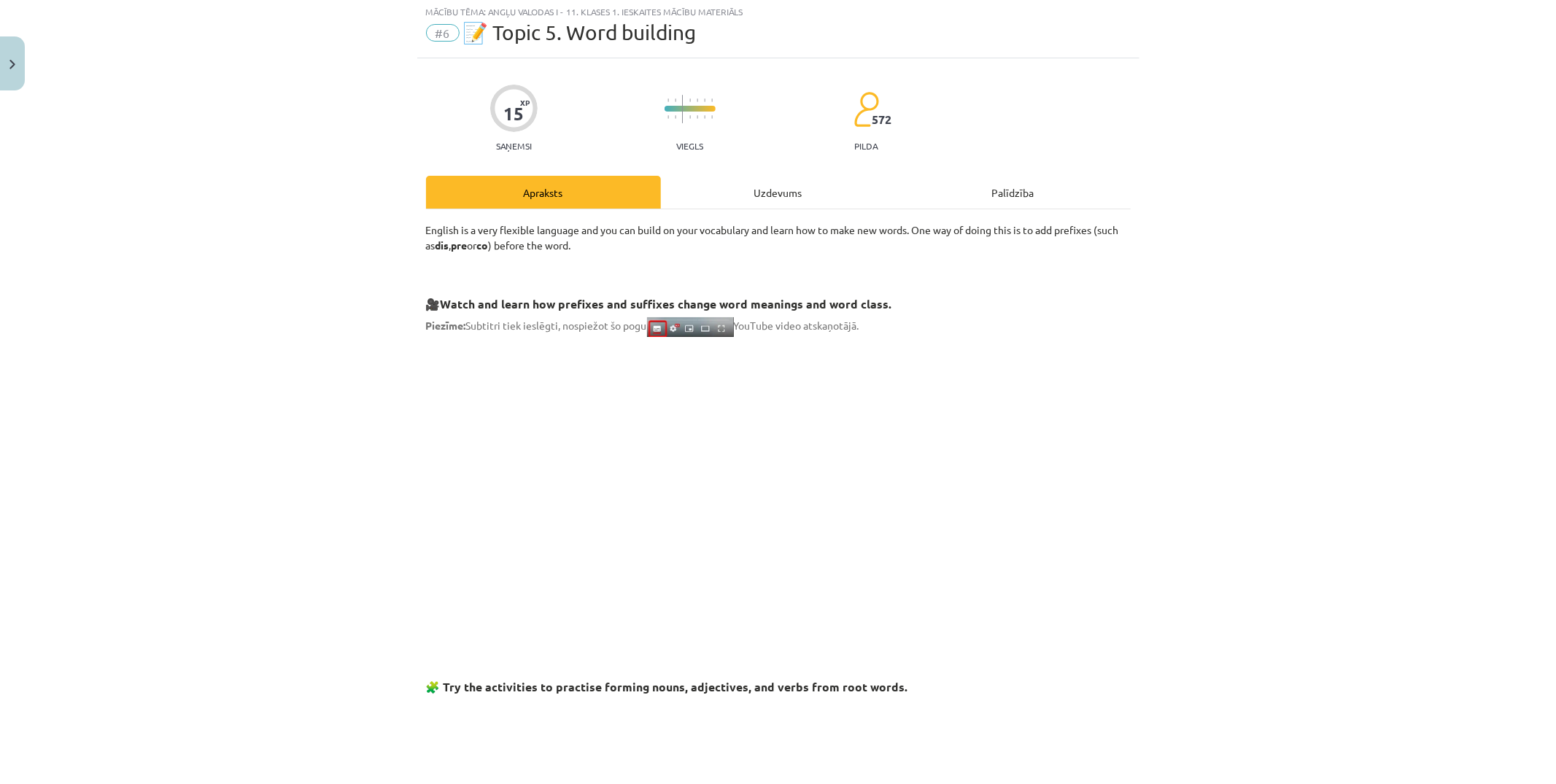
scroll to position [36, 0]
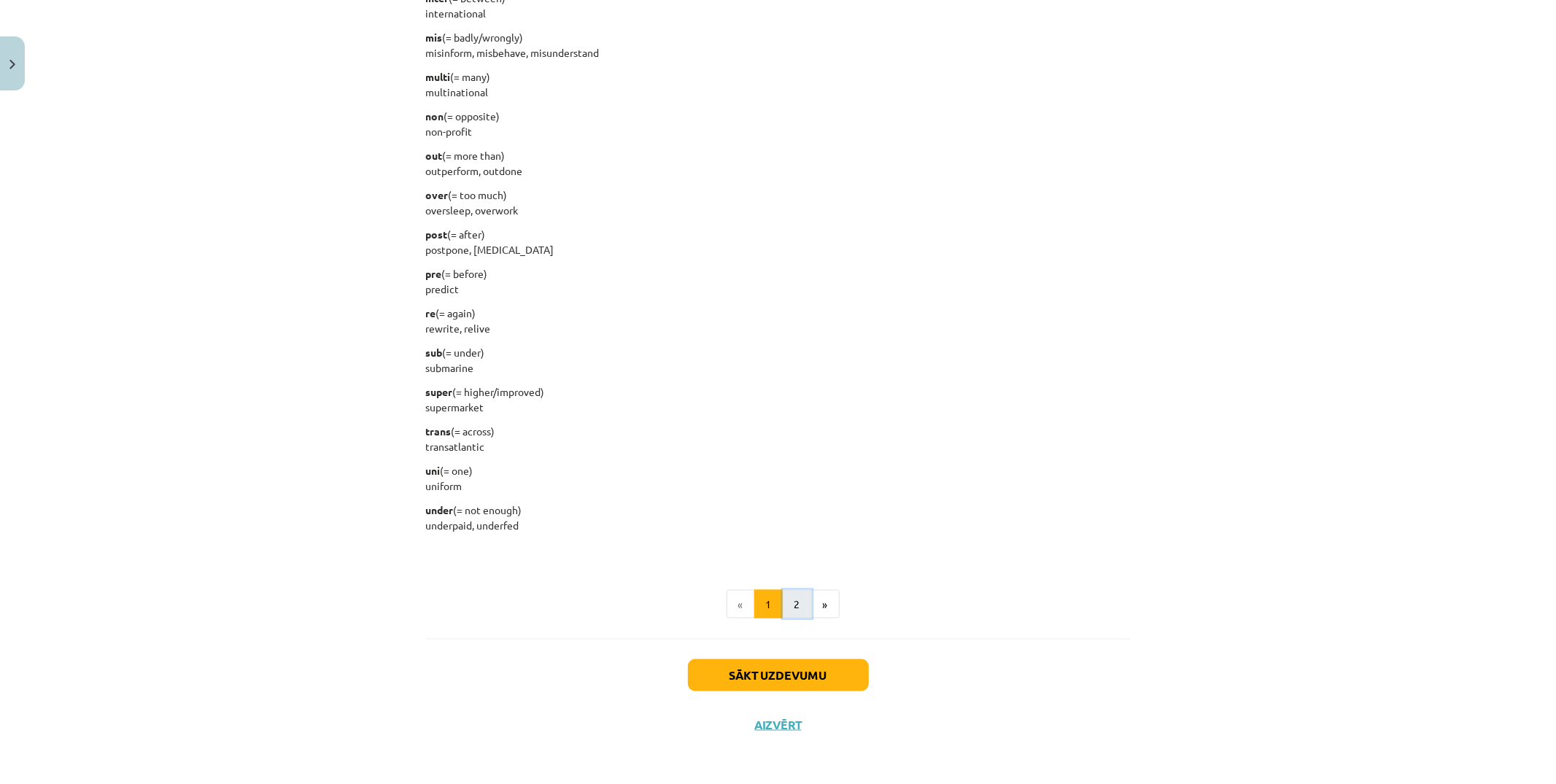
click at [787, 597] on button "2" at bounding box center [797, 604] width 29 height 29
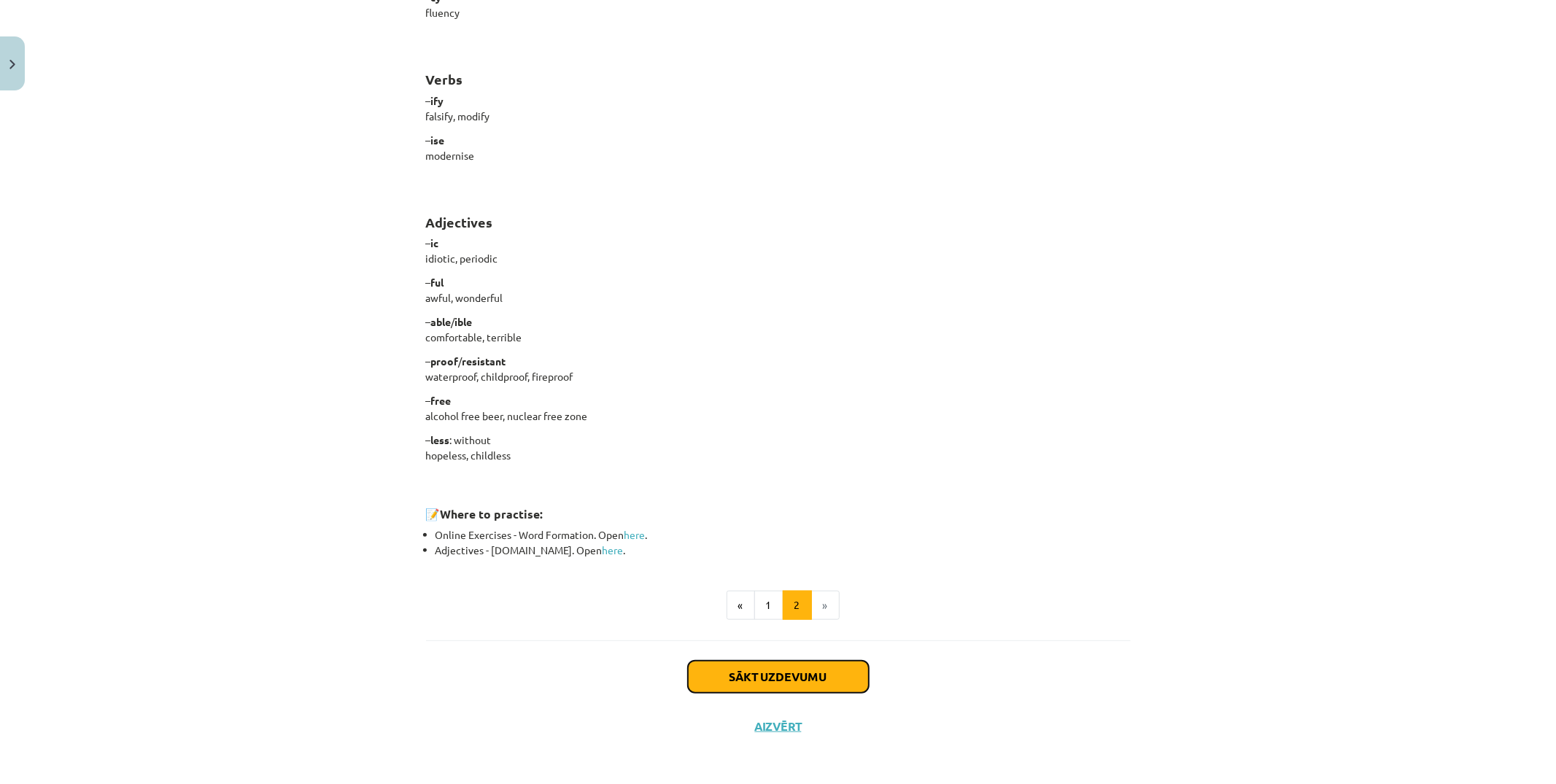
click at [820, 680] on button "Sākt uzdevumu" at bounding box center [778, 677] width 181 height 32
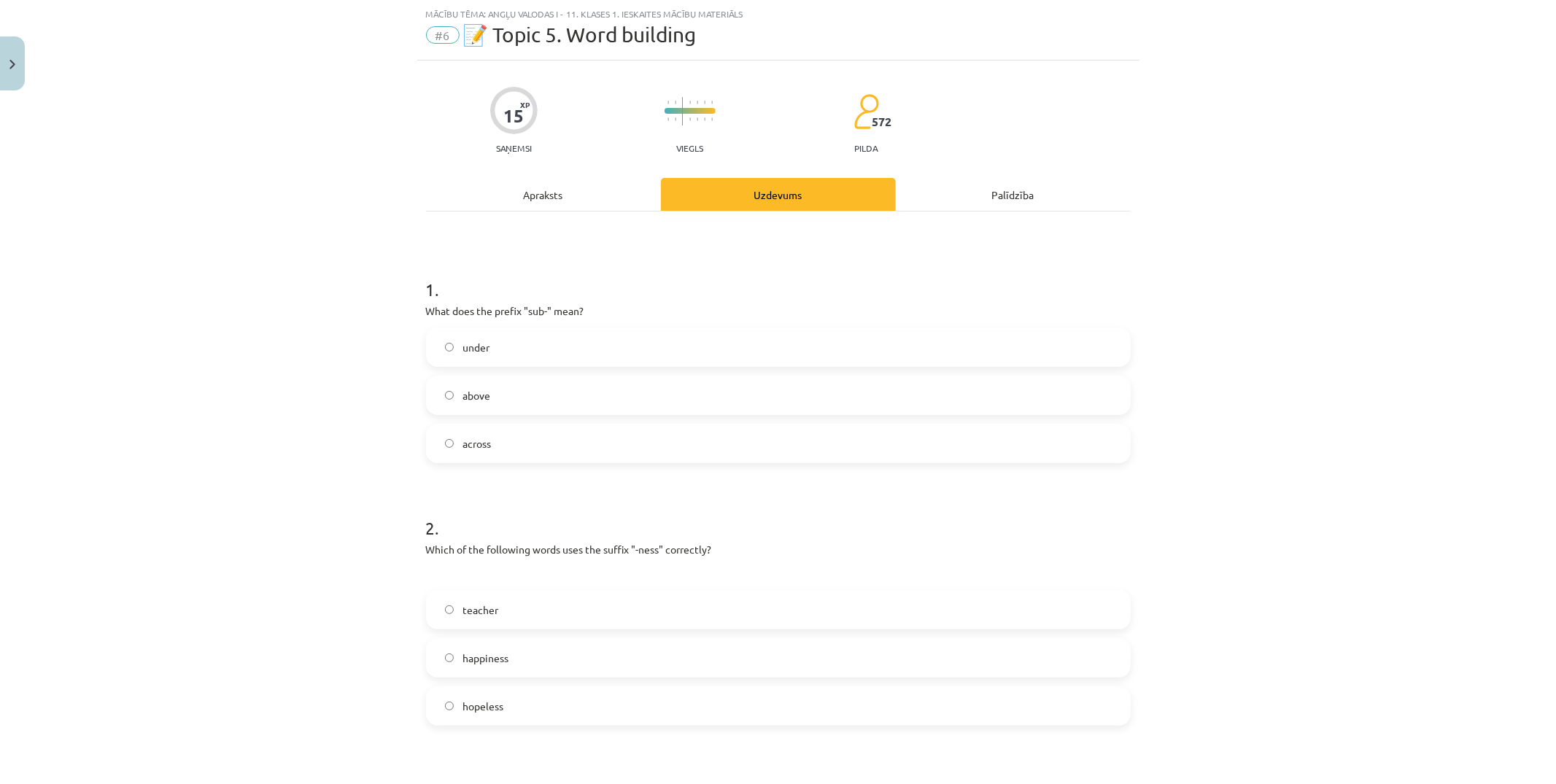
click at [764, 453] on label "across" at bounding box center [778, 443] width 702 height 36
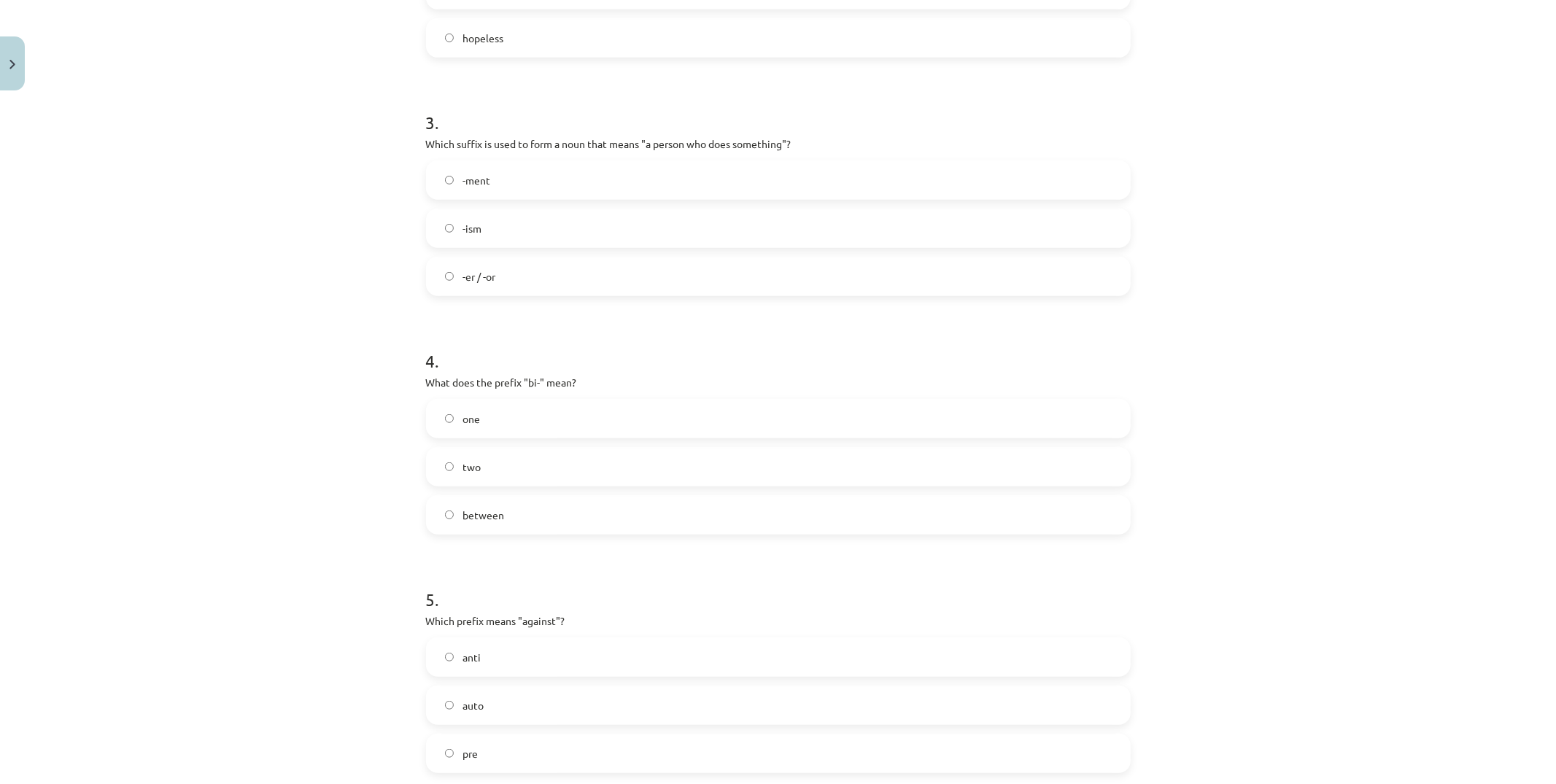
scroll to position [862, 0]
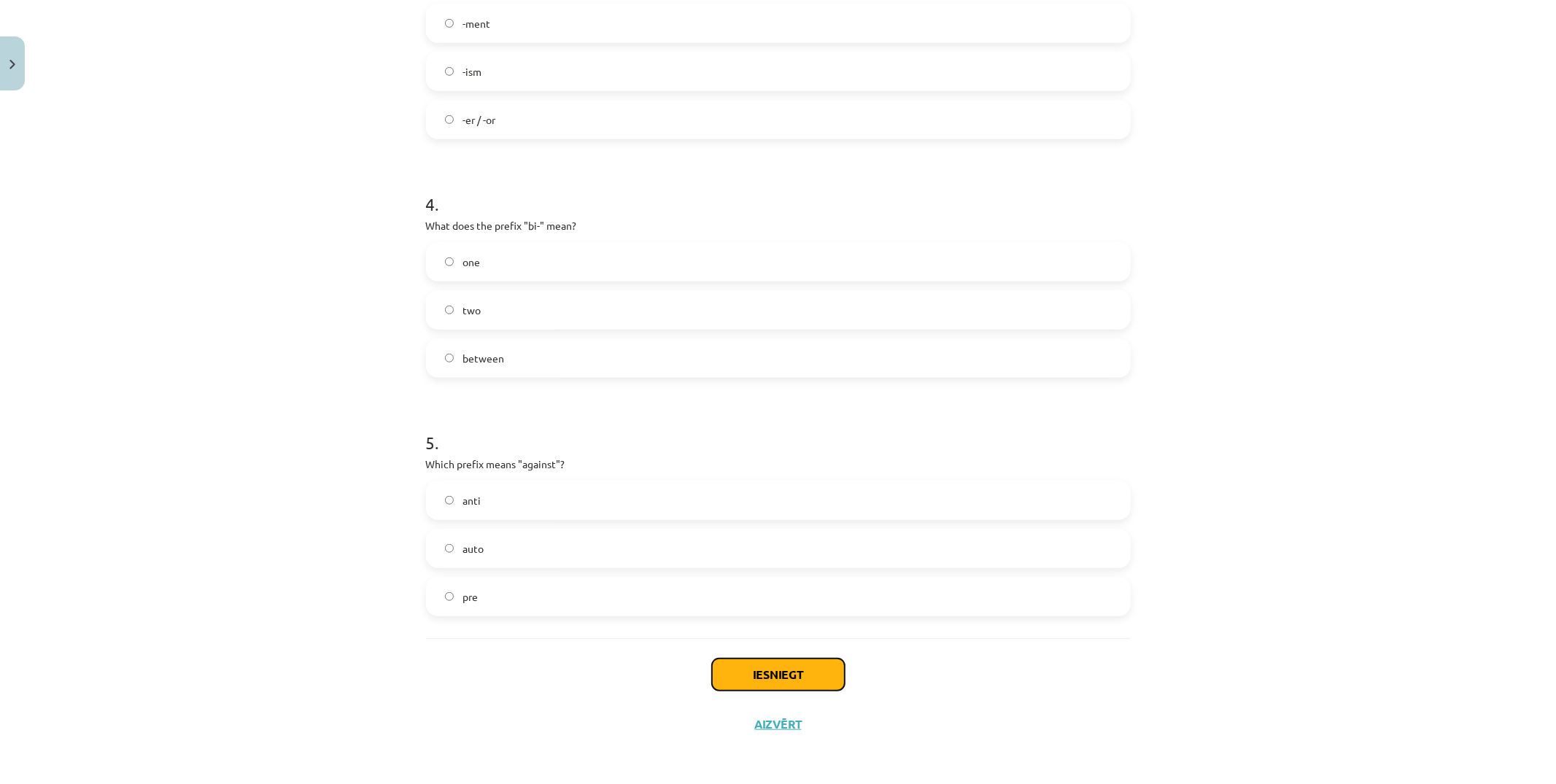
click at [769, 671] on button "Iesniegt" at bounding box center [778, 675] width 133 height 32
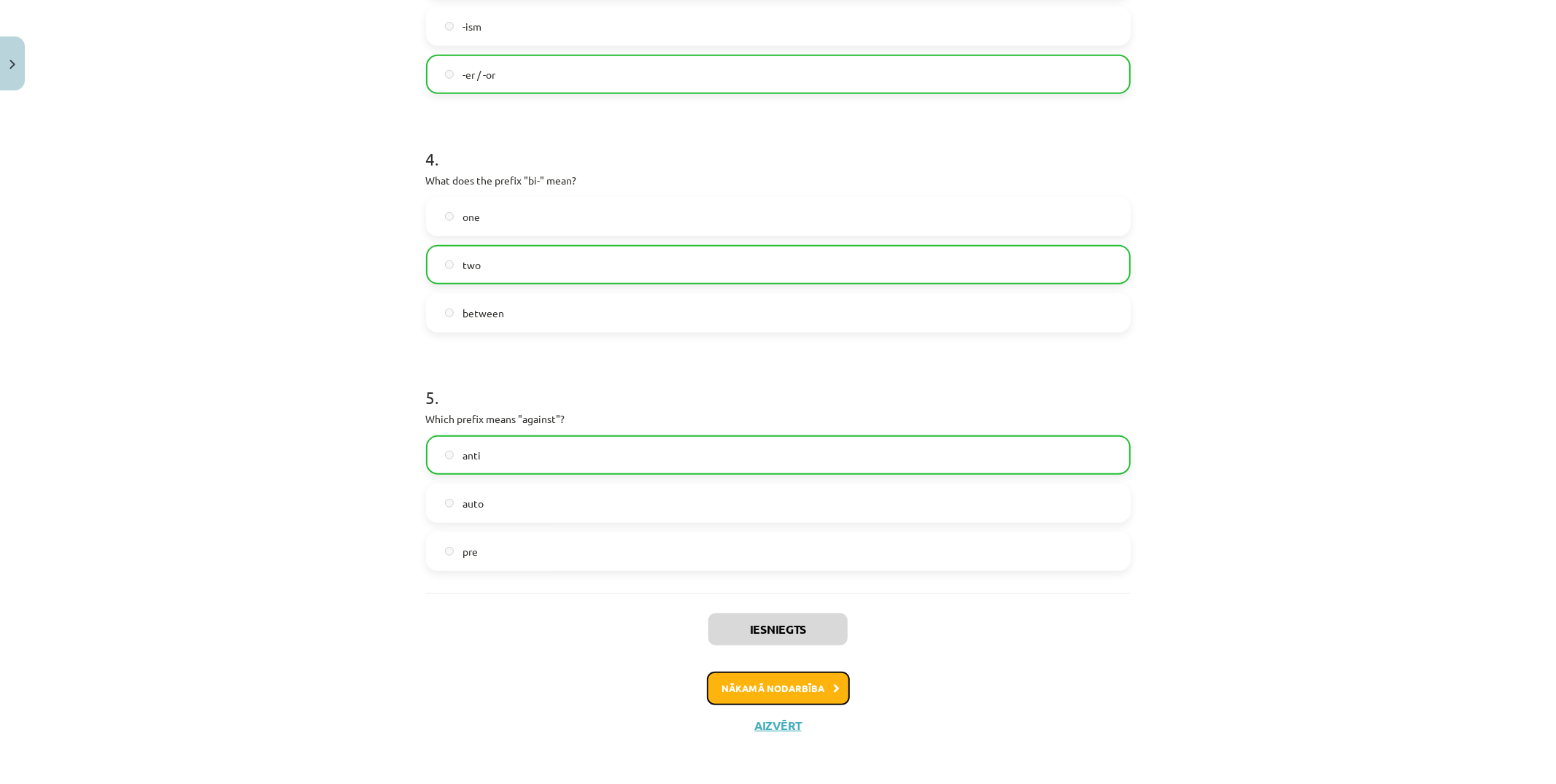
click at [778, 681] on button "Nākamā nodarbība" at bounding box center [778, 689] width 143 height 33
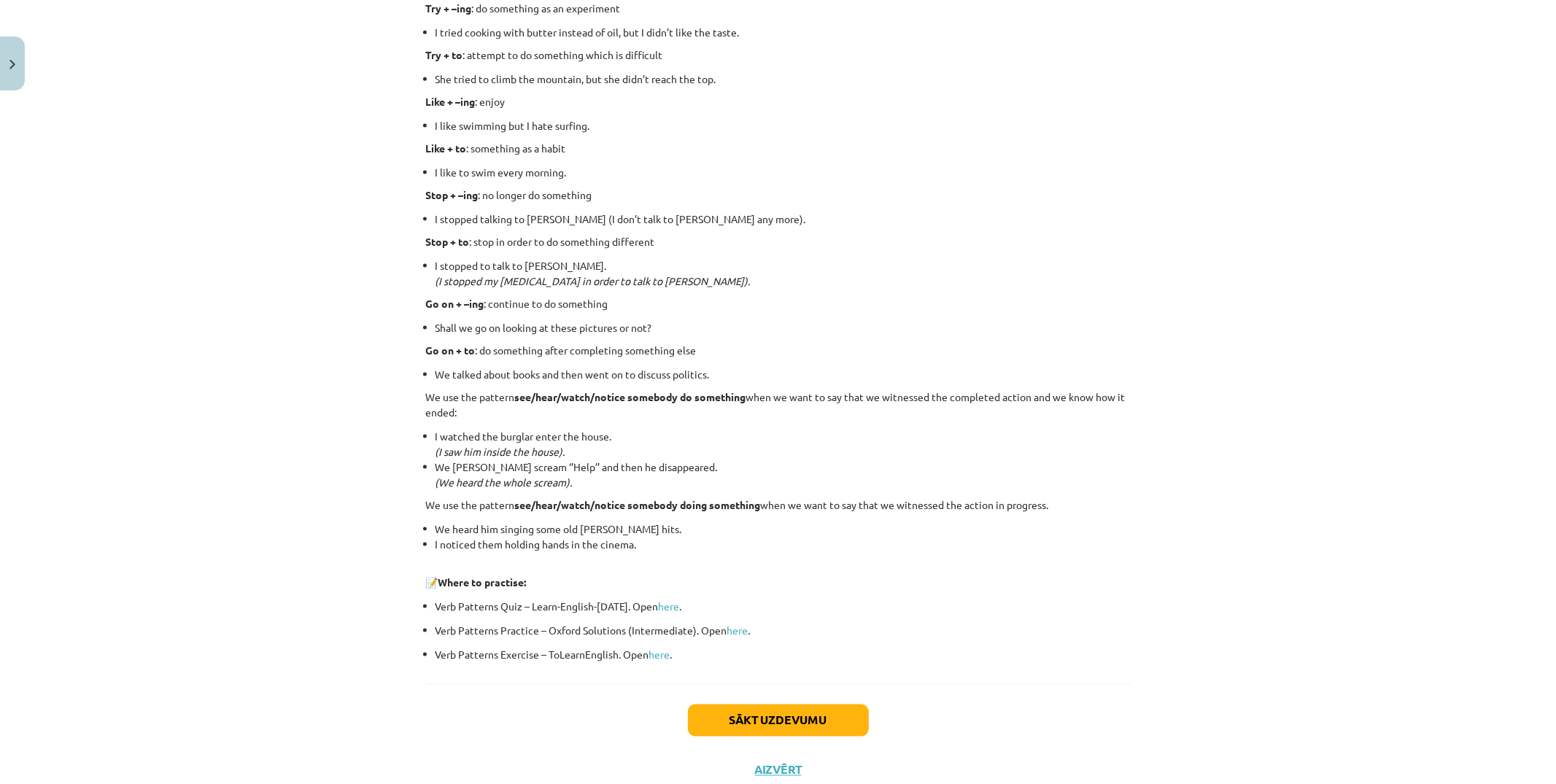
scroll to position [1703, 0]
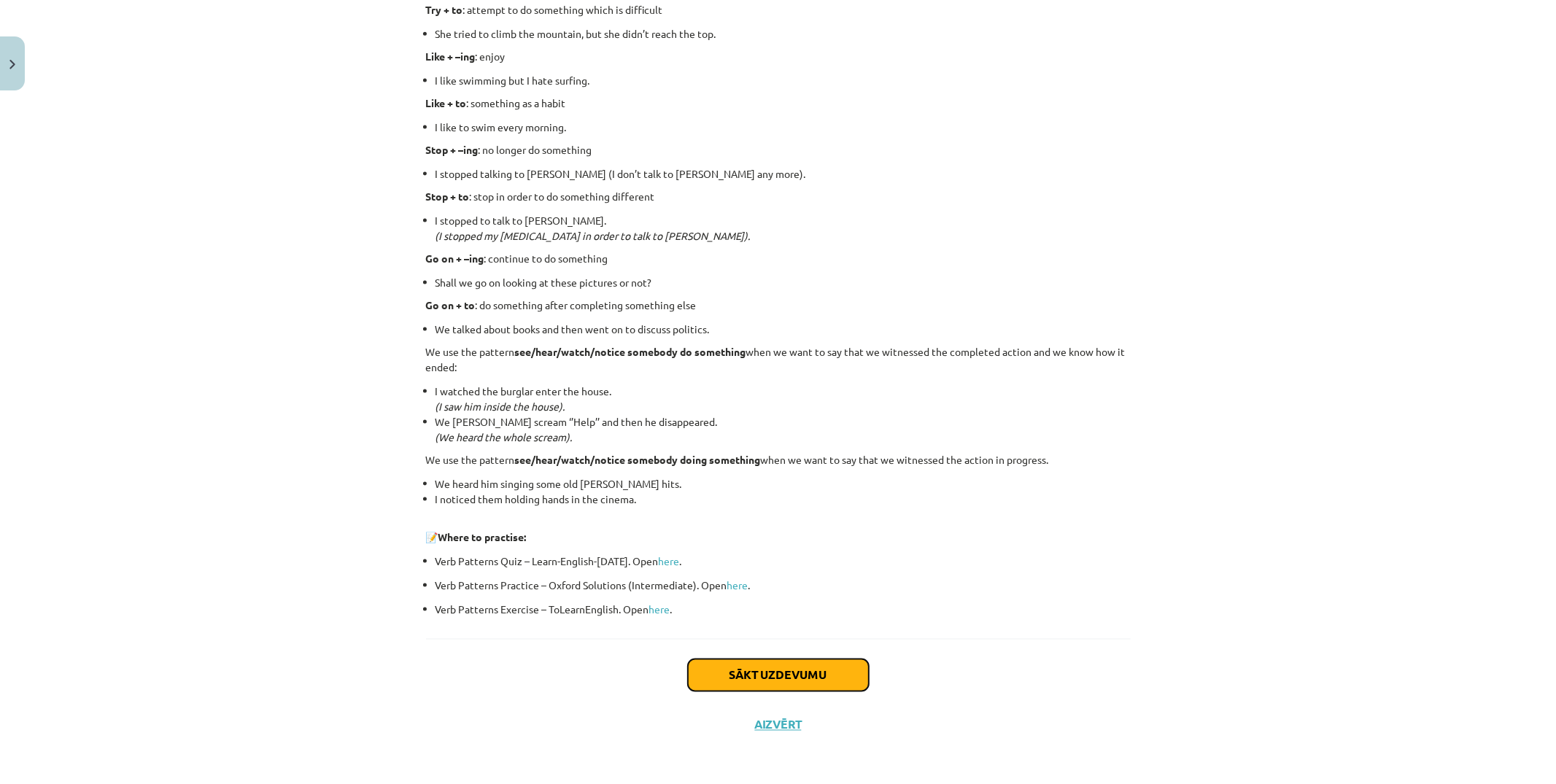
click at [816, 667] on button "Sākt uzdevumu" at bounding box center [778, 676] width 181 height 32
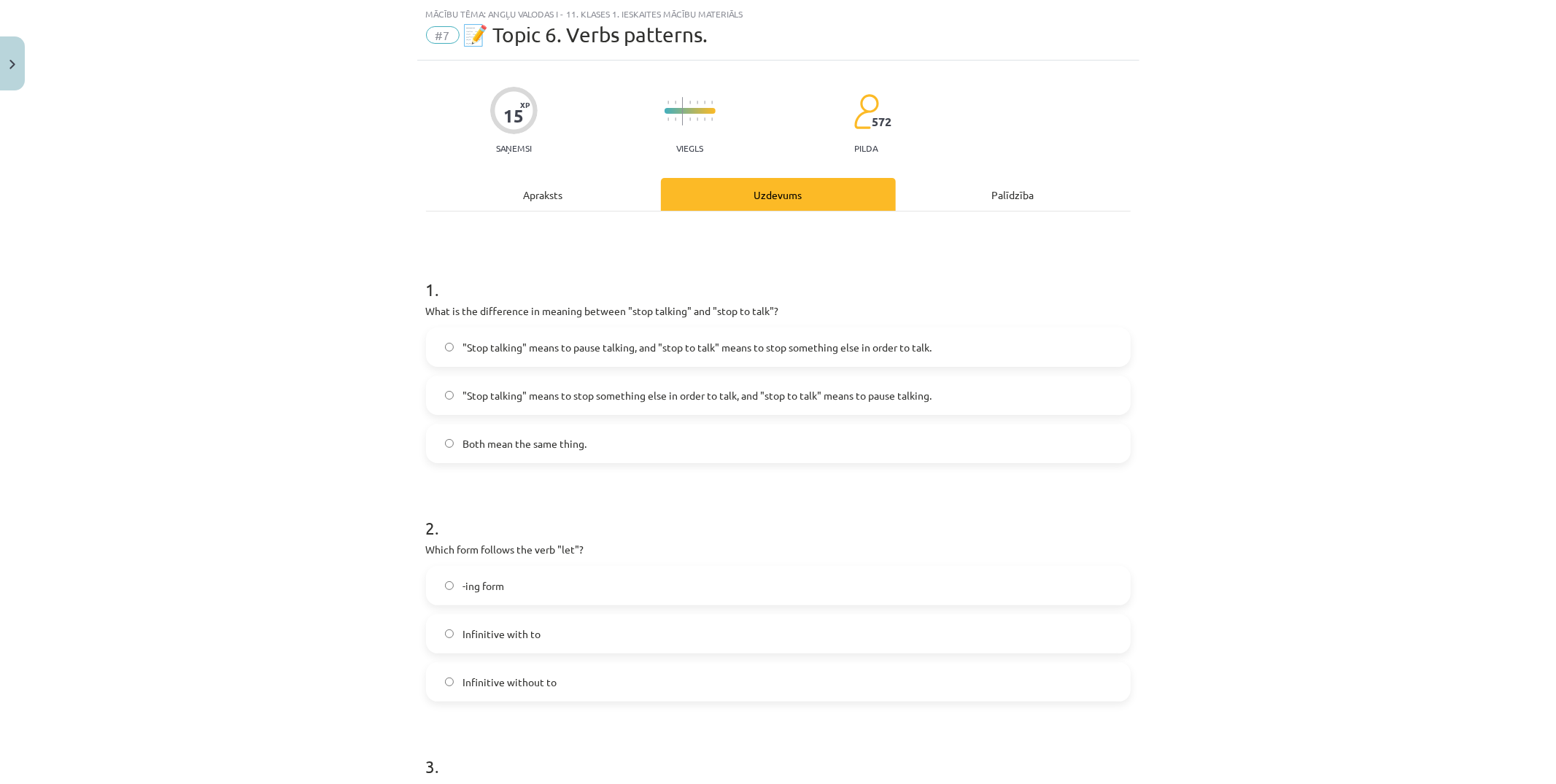
click at [797, 433] on label "Both mean the same thing." at bounding box center [778, 443] width 702 height 36
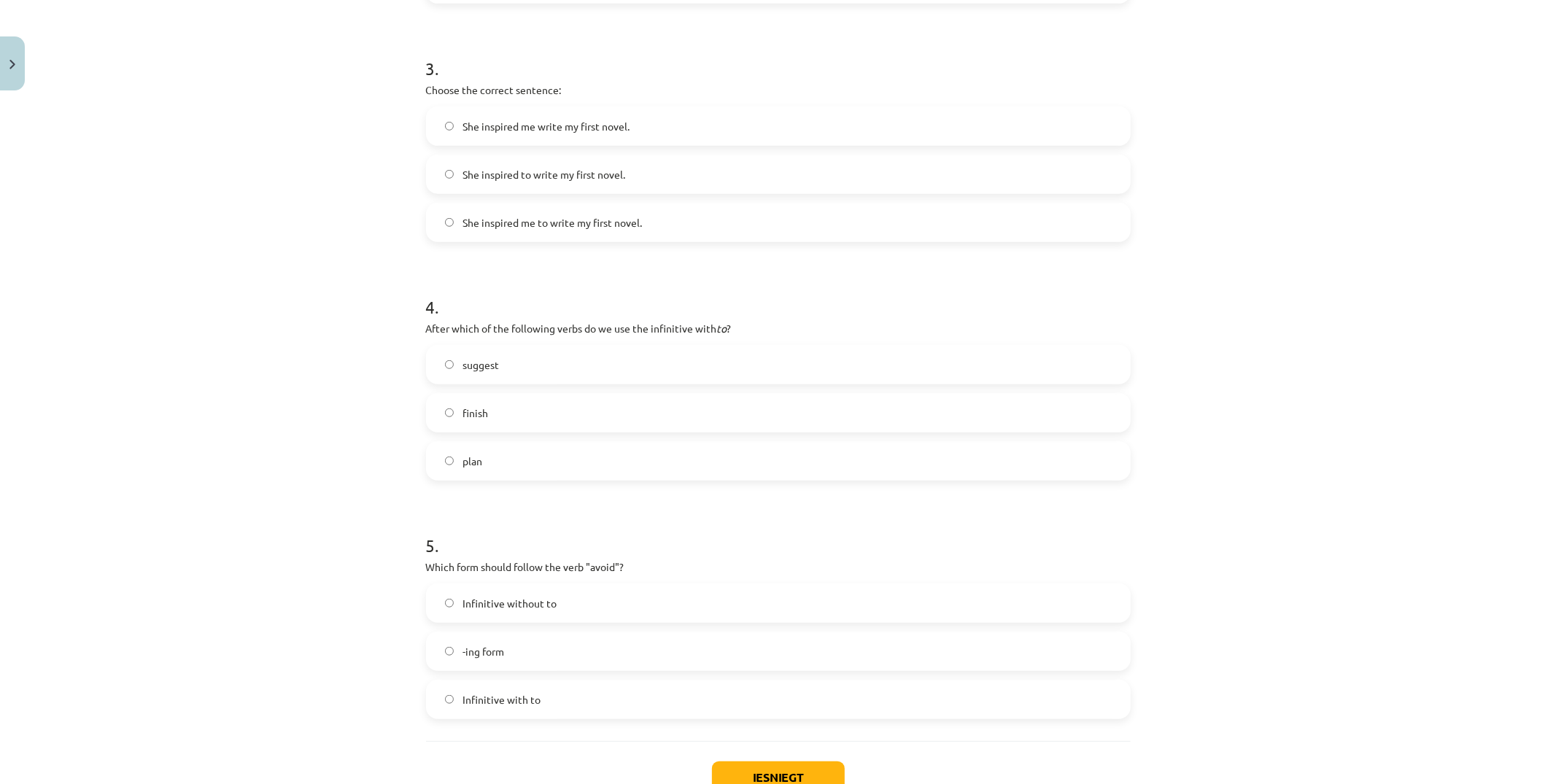
scroll to position [837, 0]
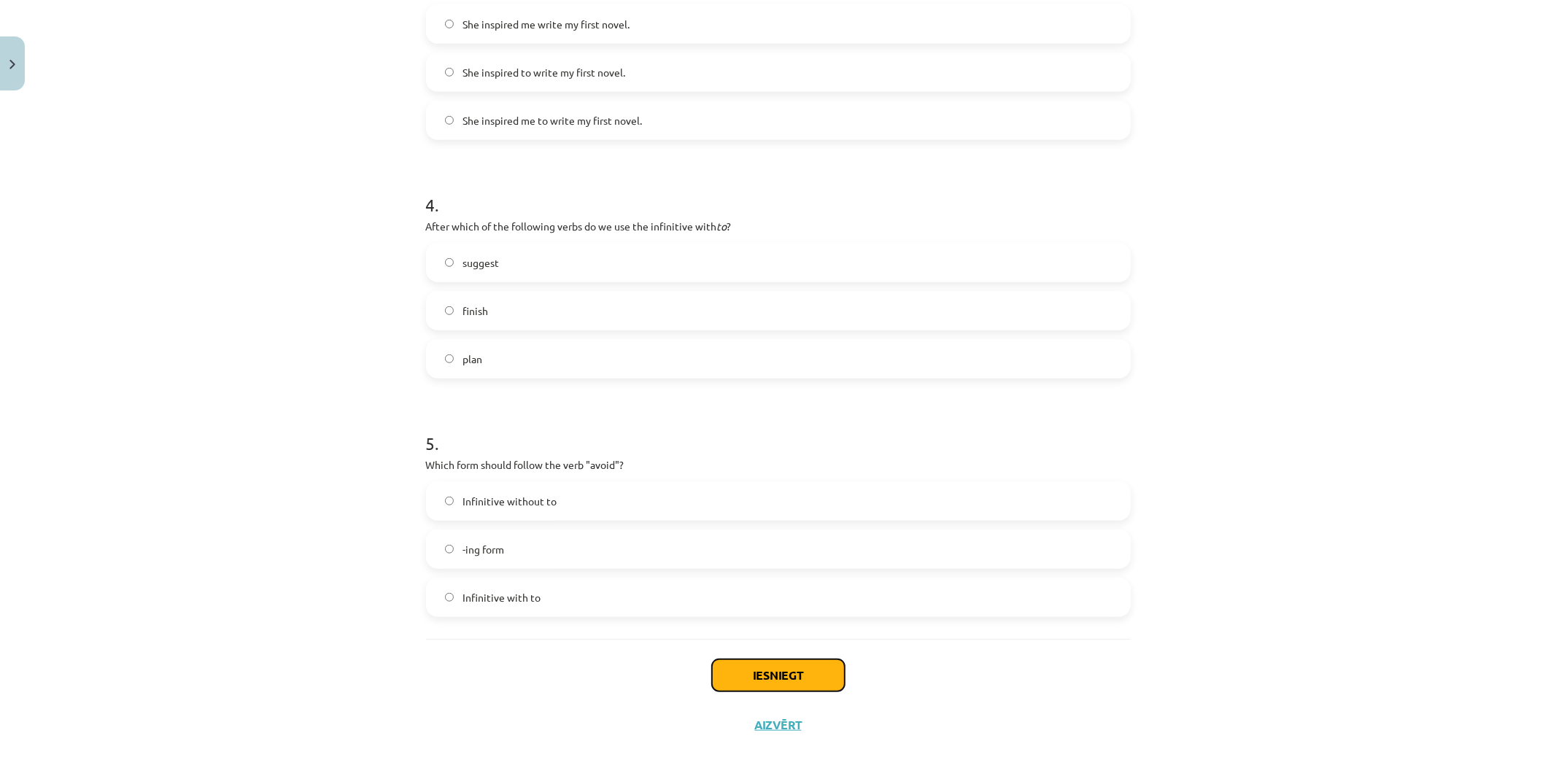
click at [812, 666] on button "Iesniegt" at bounding box center [778, 676] width 133 height 32
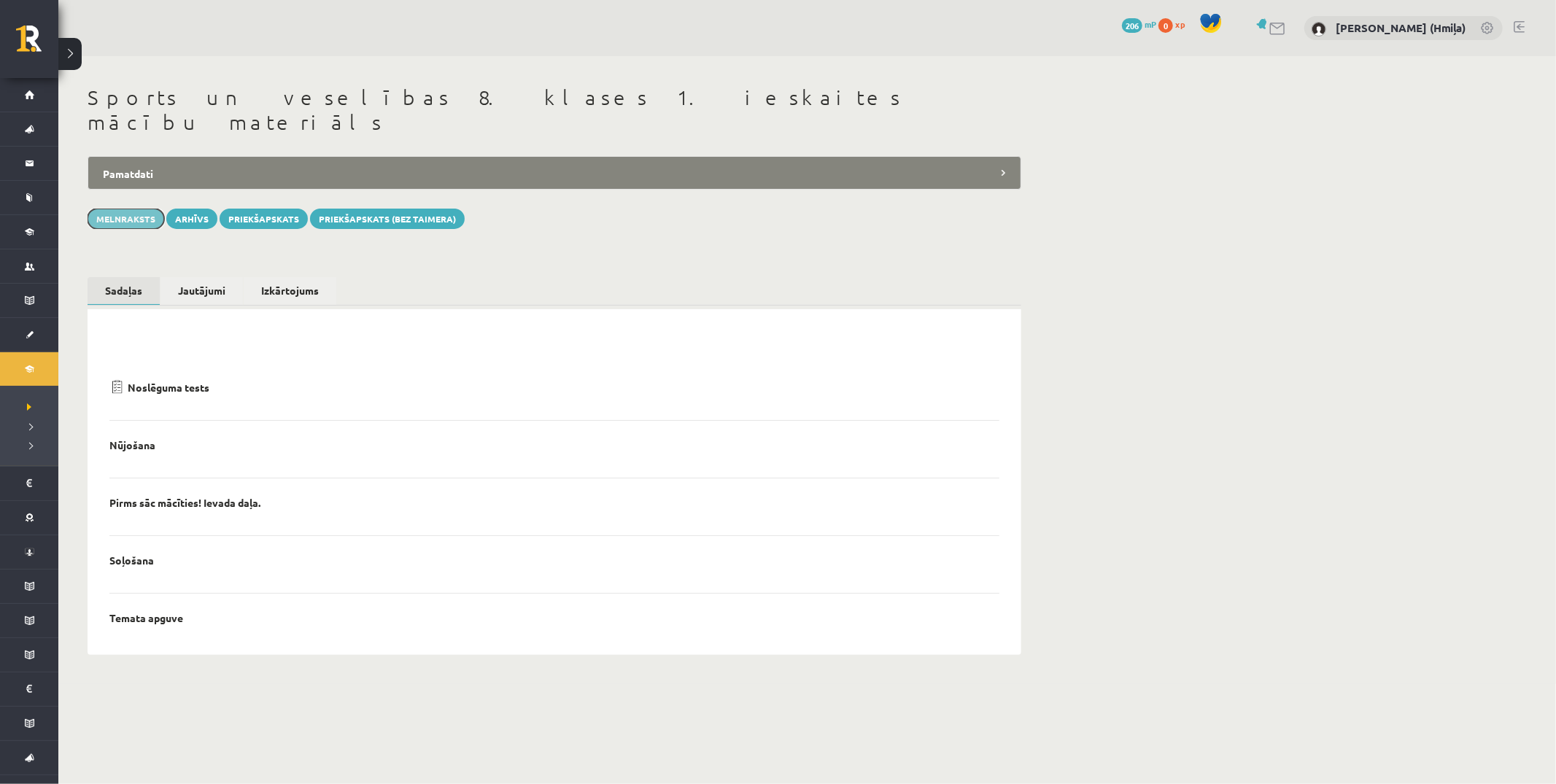
click at [133, 209] on button "Melnraksts" at bounding box center [125, 219] width 77 height 20
